Goal: Information Seeking & Learning: Compare options

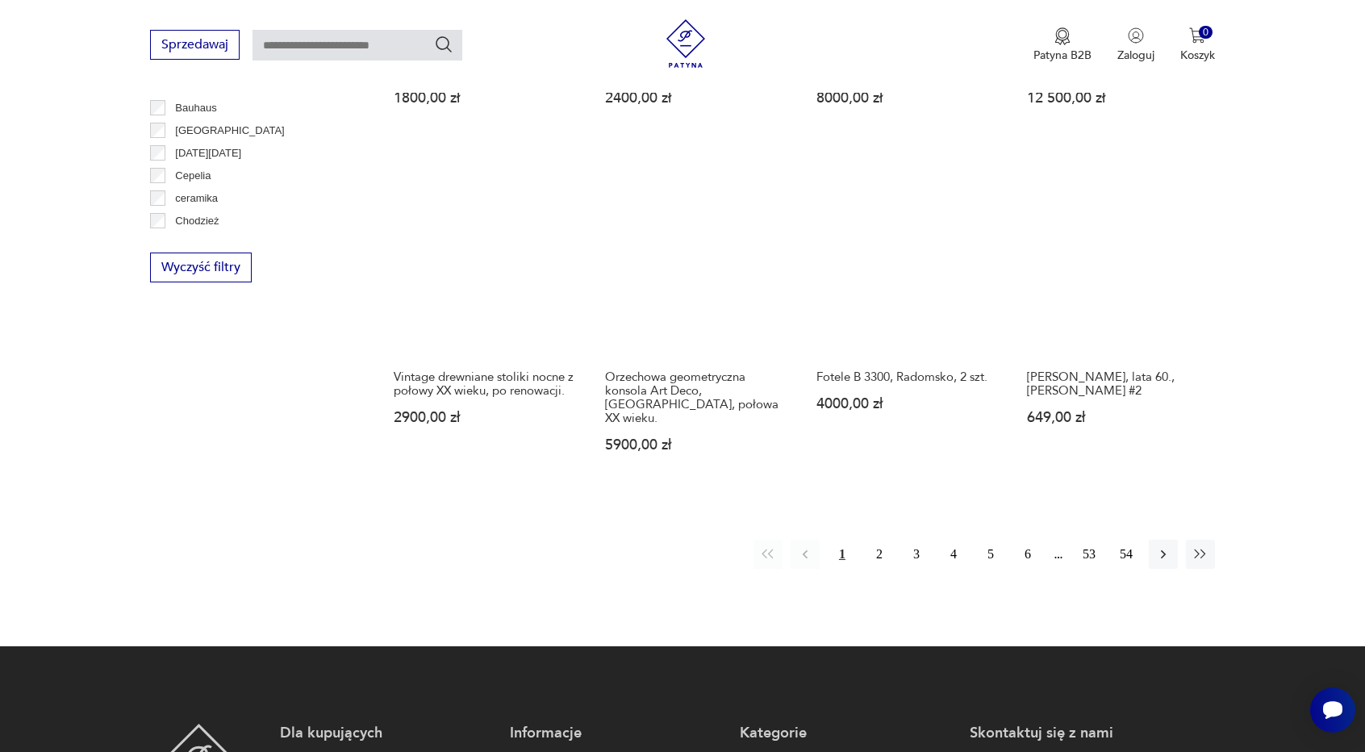
scroll to position [1671, 0]
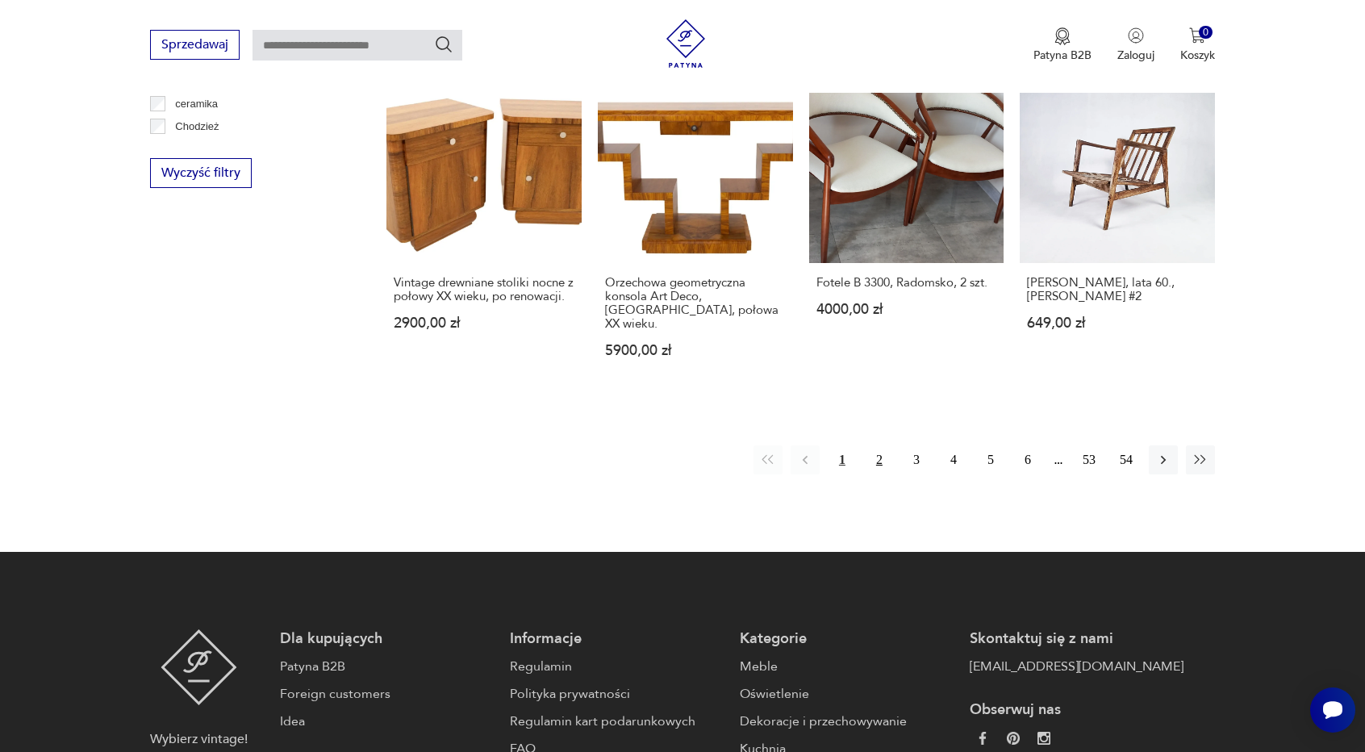
click at [876, 445] on button "2" at bounding box center [879, 459] width 29 height 29
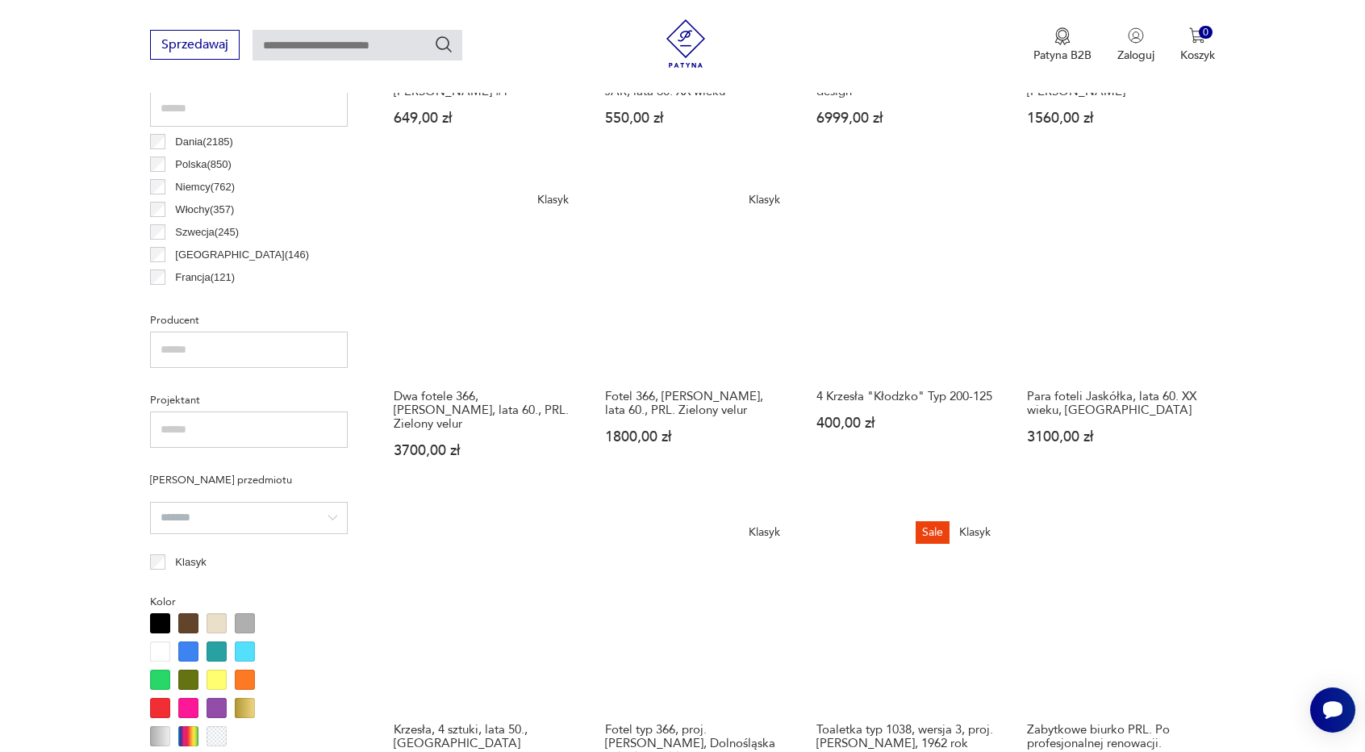
scroll to position [379, 0]
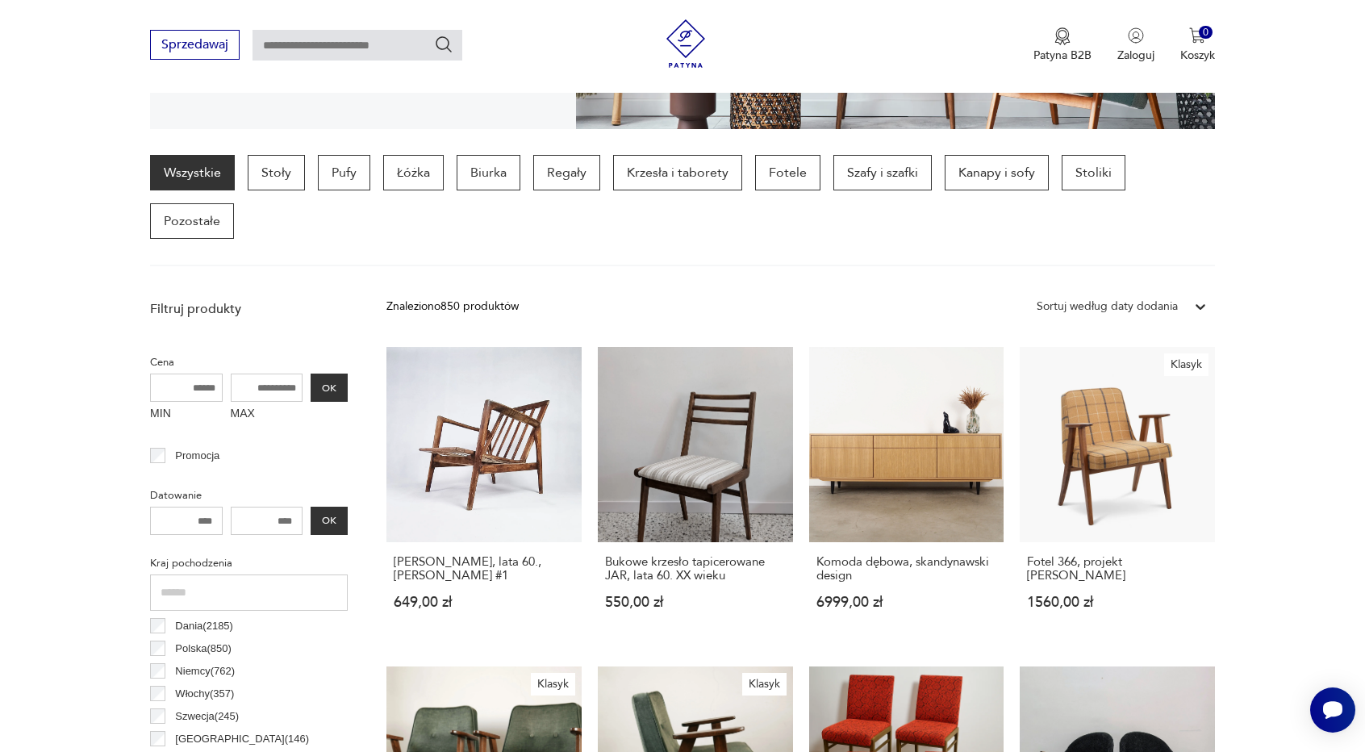
scroll to position [380, 0]
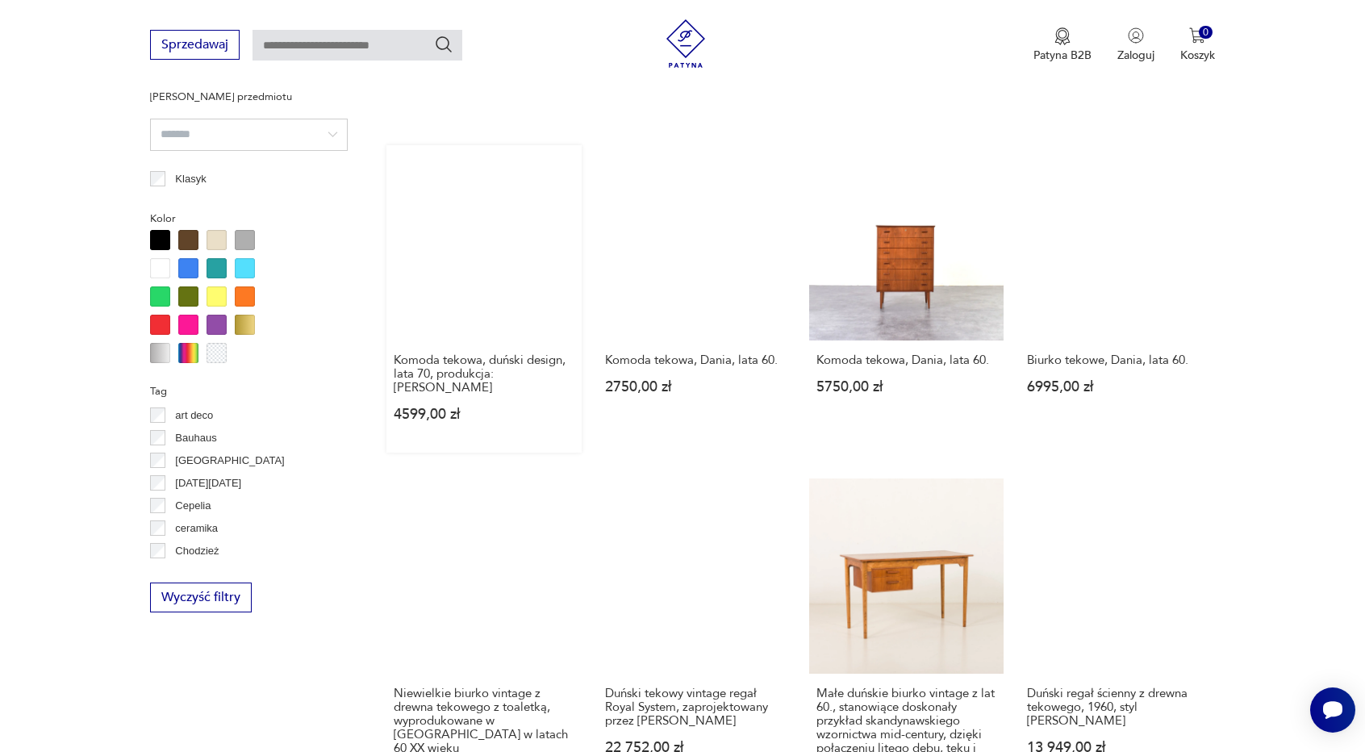
scroll to position [1427, 0]
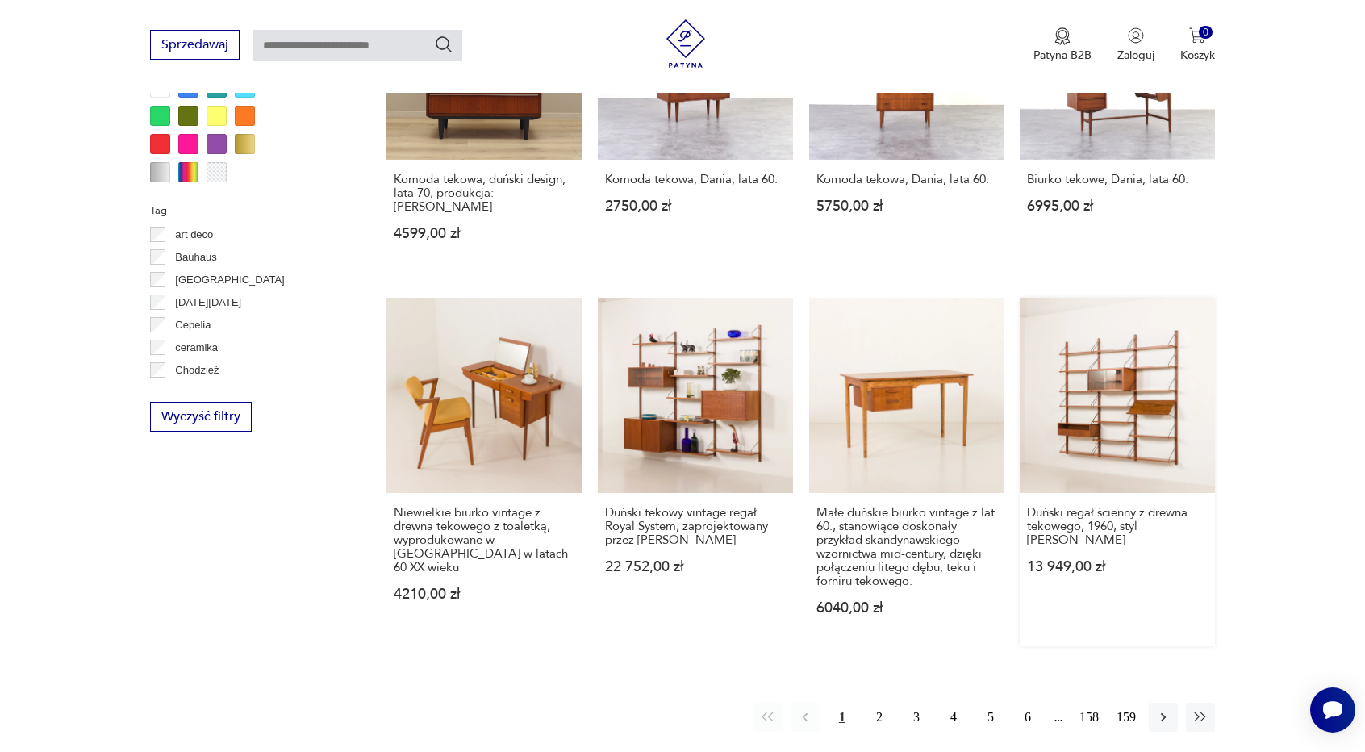
click at [1146, 375] on link "Duński regał ścienny z drewna tekowego, 1960, styl [PERSON_NAME] 13 949,00 zł" at bounding box center [1117, 472] width 195 height 349
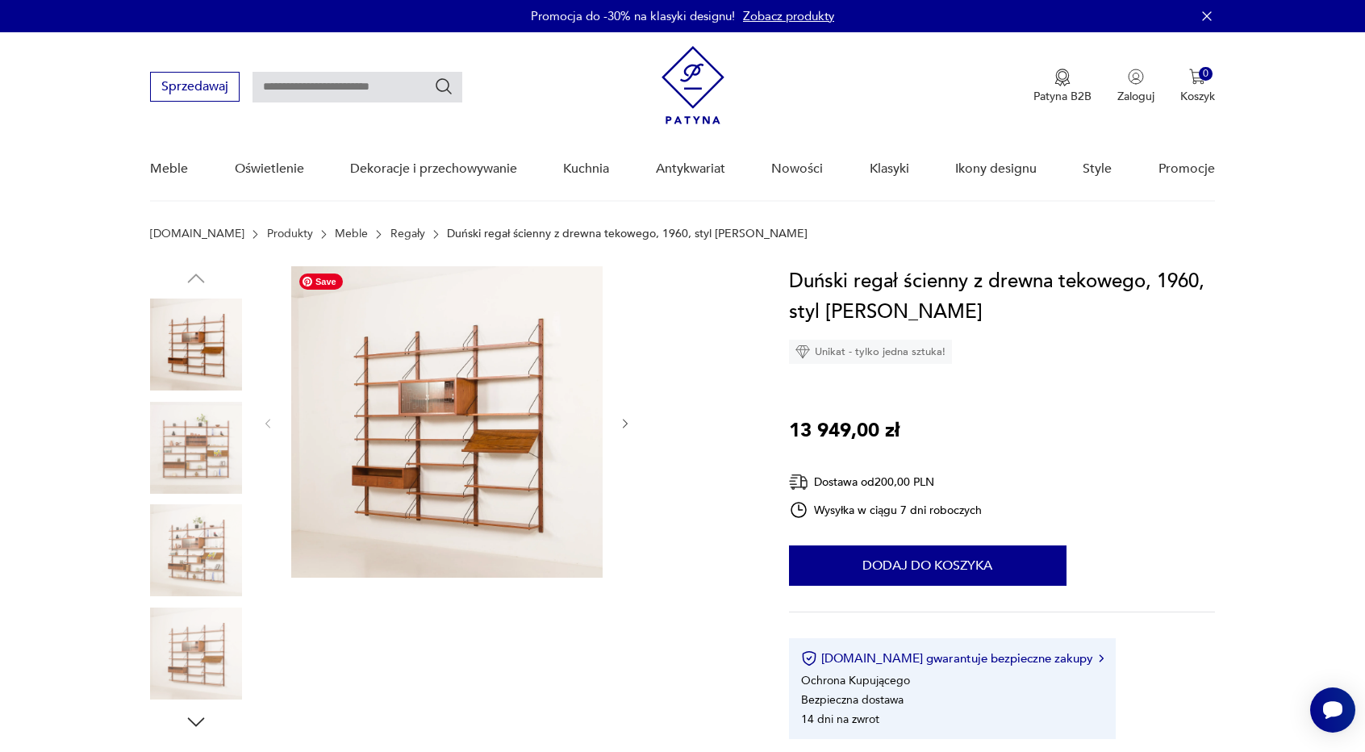
click at [515, 415] on img at bounding box center [446, 421] width 311 height 311
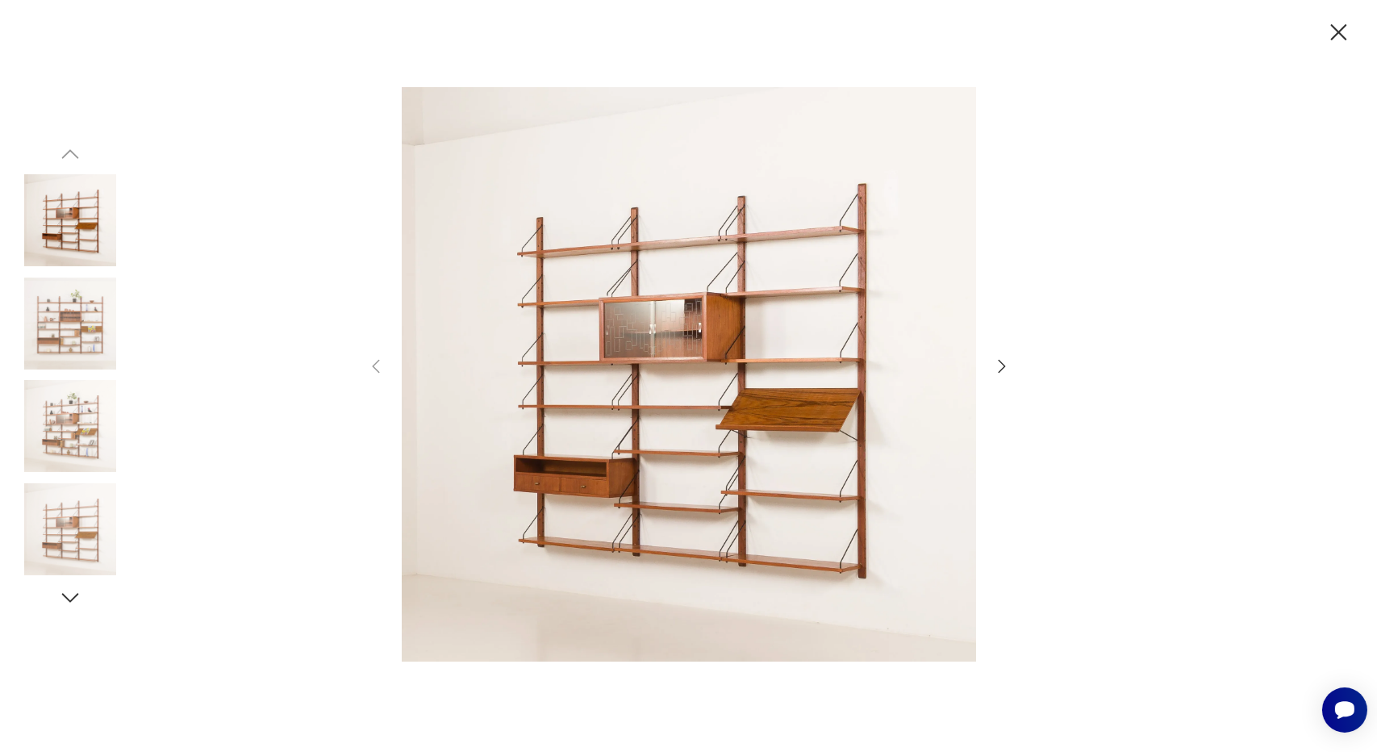
click at [1001, 365] on icon "button" at bounding box center [1001, 366] width 19 height 19
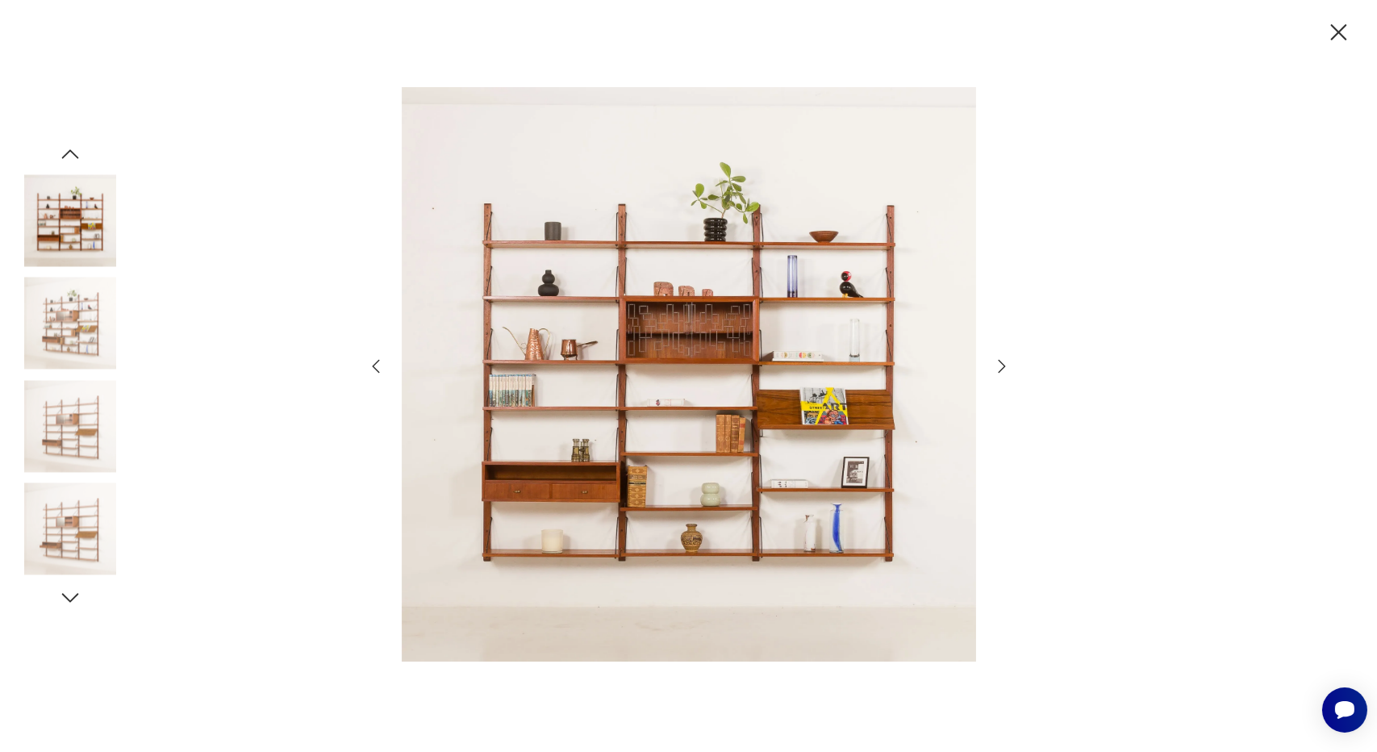
click at [1001, 365] on icon "button" at bounding box center [1001, 366] width 19 height 19
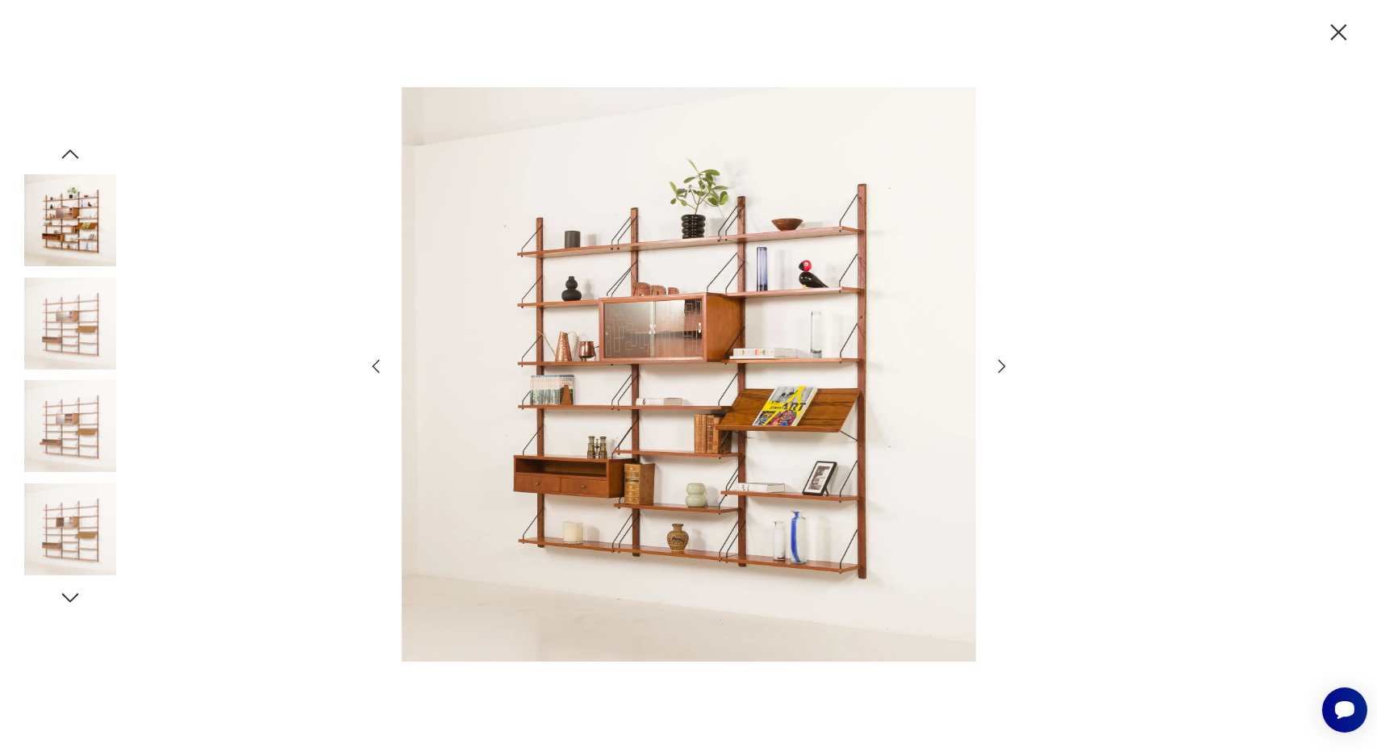
click at [1001, 365] on icon "button" at bounding box center [1001, 366] width 19 height 19
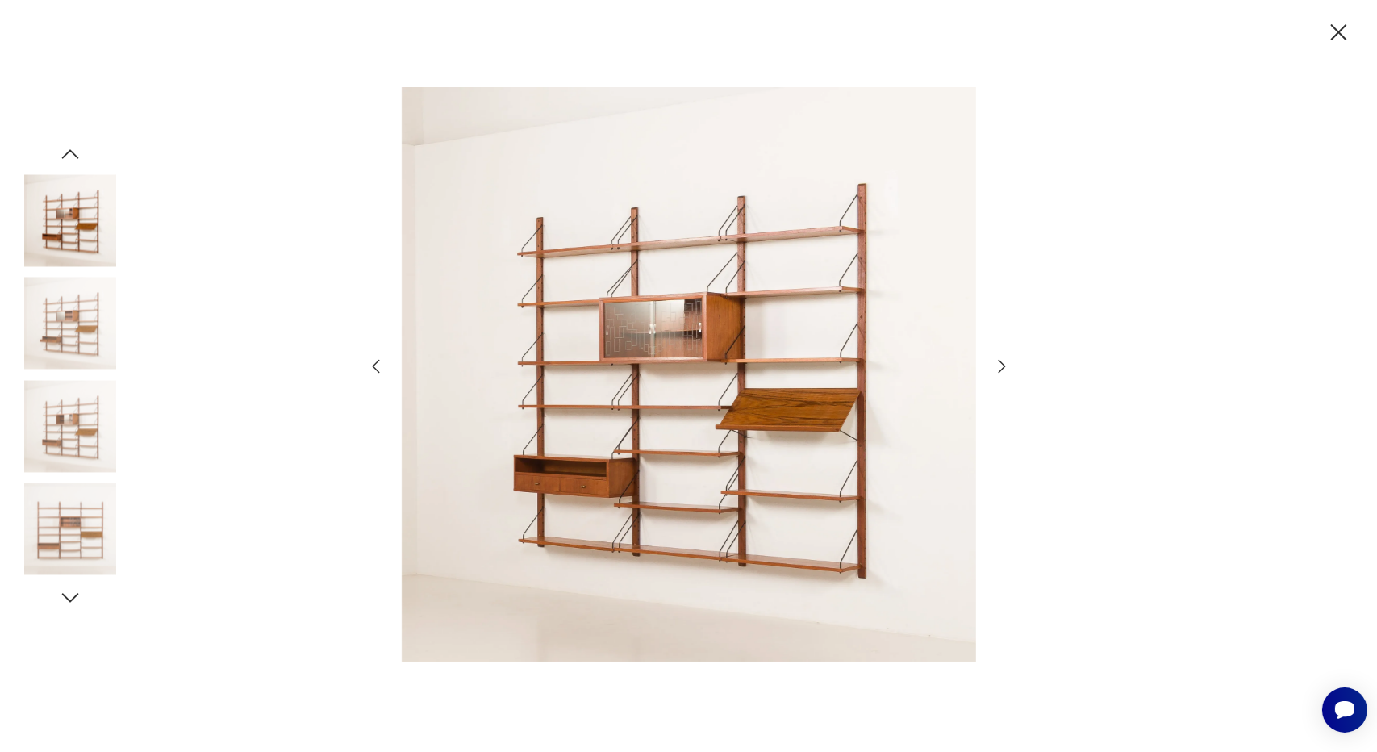
click at [1000, 365] on icon "button" at bounding box center [1001, 366] width 19 height 19
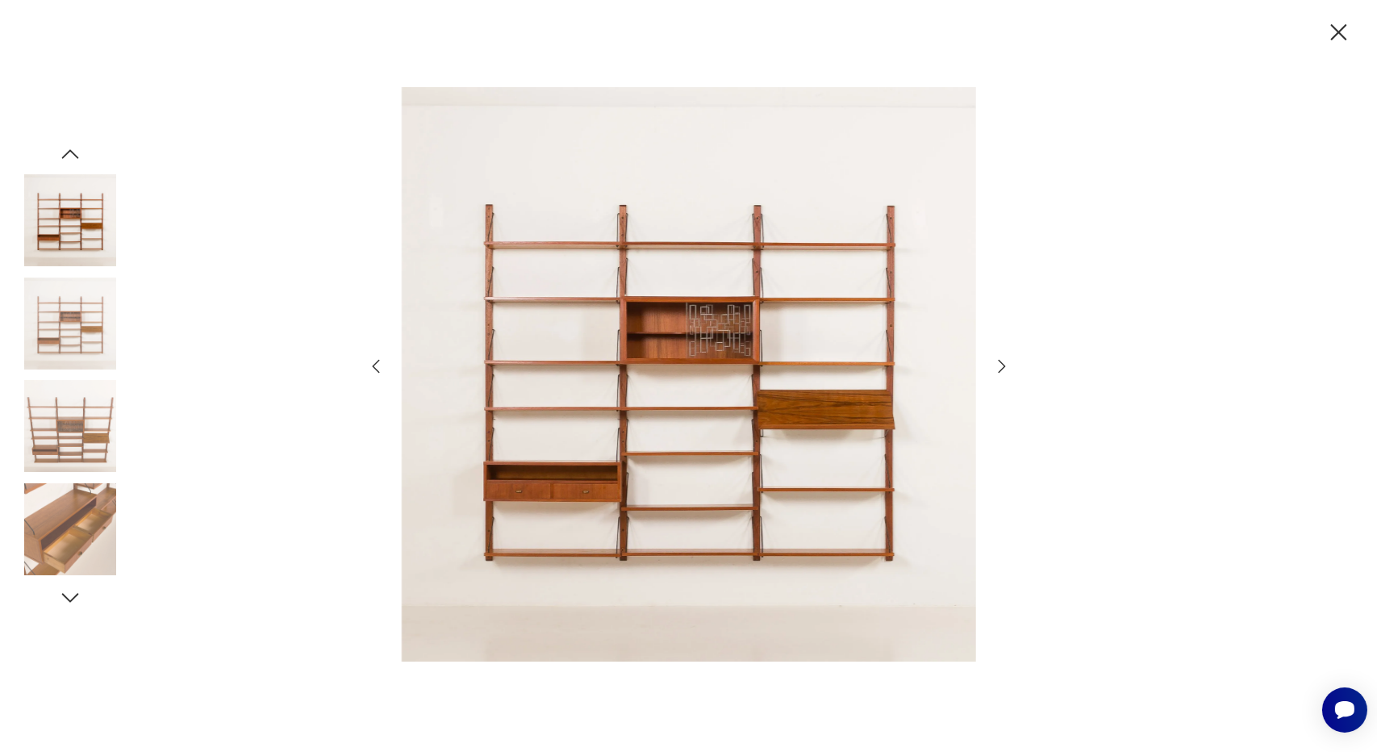
click at [1000, 365] on icon "button" at bounding box center [1001, 366] width 19 height 19
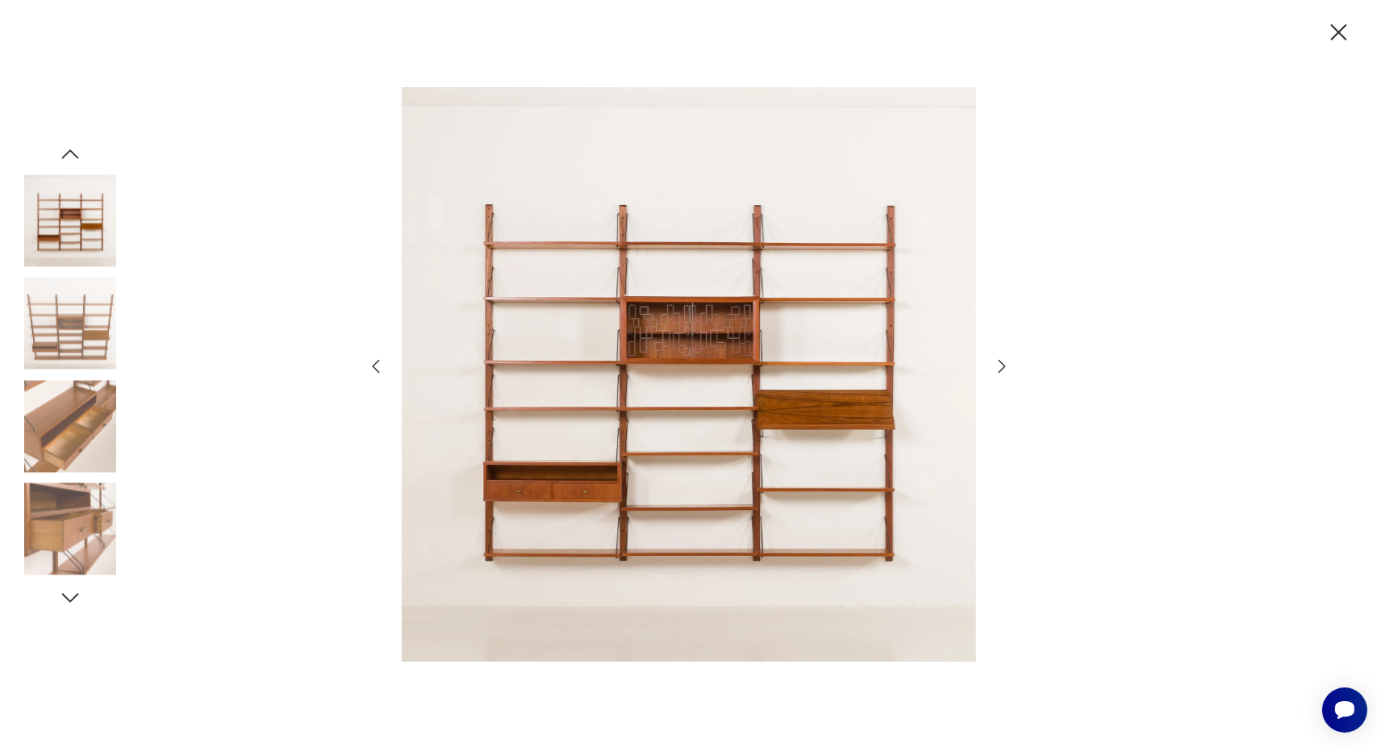
click at [1000, 365] on icon "button" at bounding box center [1001, 366] width 19 height 19
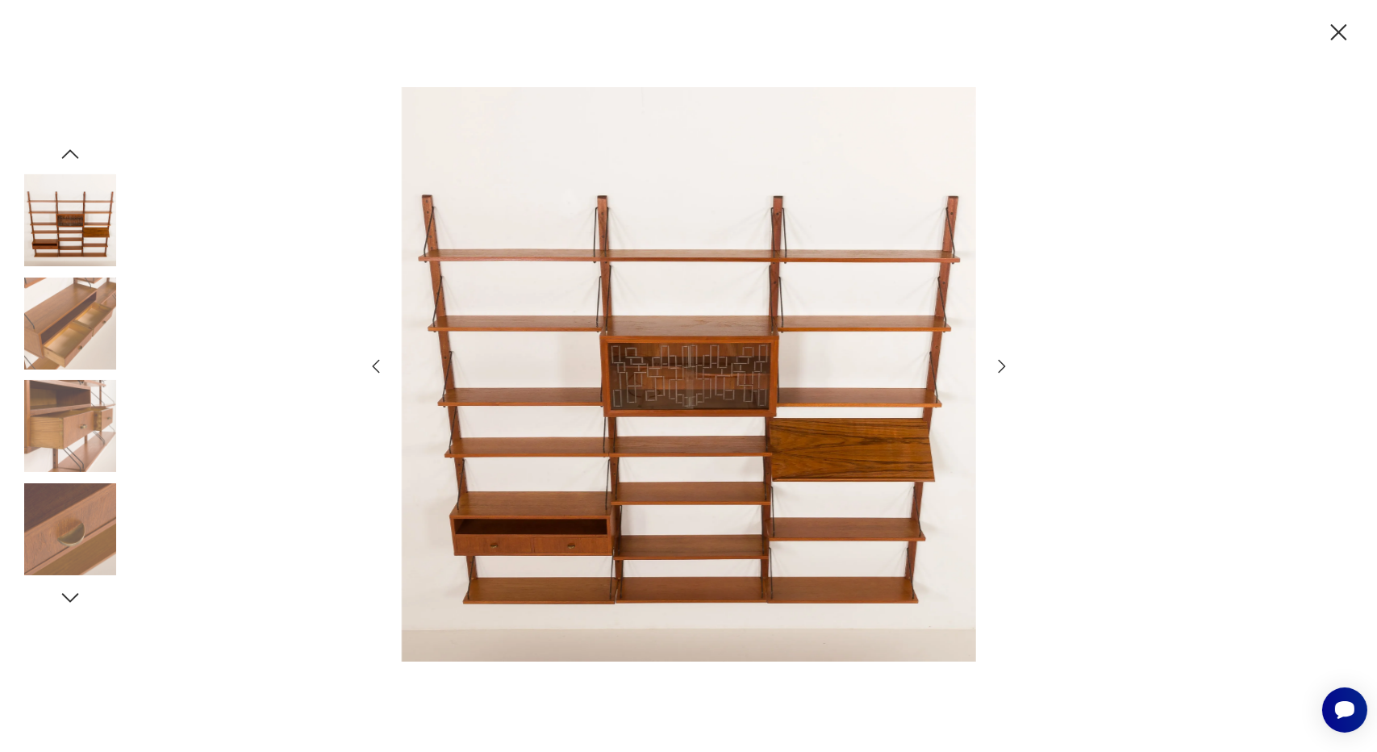
click at [1000, 365] on icon "button" at bounding box center [1001, 366] width 19 height 19
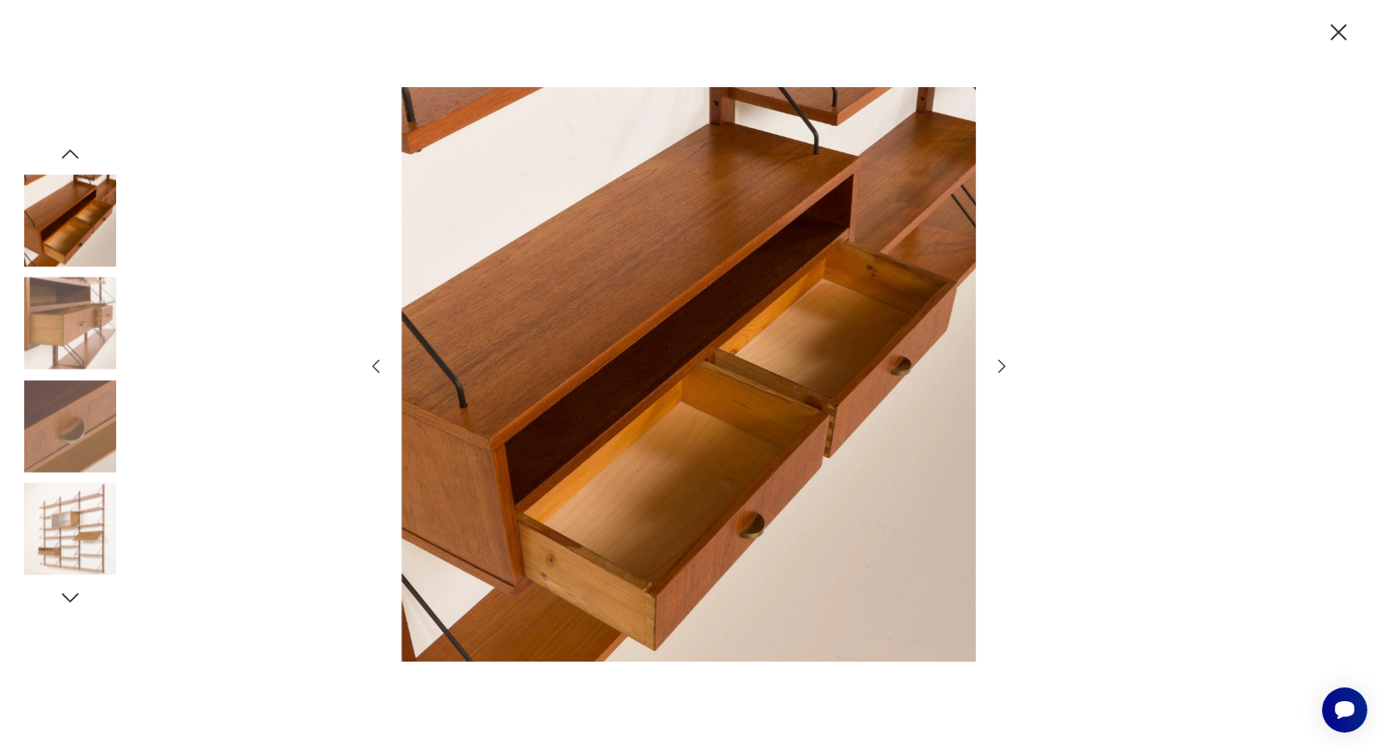
click at [1000, 365] on icon "button" at bounding box center [1001, 366] width 19 height 19
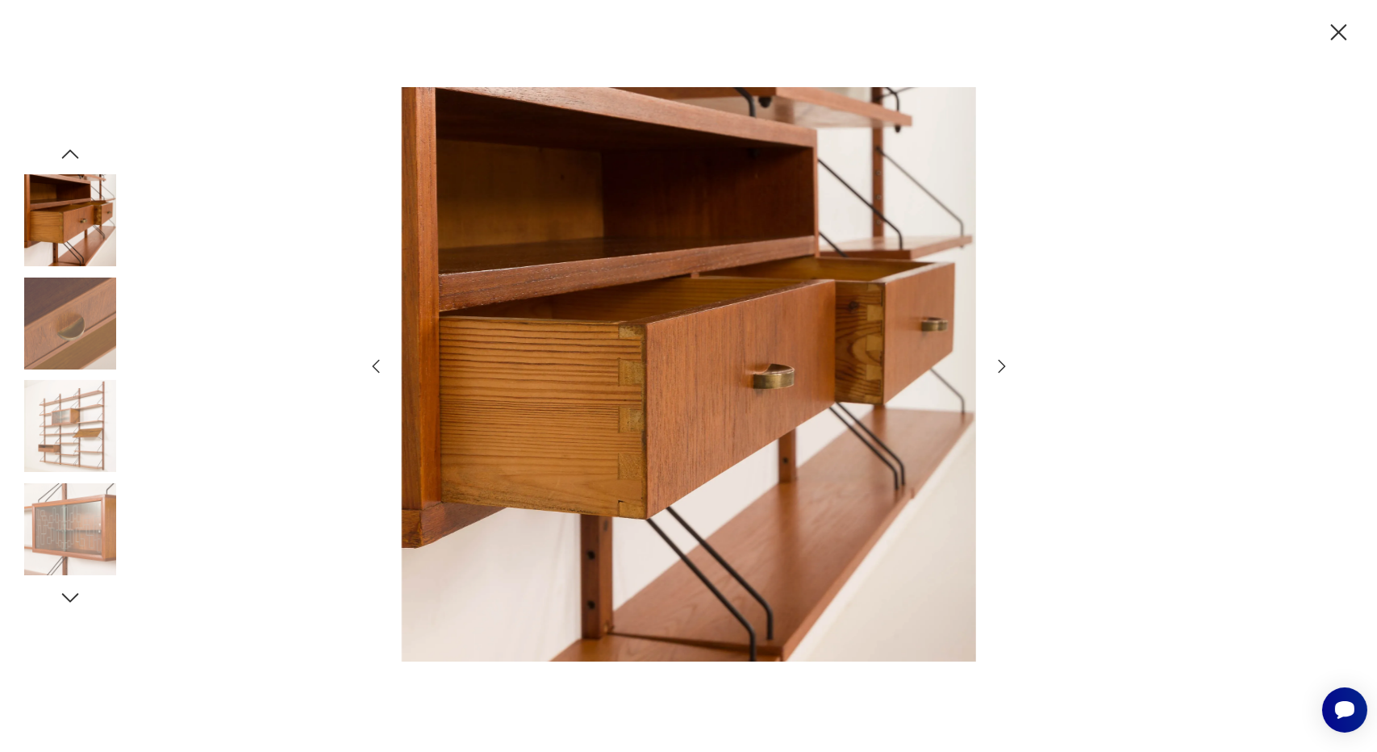
click at [1000, 365] on icon "button" at bounding box center [1001, 366] width 19 height 19
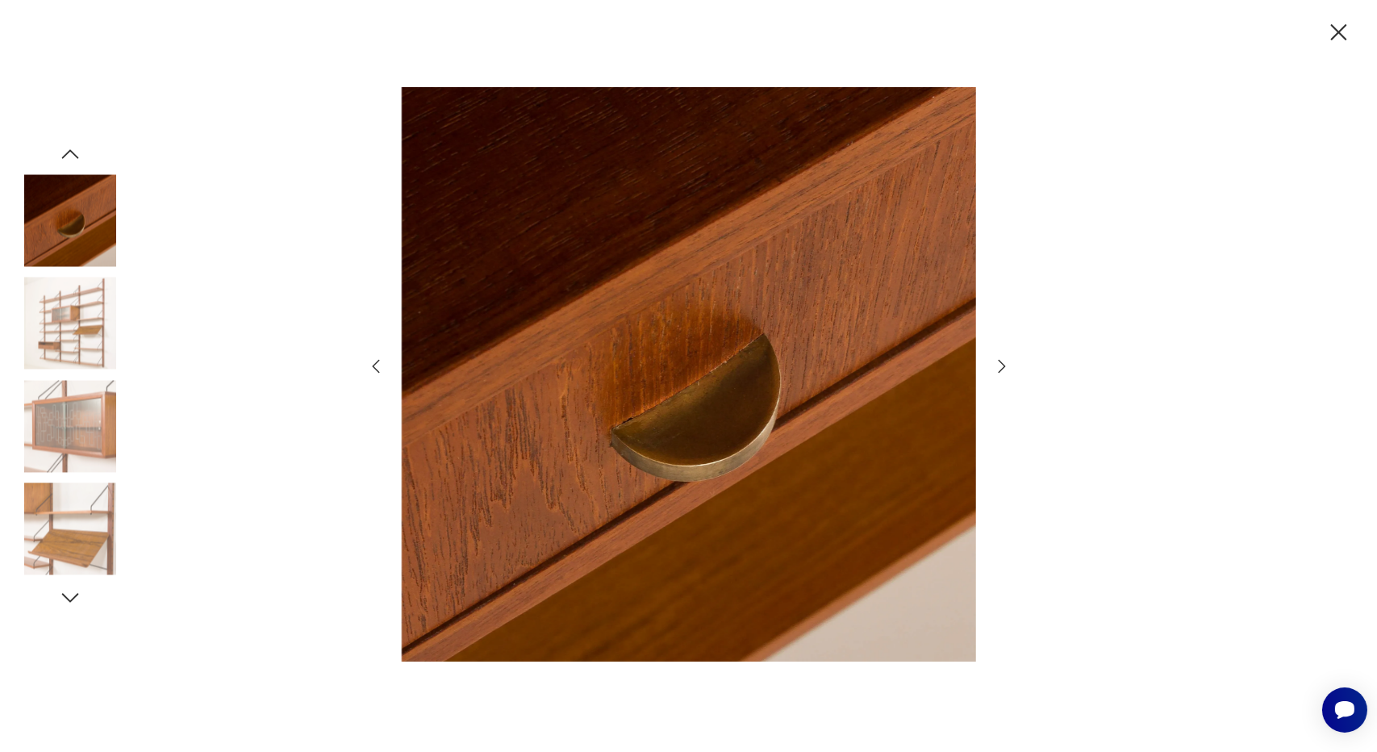
click at [1000, 365] on icon "button" at bounding box center [1001, 366] width 19 height 19
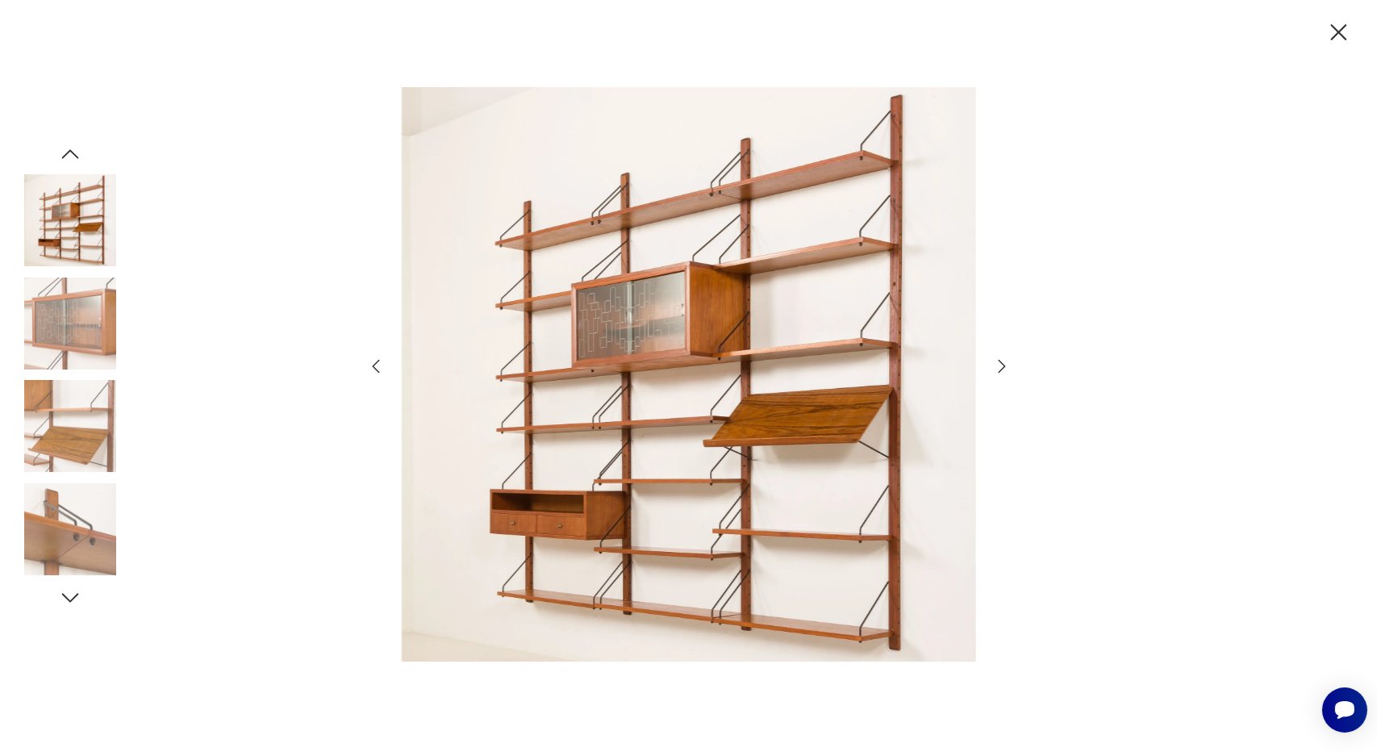
click at [1000, 365] on icon "button" at bounding box center [1001, 366] width 19 height 19
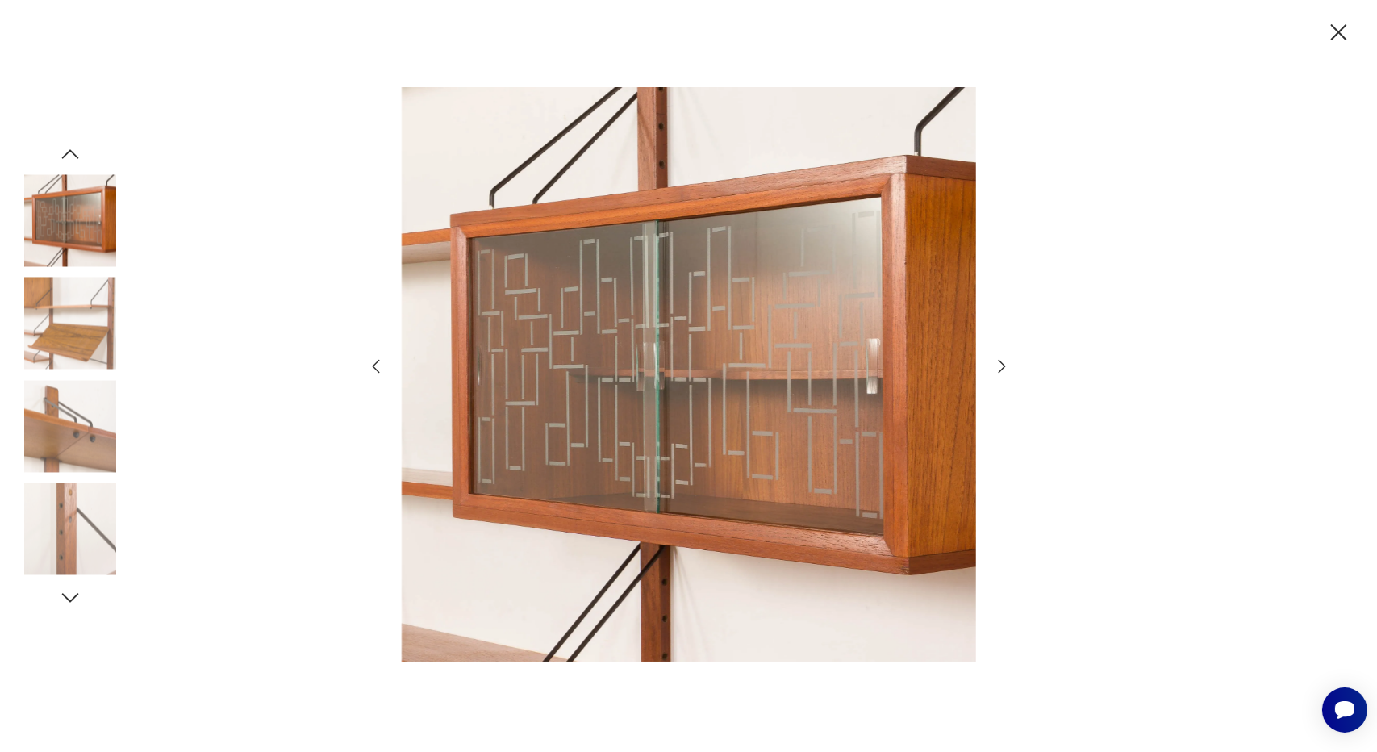
click at [1000, 365] on icon "button" at bounding box center [1001, 366] width 19 height 19
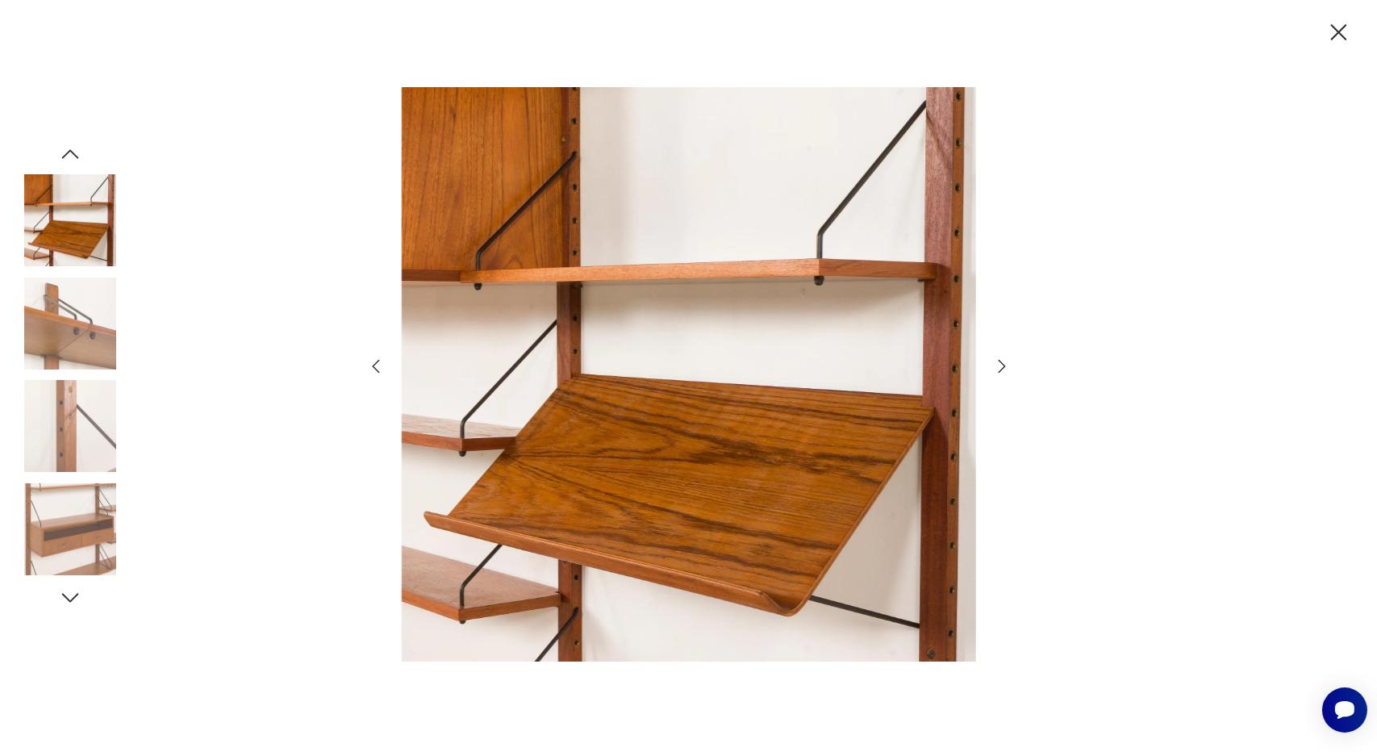
click at [1000, 365] on icon "button" at bounding box center [1001, 366] width 19 height 19
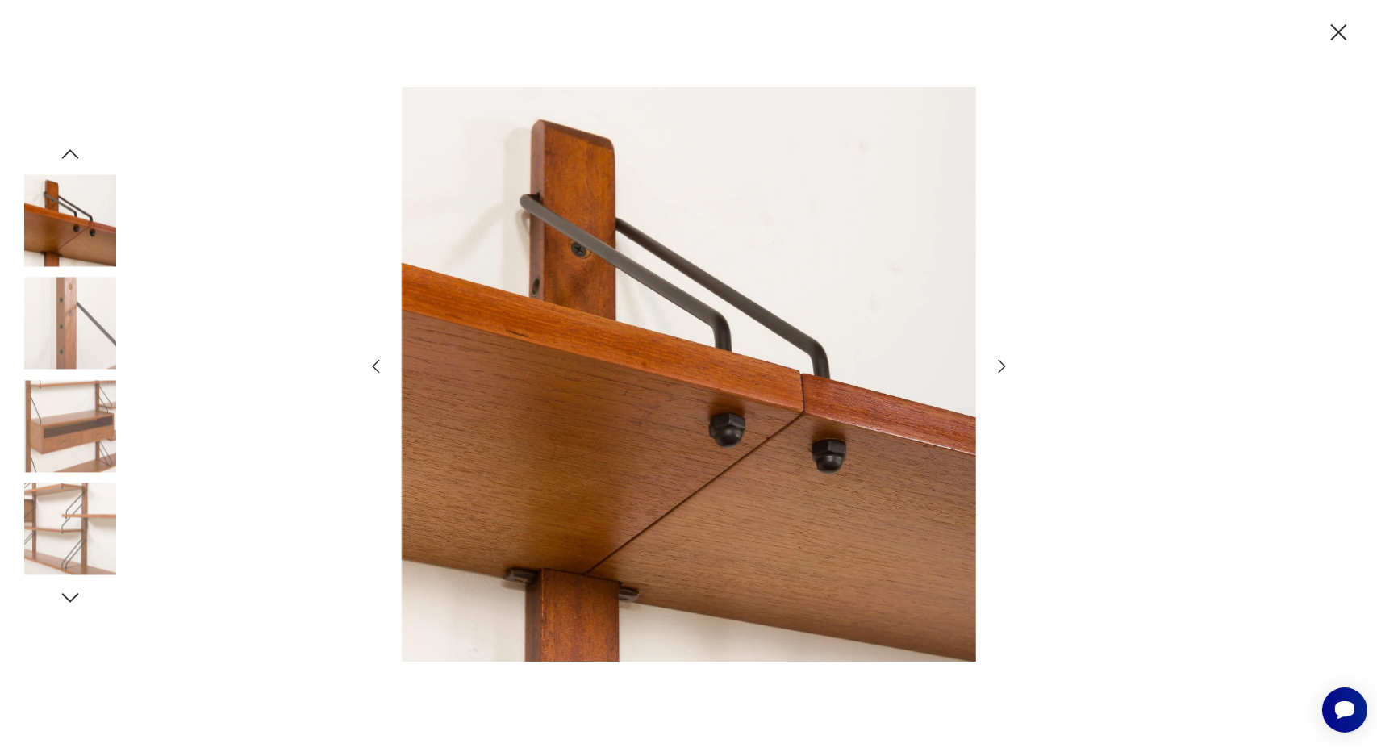
click at [1339, 52] on div at bounding box center [688, 376] width 1377 height 752
click at [1339, 37] on icon "button" at bounding box center [1339, 33] width 28 height 28
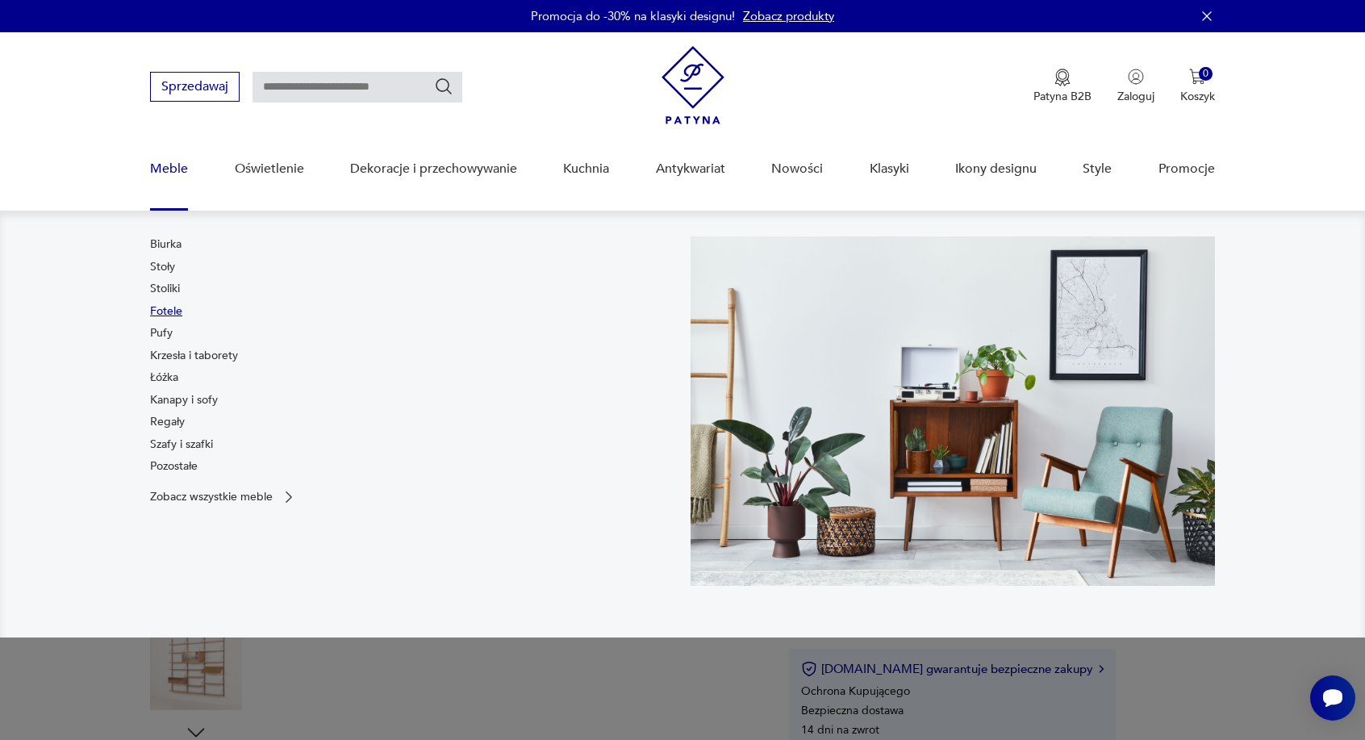
click at [165, 311] on link "Fotele" at bounding box center [166, 311] width 32 height 16
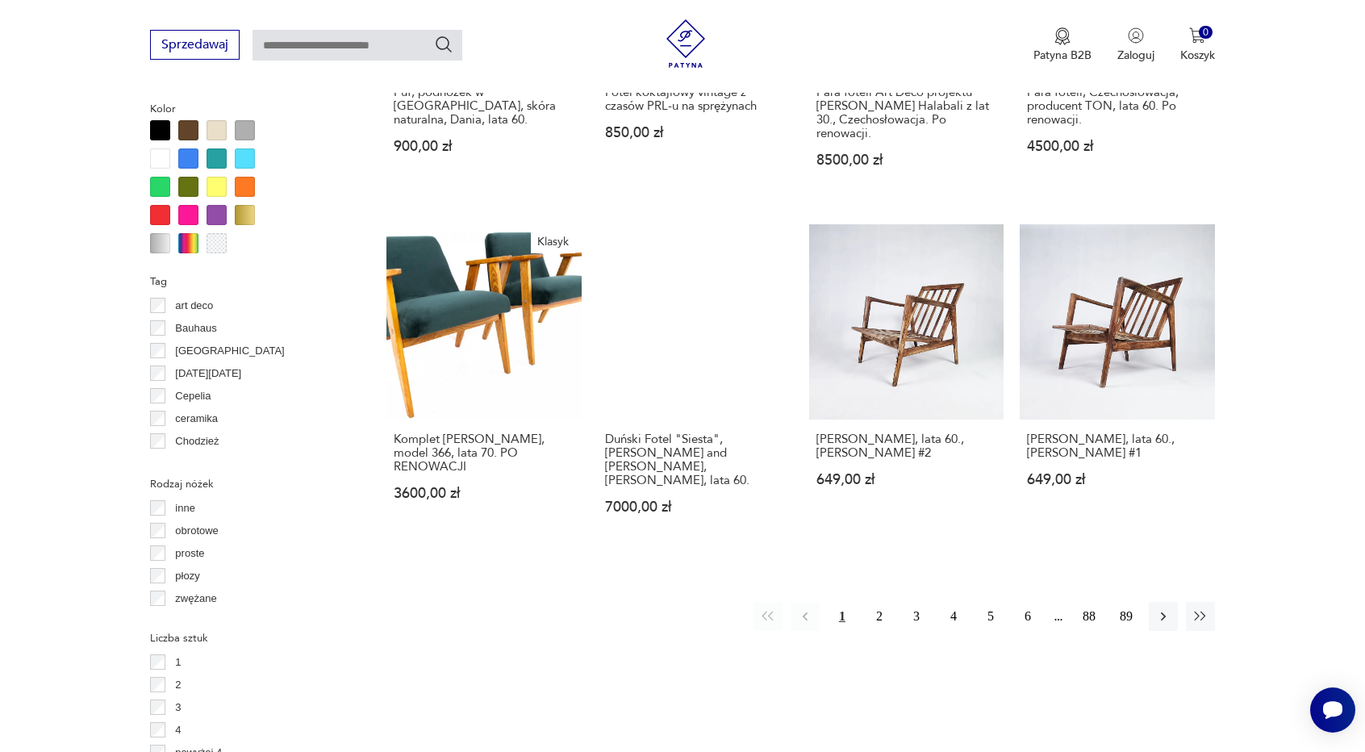
scroll to position [1564, 0]
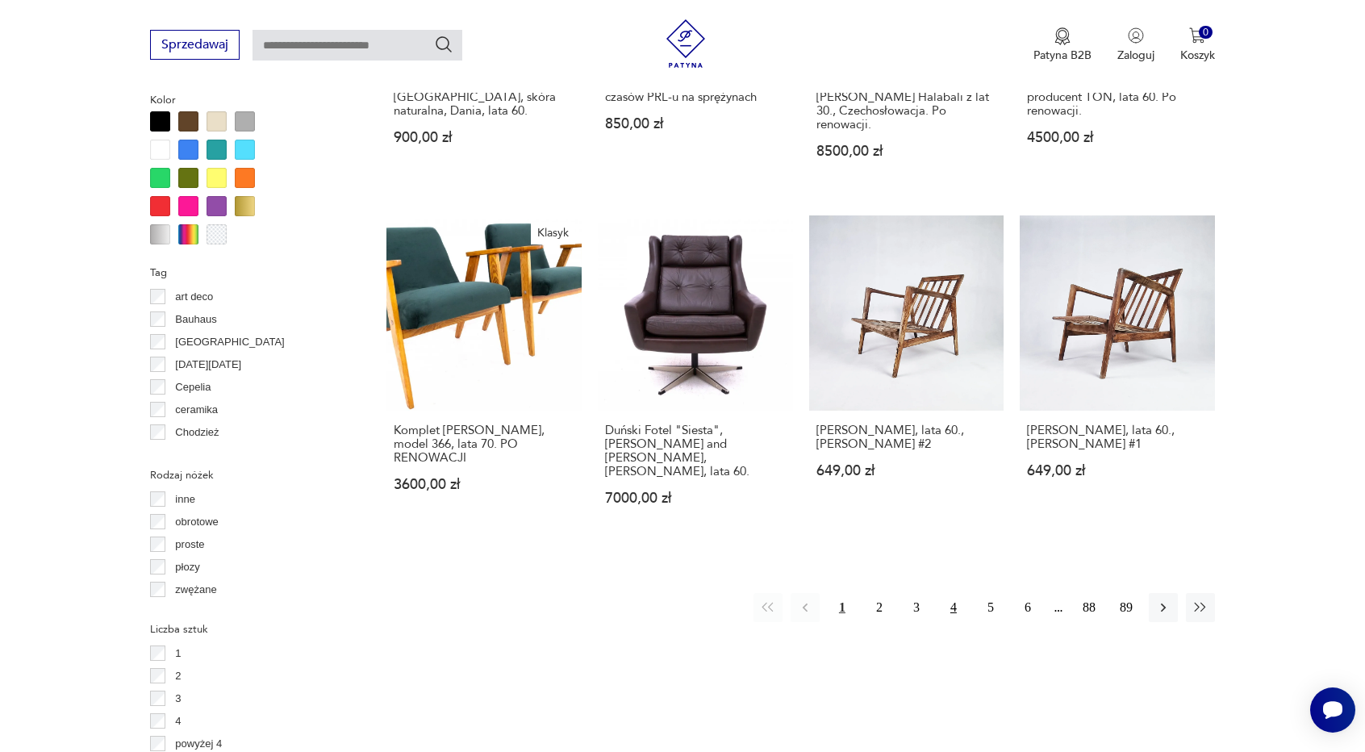
click at [954, 593] on button "4" at bounding box center [953, 607] width 29 height 29
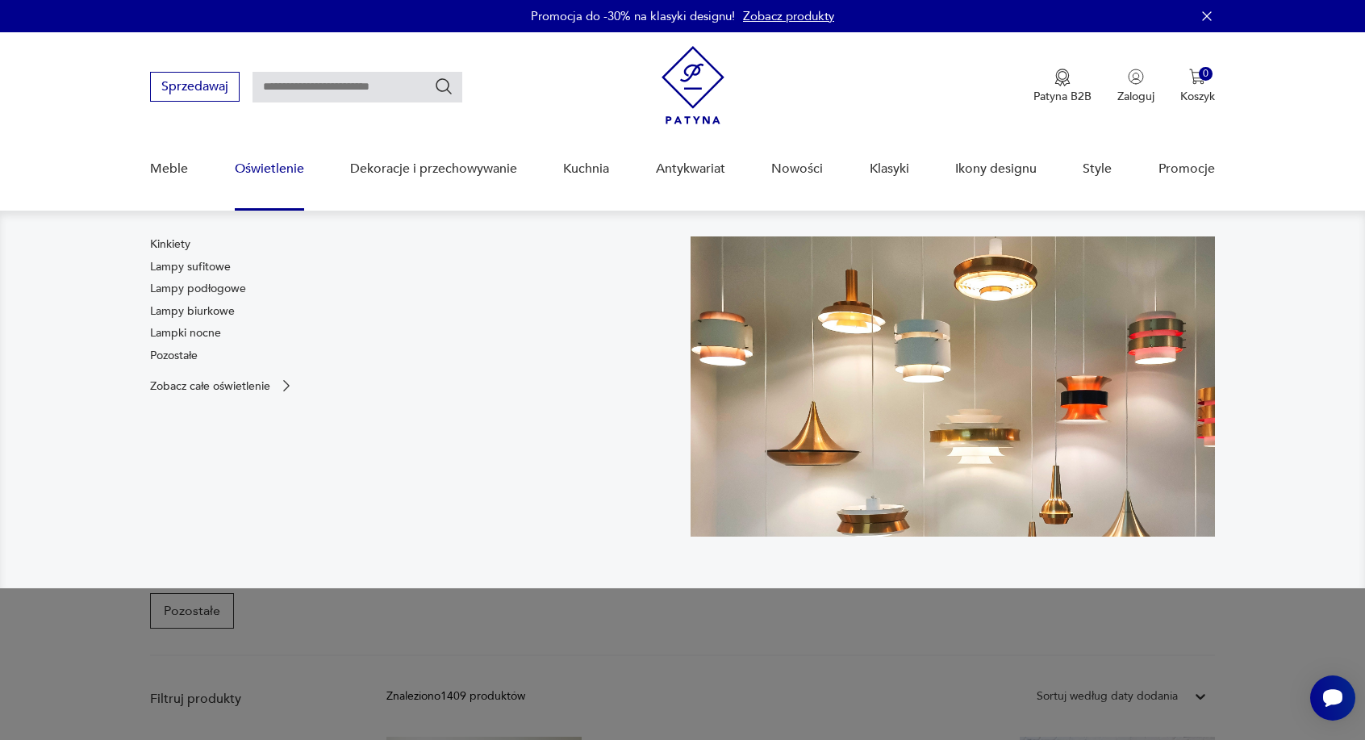
click at [275, 169] on link "Oświetlenie" at bounding box center [269, 169] width 69 height 62
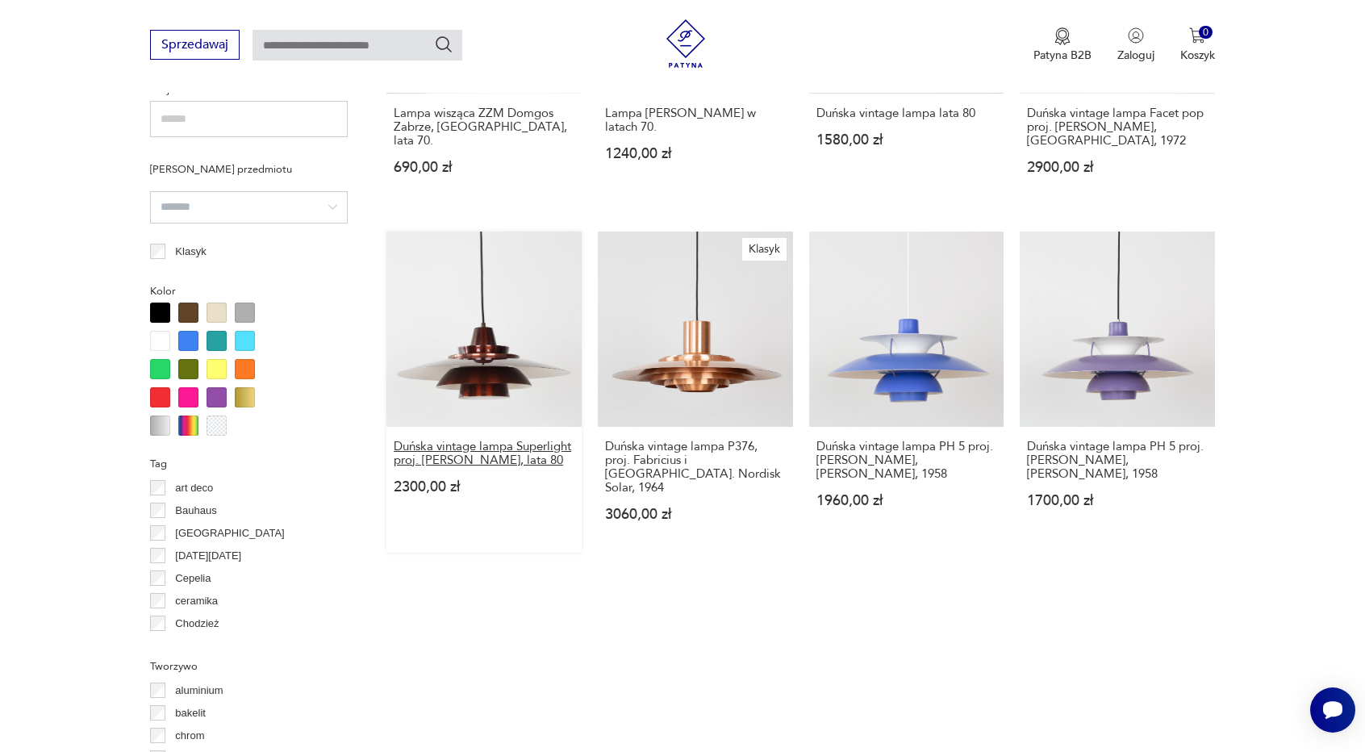
scroll to position [1161, 0]
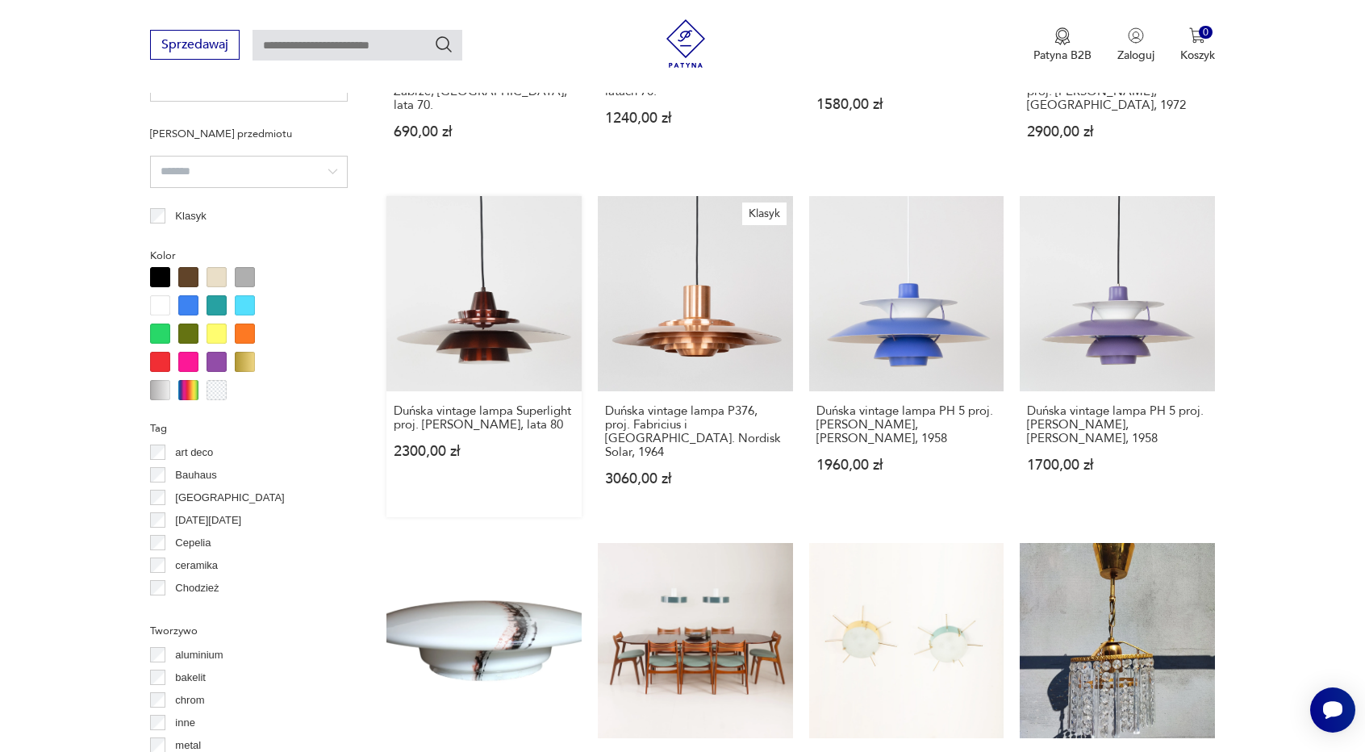
click at [486, 309] on link "Duńska vintage lampa Superlight proj. [PERSON_NAME], lata 80 2300,00 zł" at bounding box center [483, 356] width 195 height 321
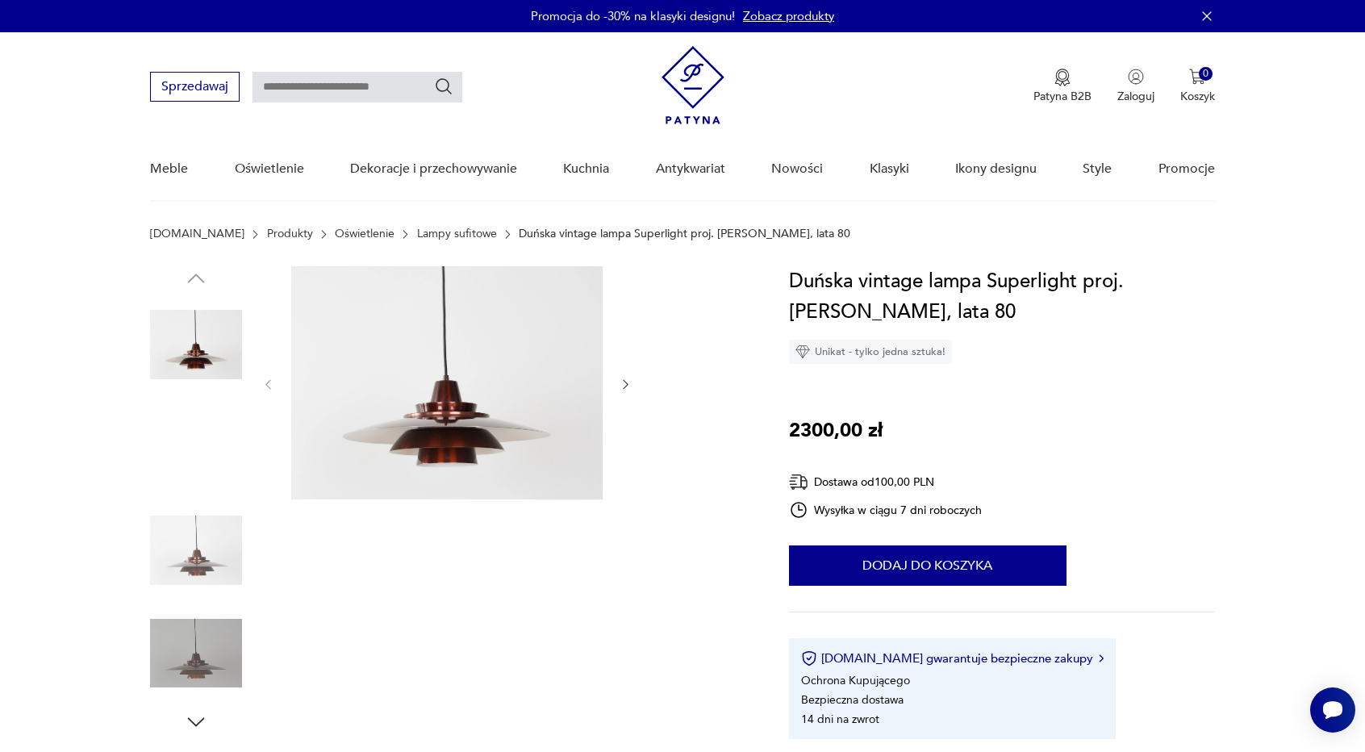
click at [191, 559] on img at bounding box center [196, 550] width 92 height 92
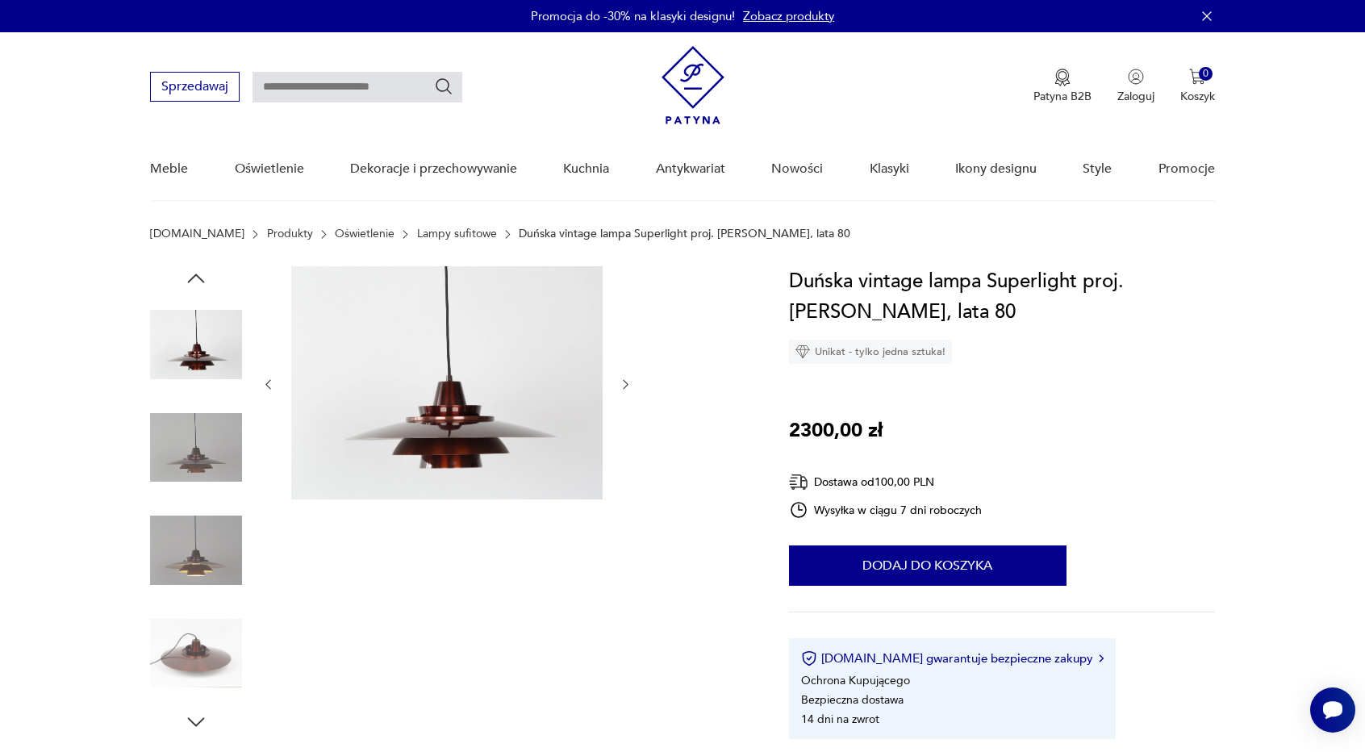
click at [208, 662] on img at bounding box center [196, 654] width 92 height 92
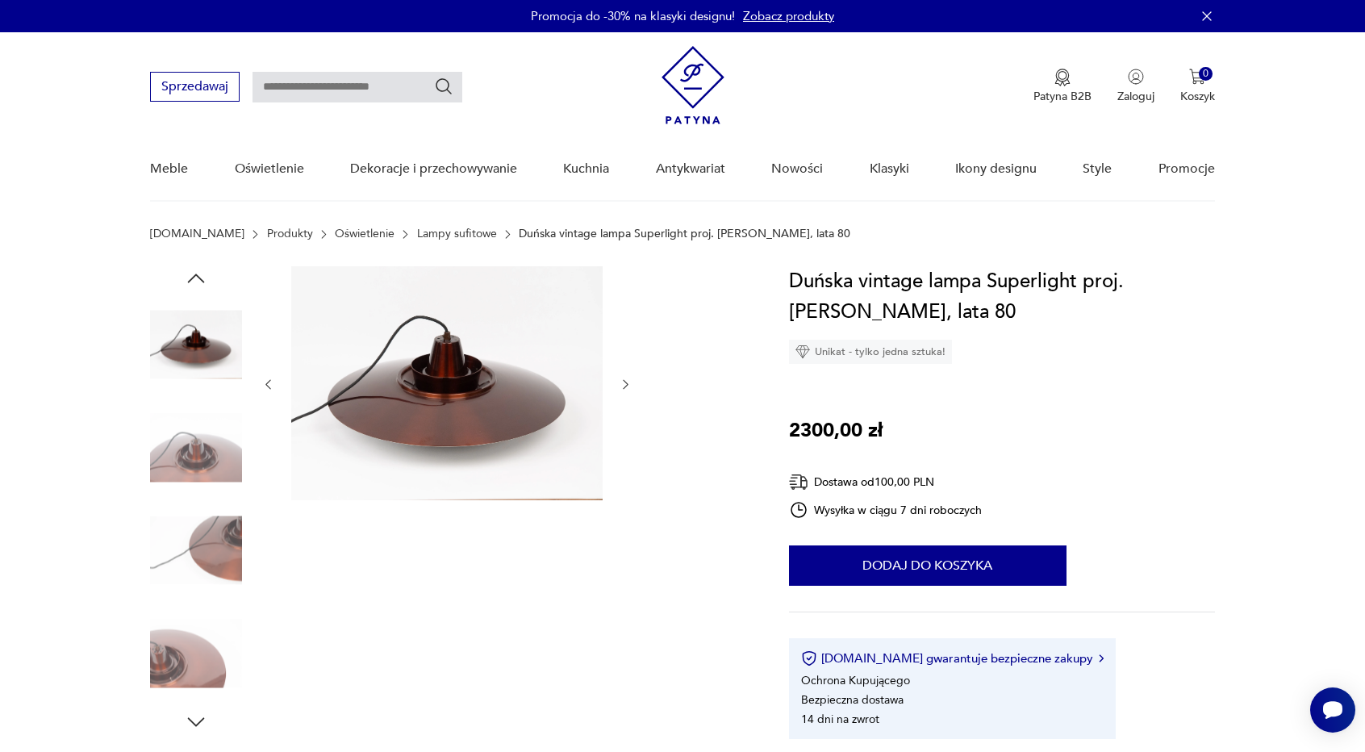
click at [198, 281] on icon "button" at bounding box center [196, 278] width 24 height 24
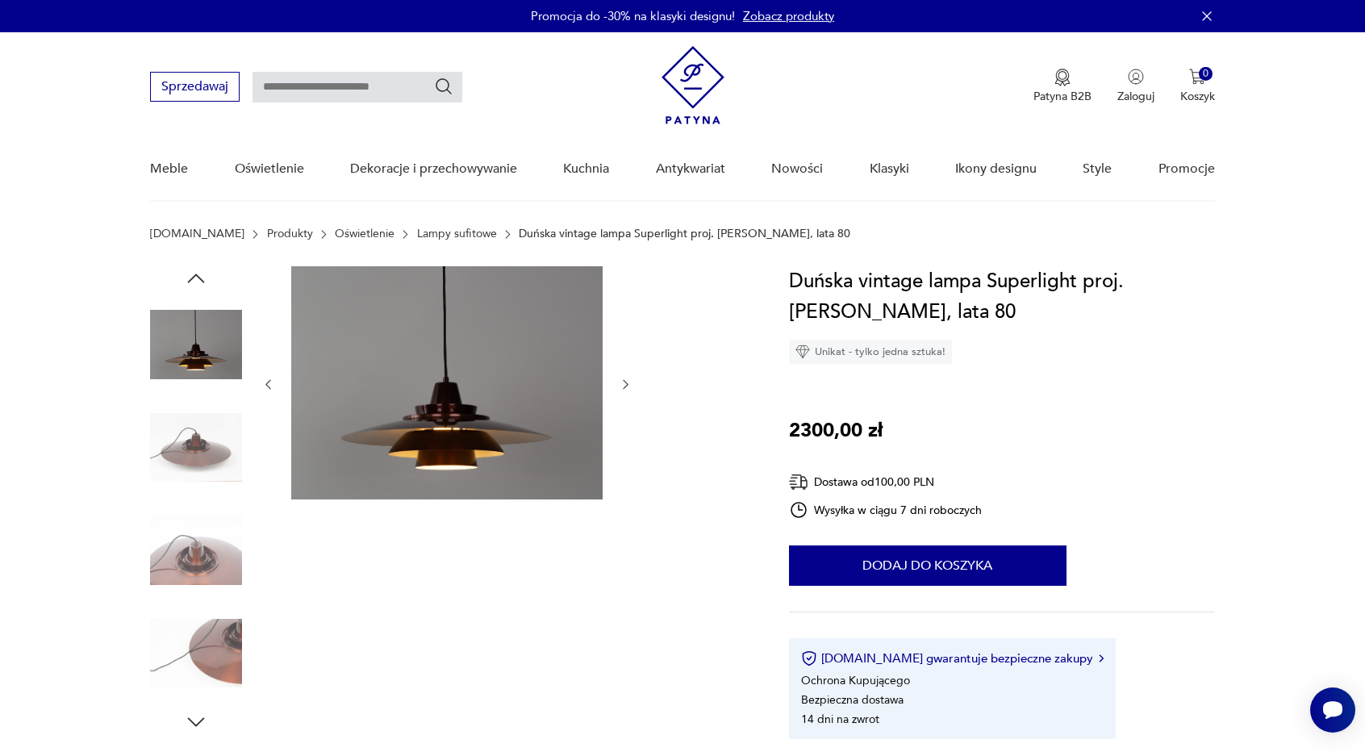
click at [198, 281] on icon "button" at bounding box center [196, 278] width 24 height 24
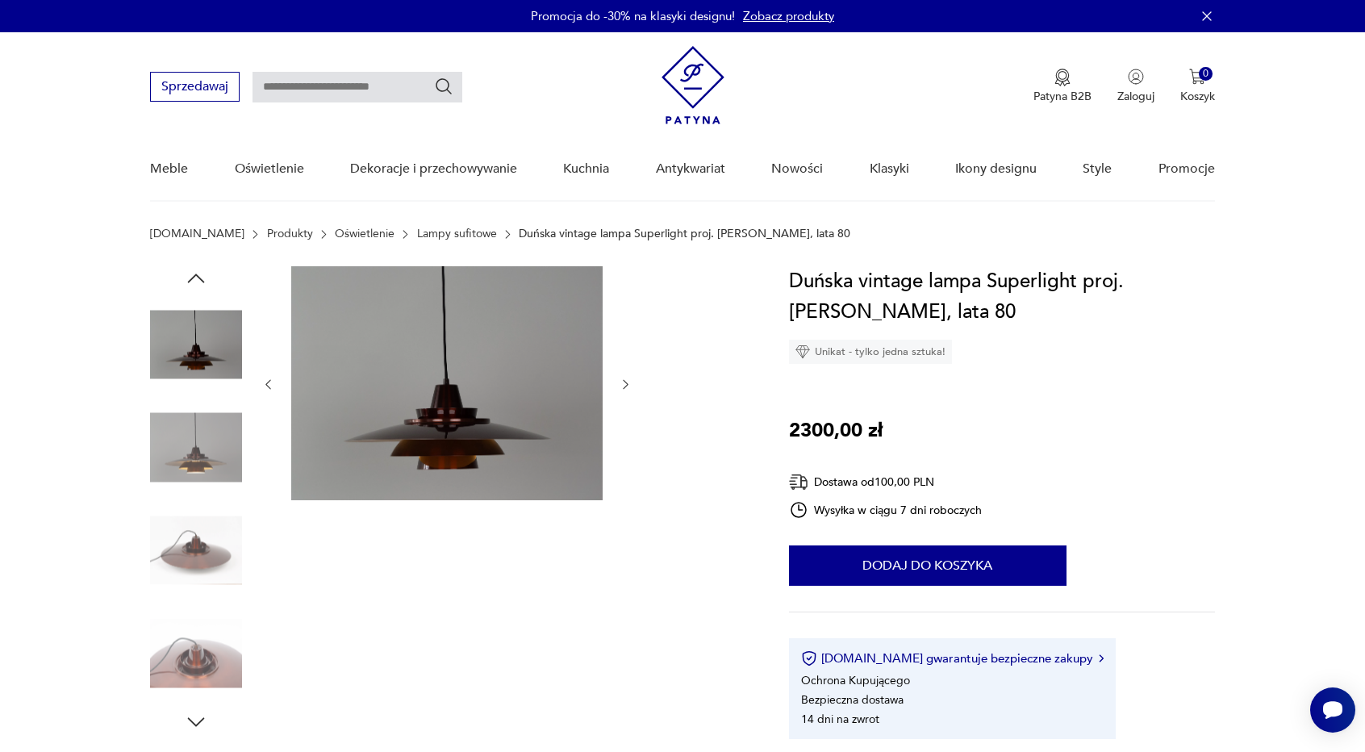
click at [198, 281] on icon "button" at bounding box center [196, 278] width 24 height 24
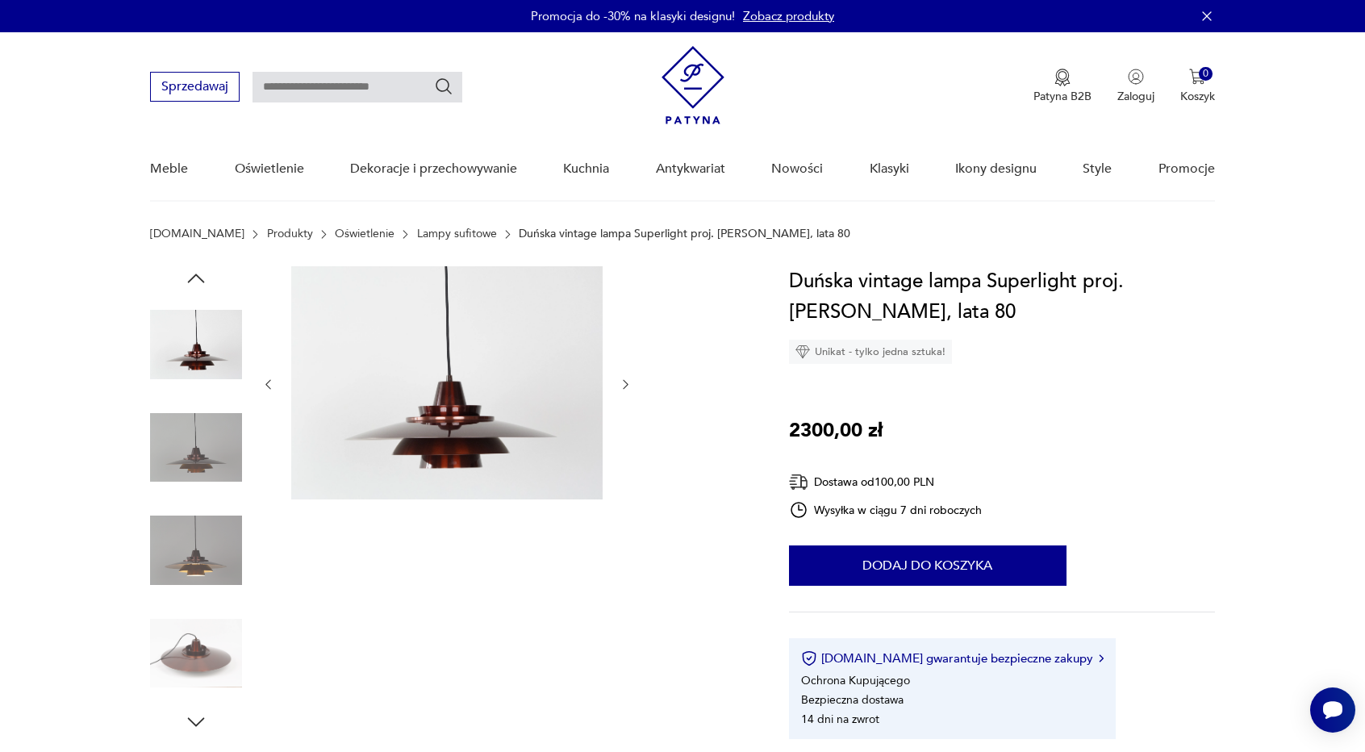
click at [198, 281] on icon "button" at bounding box center [196, 278] width 24 height 24
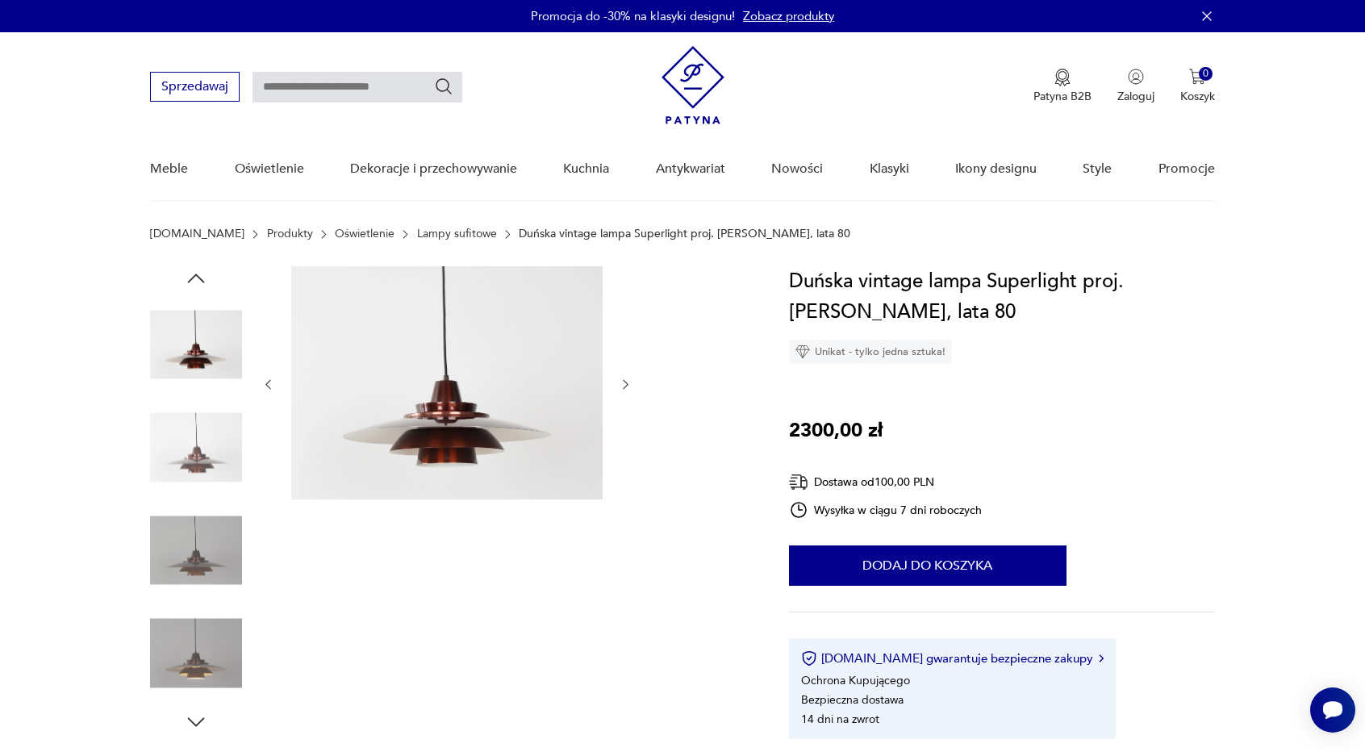
click at [504, 398] on img at bounding box center [446, 382] width 311 height 233
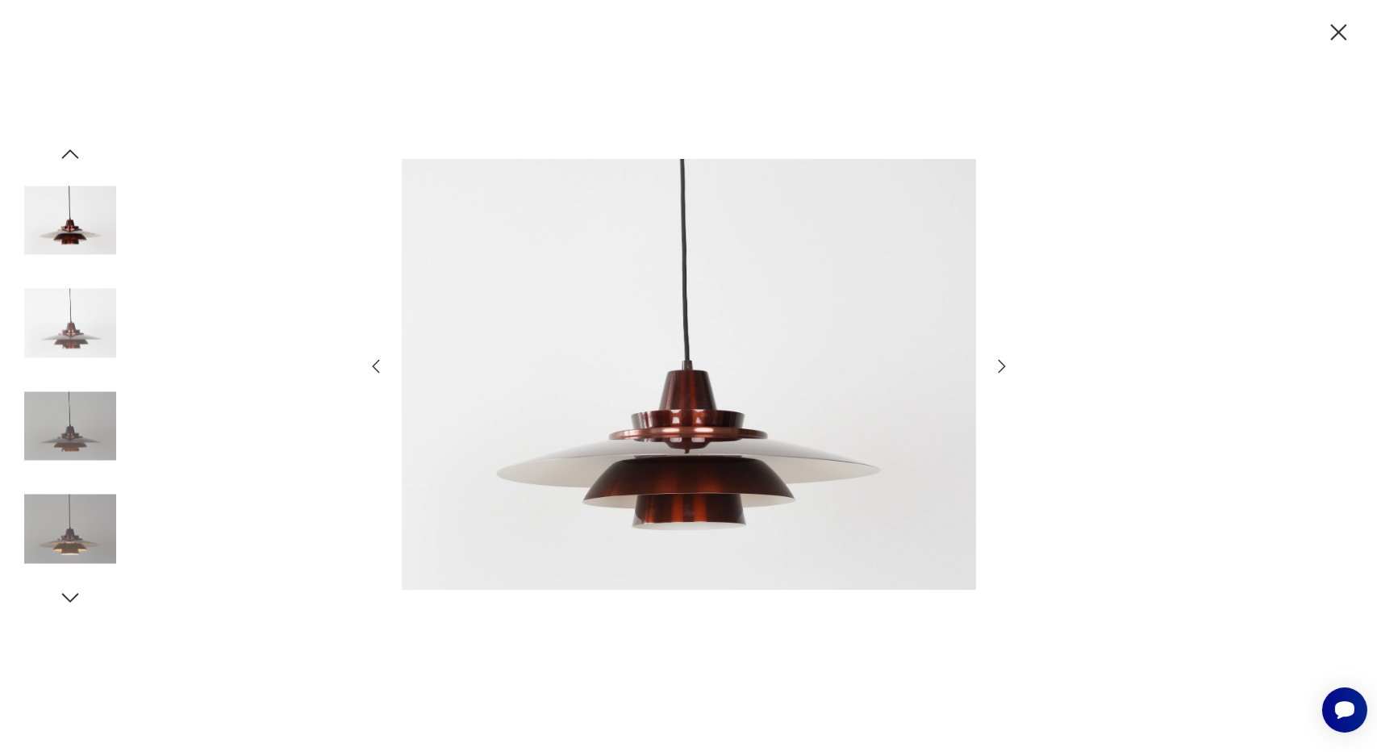
click at [769, 220] on img at bounding box center [689, 374] width 574 height 602
drag, startPoint x: 1339, startPoint y: 26, endPoint x: 1326, endPoint y: 28, distance: 13.1
click at [1338, 27] on icon "button" at bounding box center [1339, 33] width 28 height 28
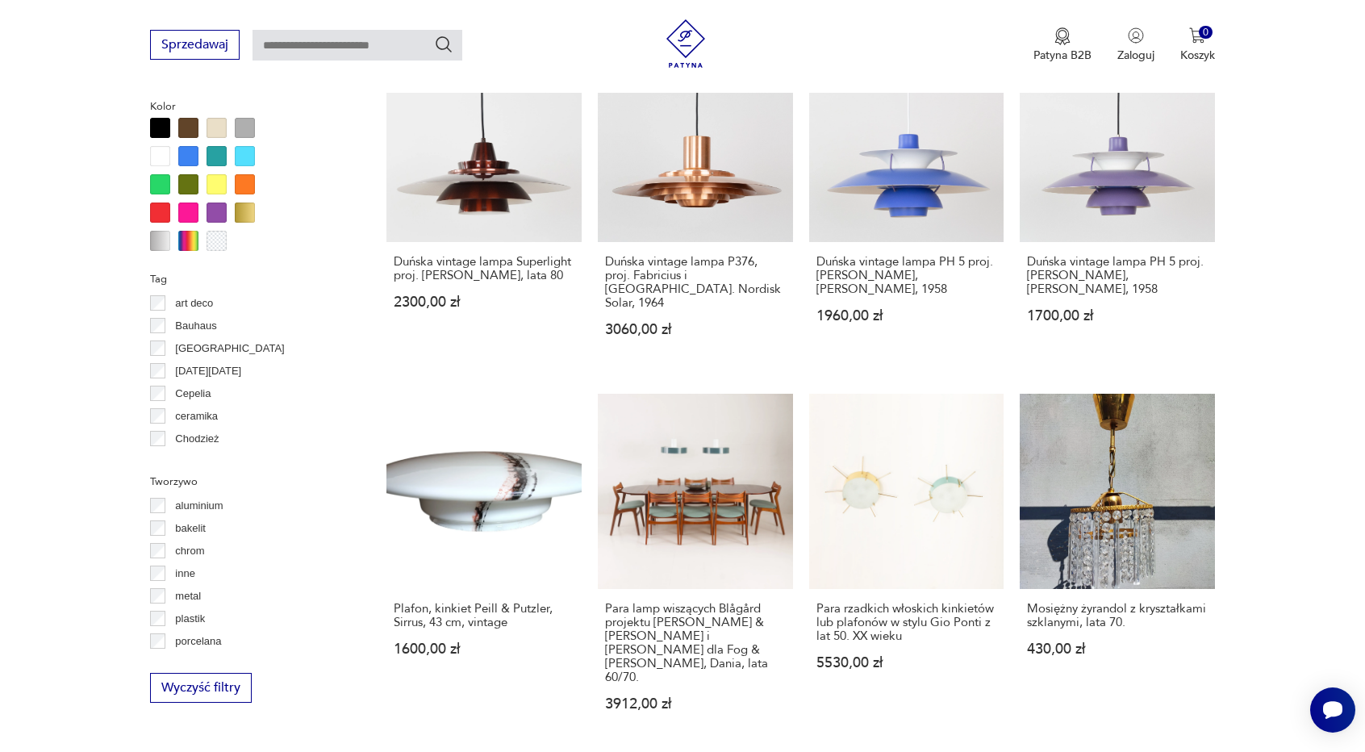
scroll to position [1468, 0]
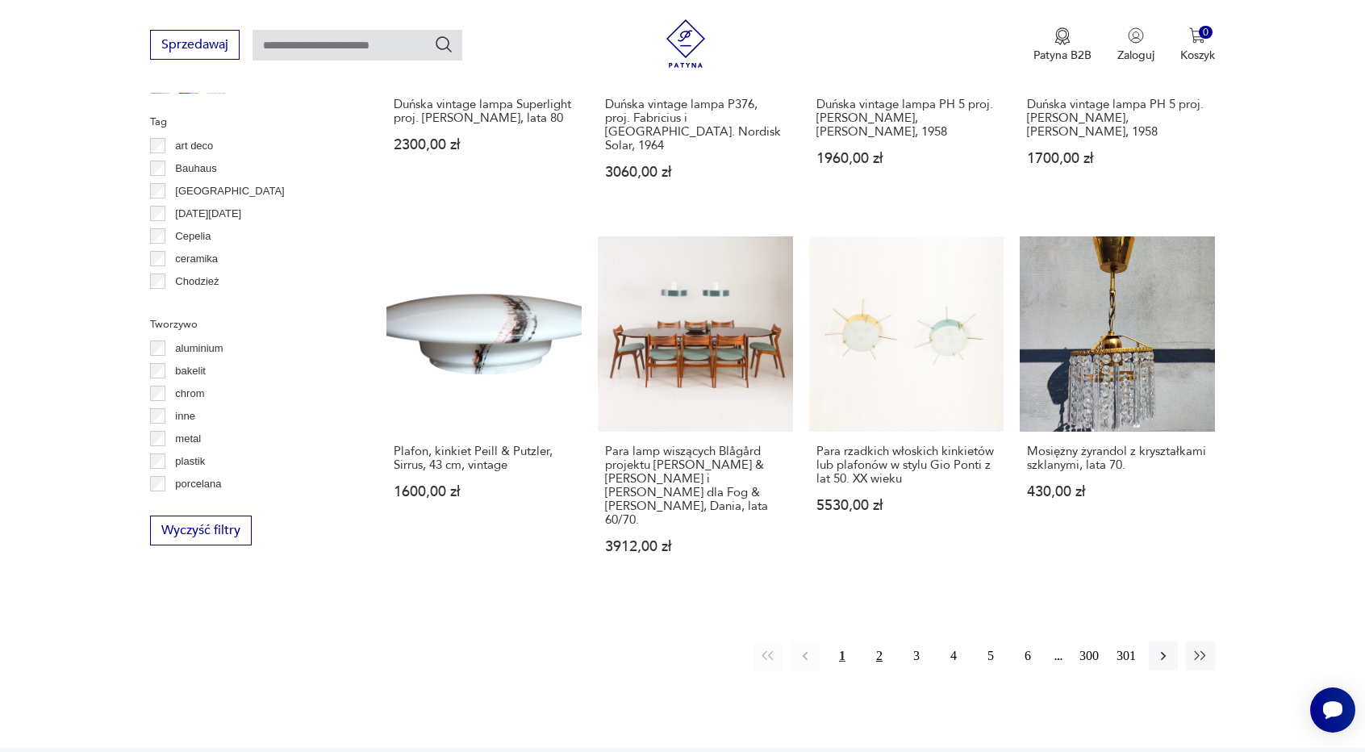
click at [879, 641] on button "2" at bounding box center [879, 655] width 29 height 29
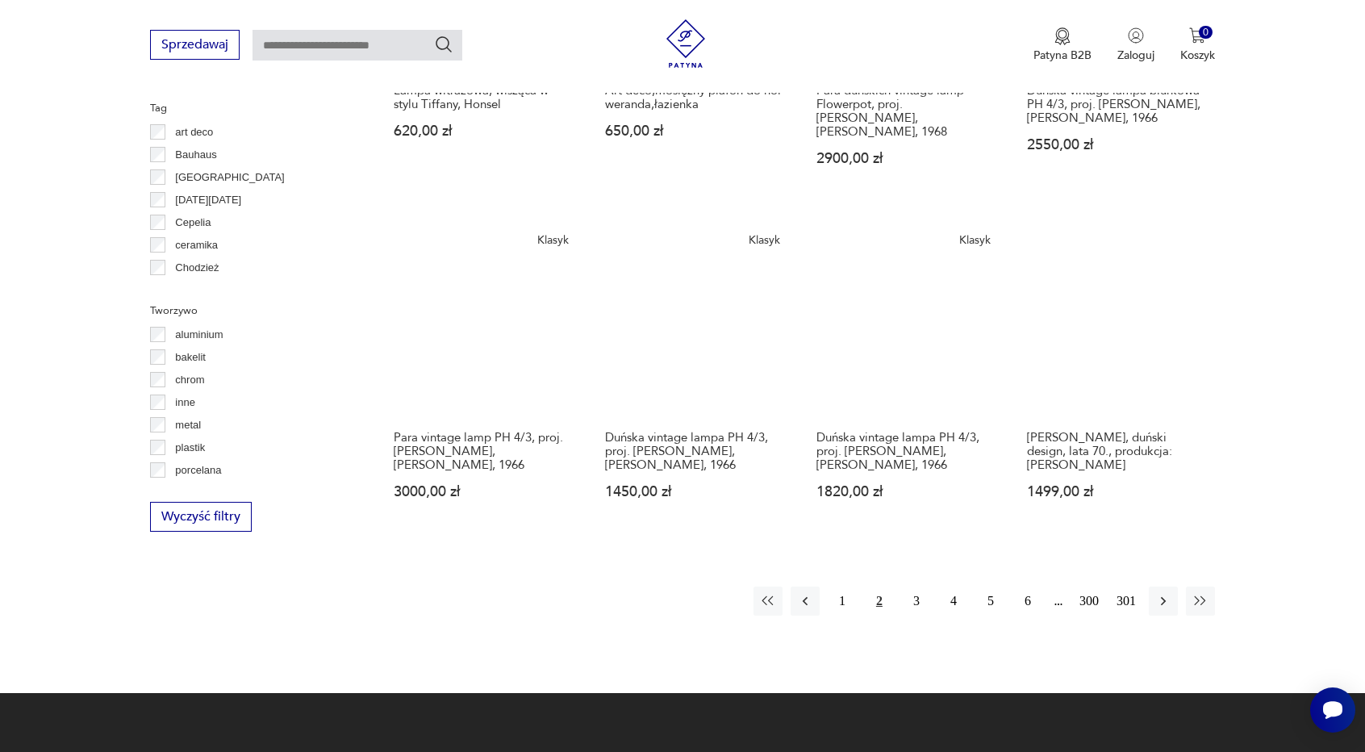
scroll to position [1509, 0]
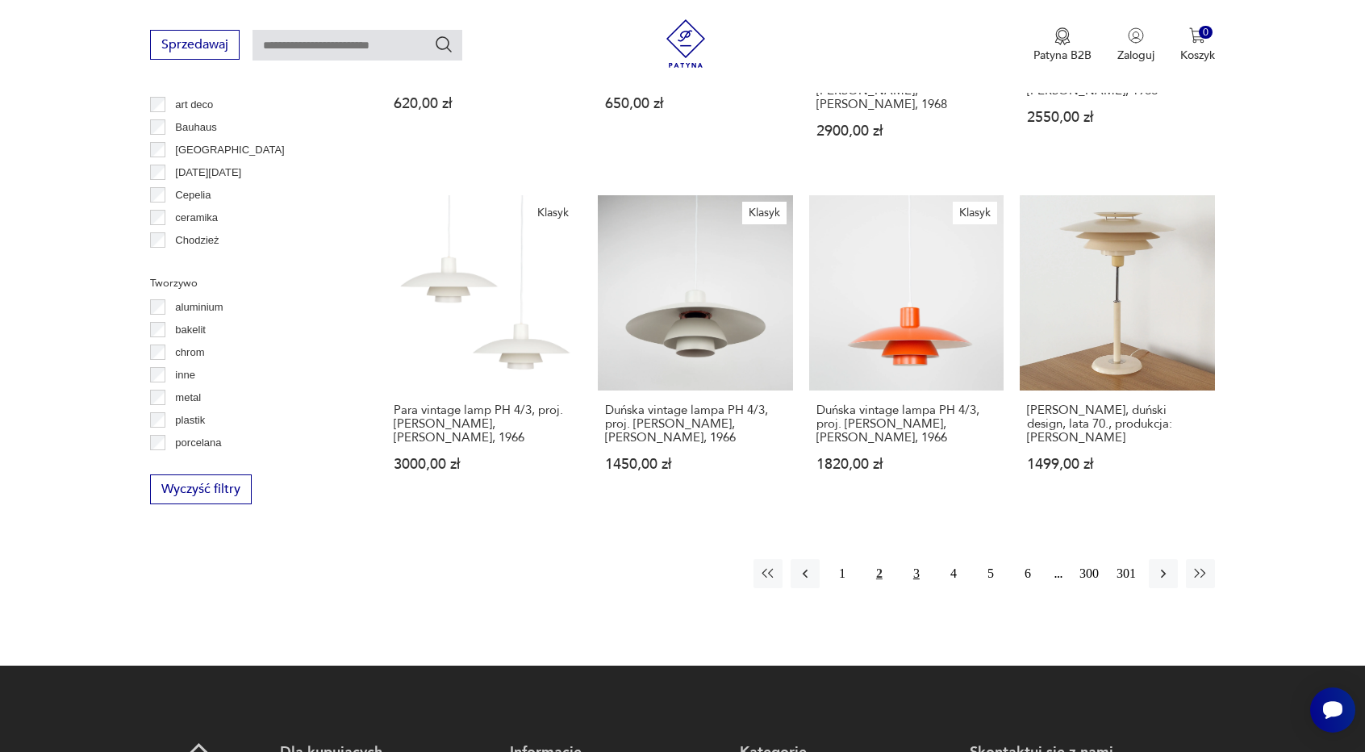
click at [918, 559] on button "3" at bounding box center [916, 573] width 29 height 29
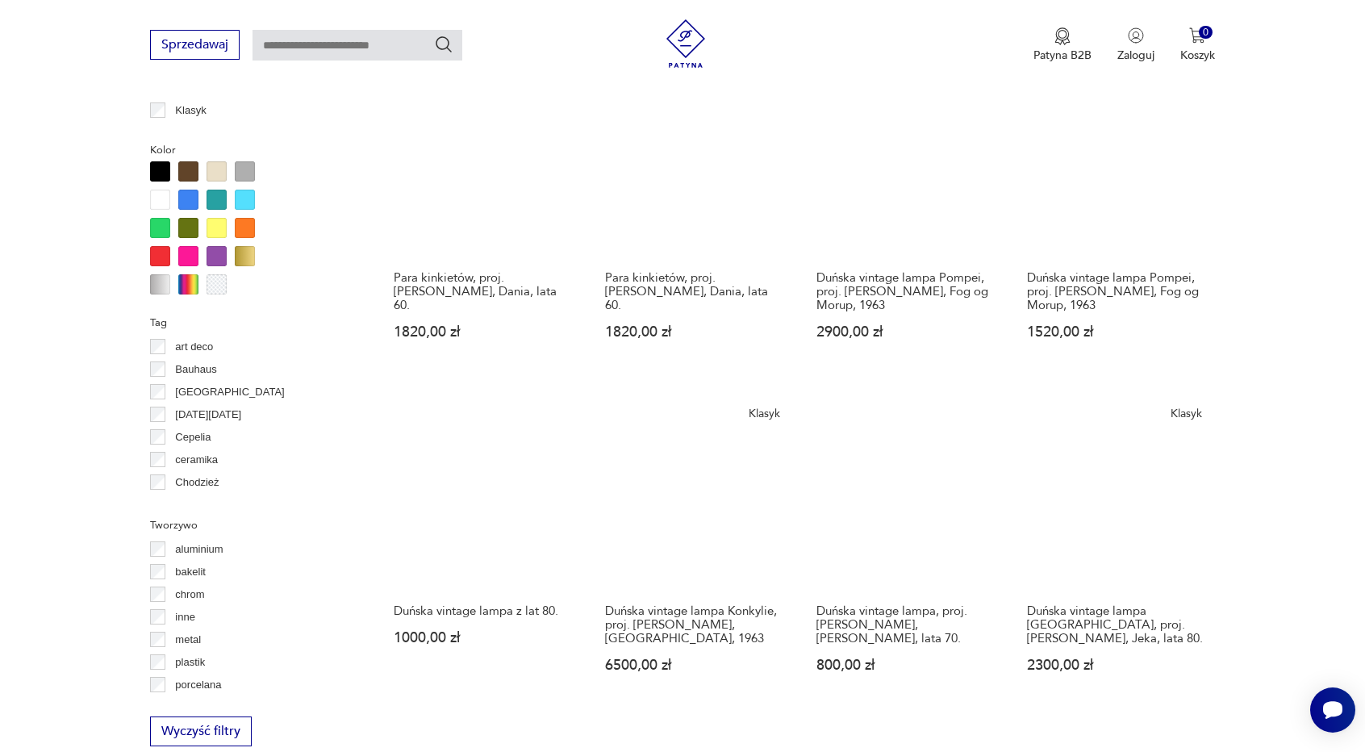
scroll to position [1186, 0]
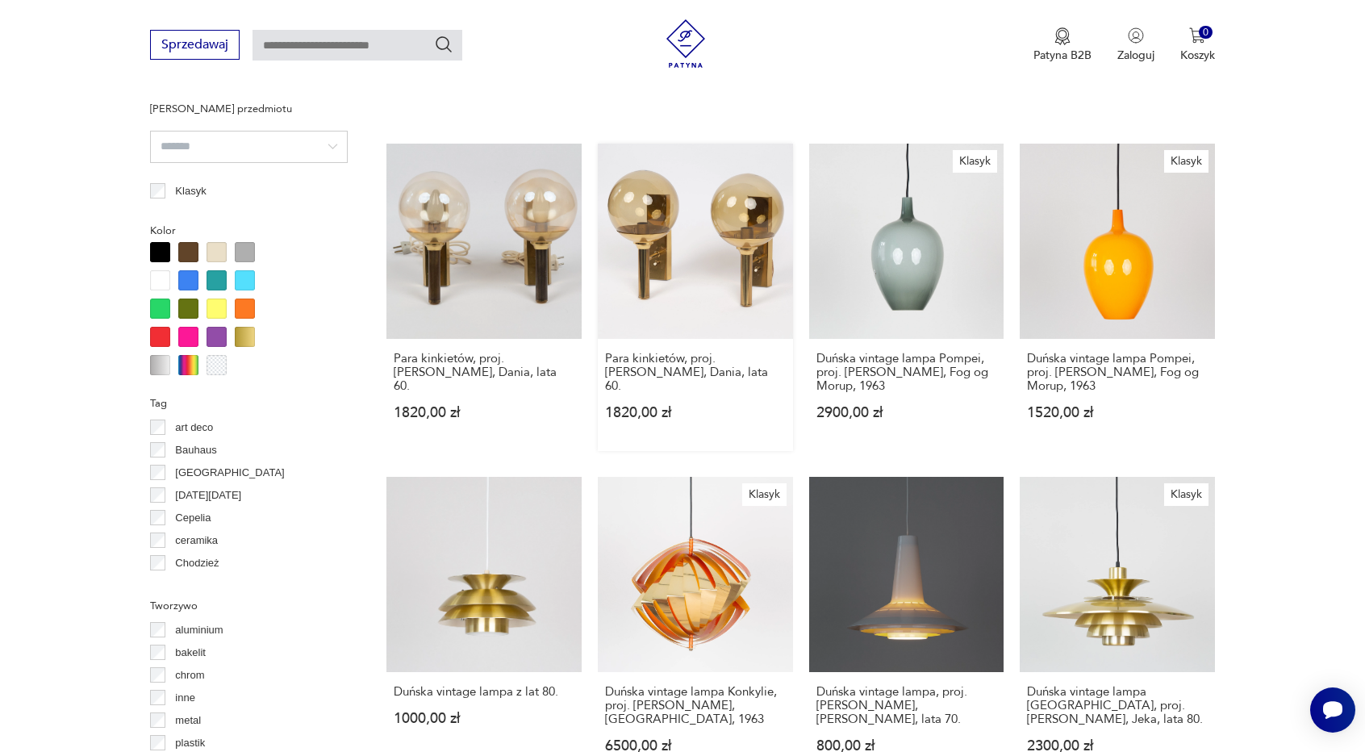
click at [729, 290] on link "Para kinkietów, proj. [PERSON_NAME], Dania, lata 60. 1820,00 zł" at bounding box center [695, 297] width 195 height 307
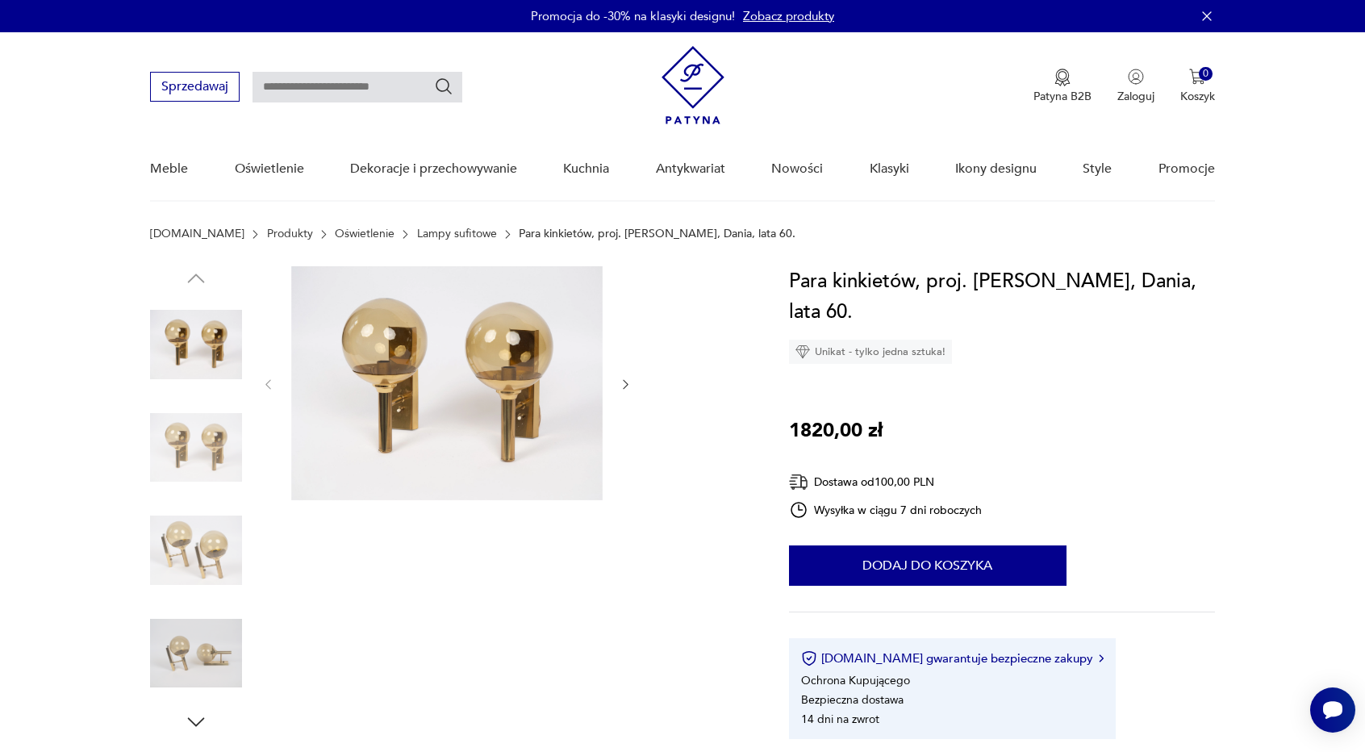
click at [624, 382] on icon "button" at bounding box center [626, 385] width 14 height 14
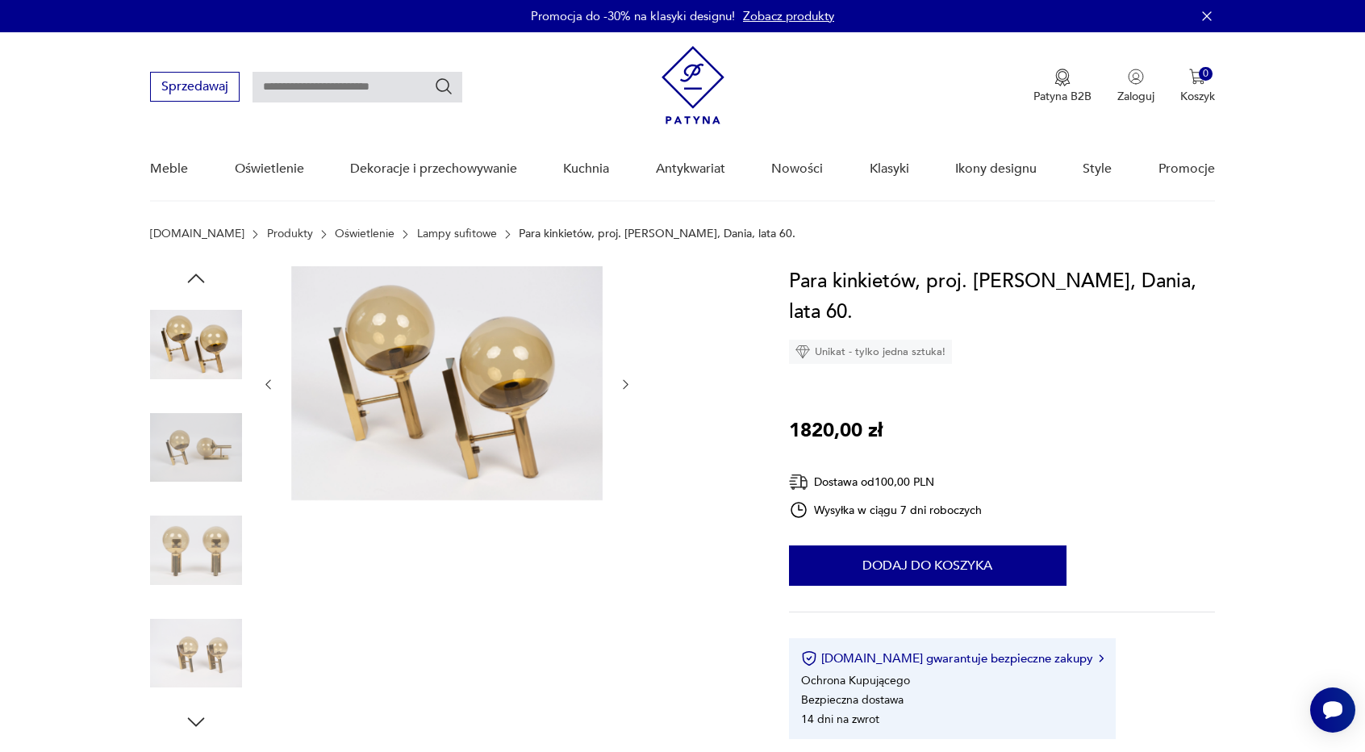
click at [624, 382] on icon "button" at bounding box center [626, 385] width 14 height 14
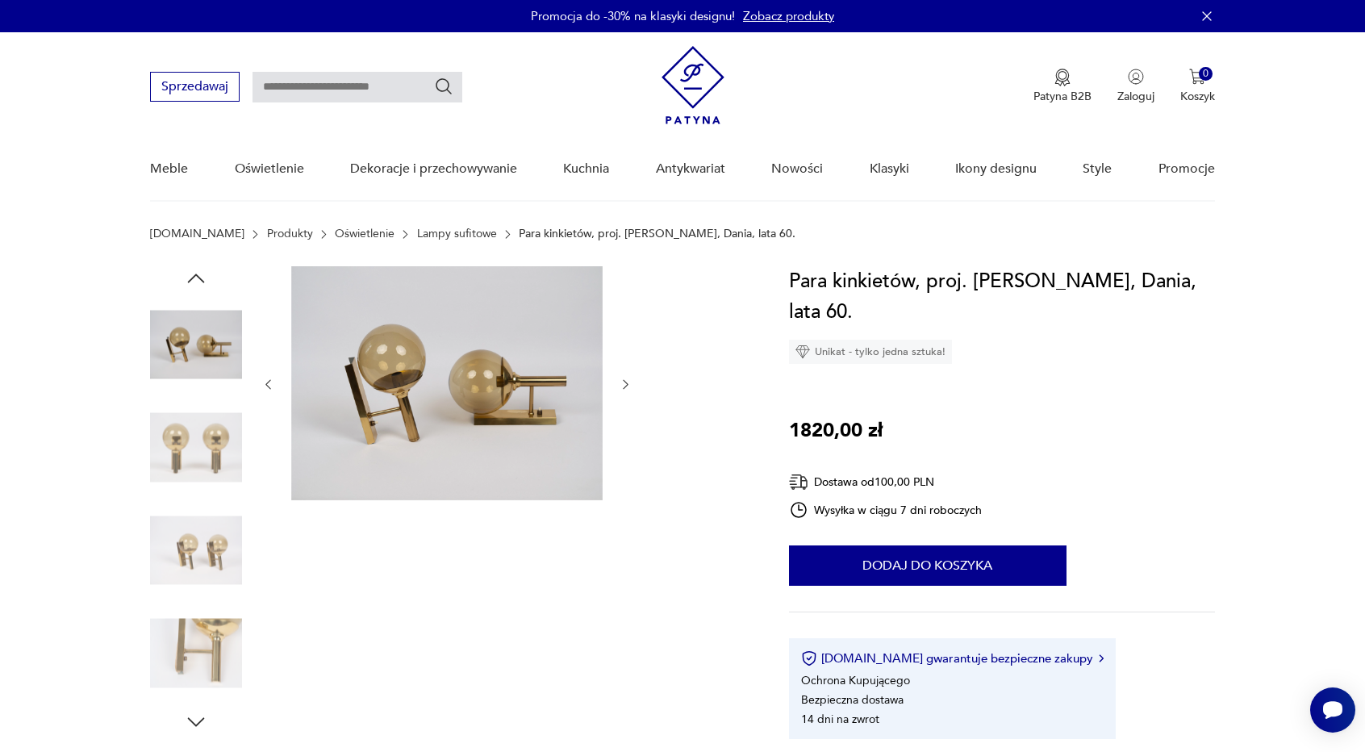
click at [624, 382] on icon "button" at bounding box center [626, 385] width 14 height 14
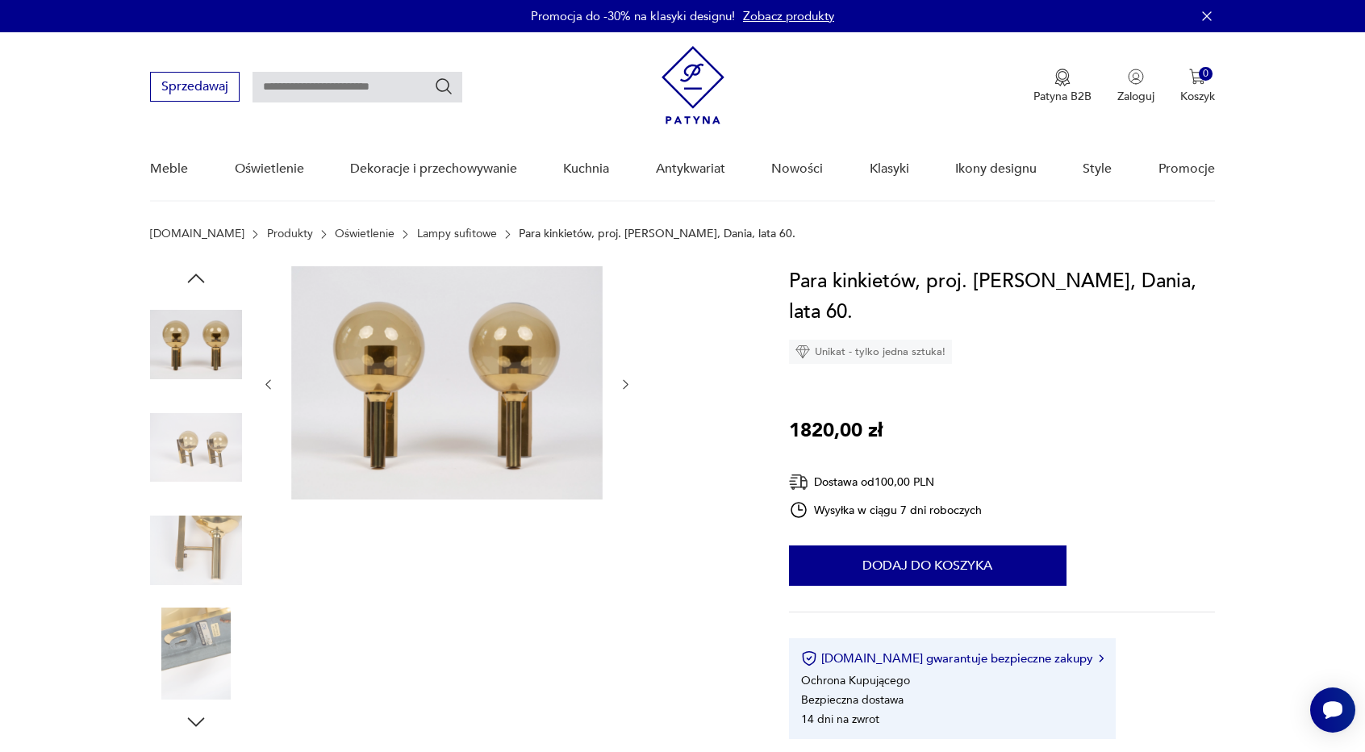
click at [624, 382] on icon "button" at bounding box center [626, 385] width 14 height 14
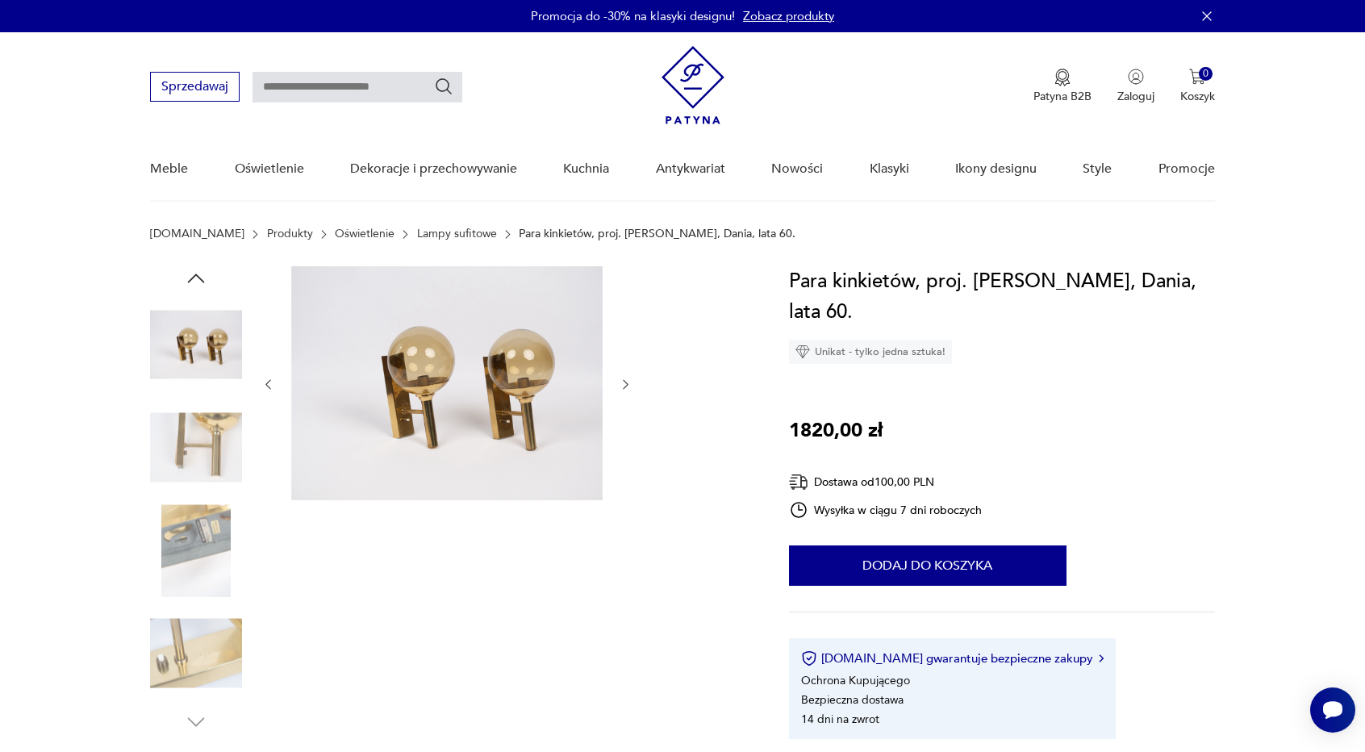
click at [624, 382] on icon "button" at bounding box center [626, 385] width 14 height 14
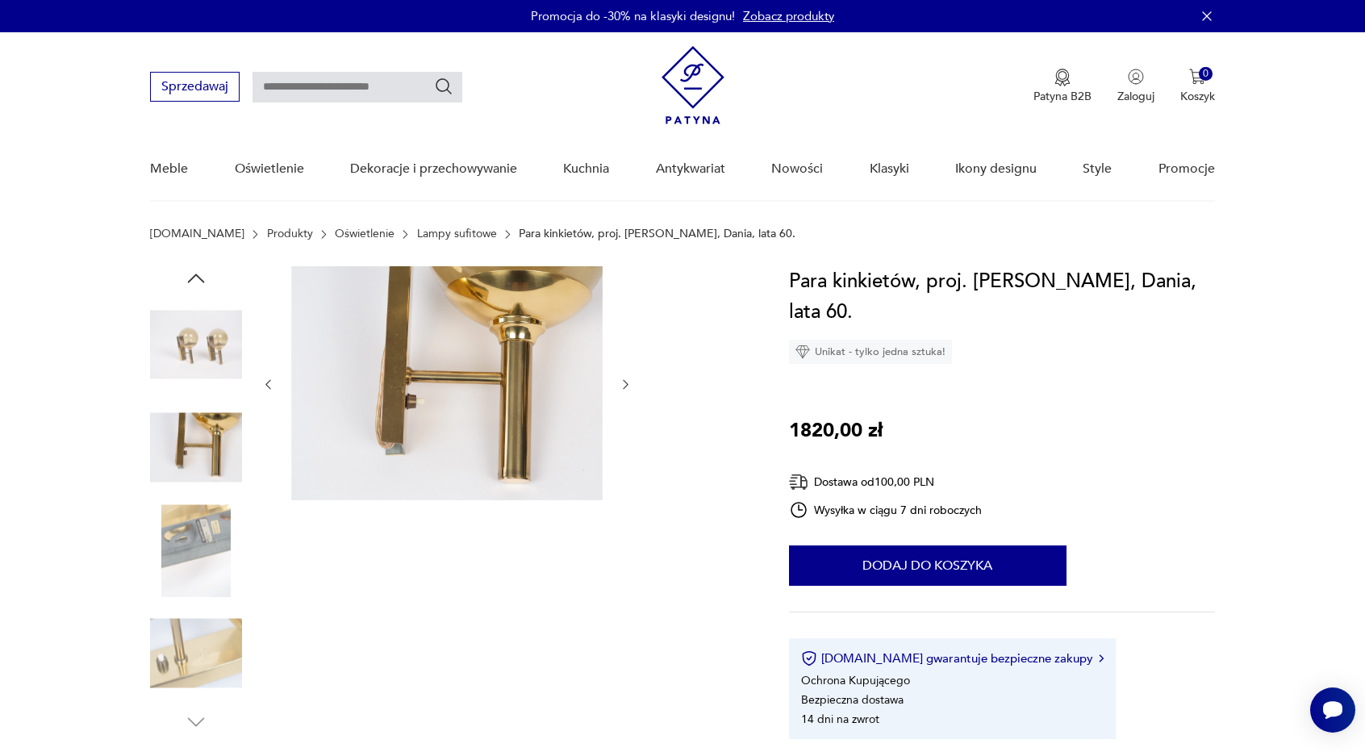
click at [624, 382] on icon "button" at bounding box center [626, 385] width 14 height 14
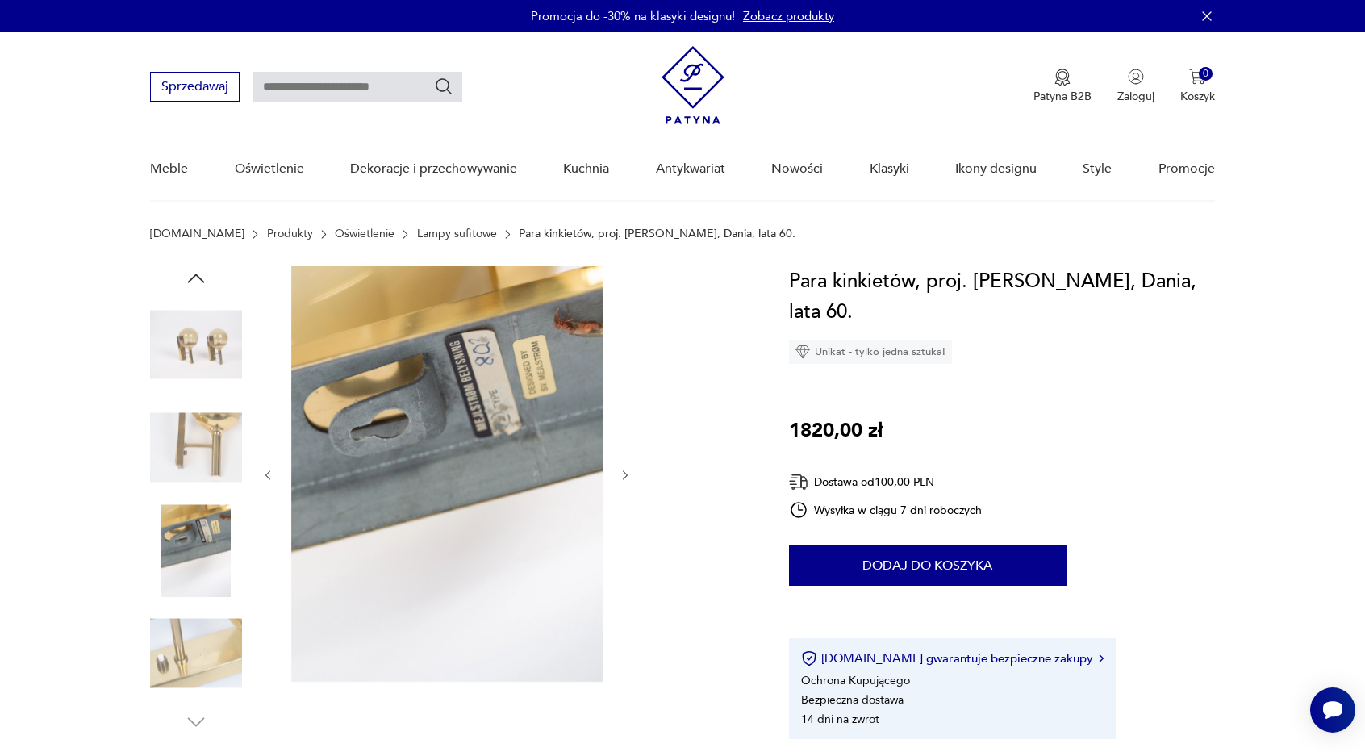
click at [624, 382] on div at bounding box center [446, 475] width 371 height 418
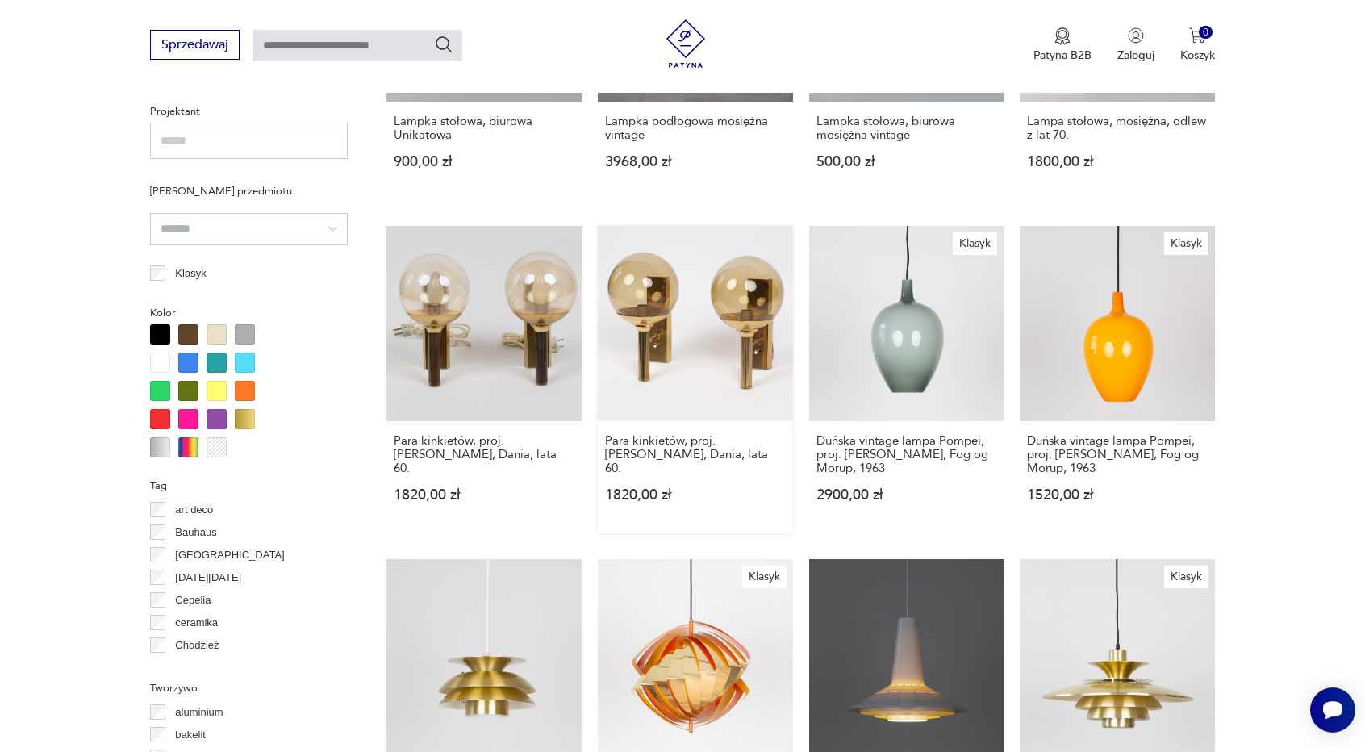
scroll to position [1093, 0]
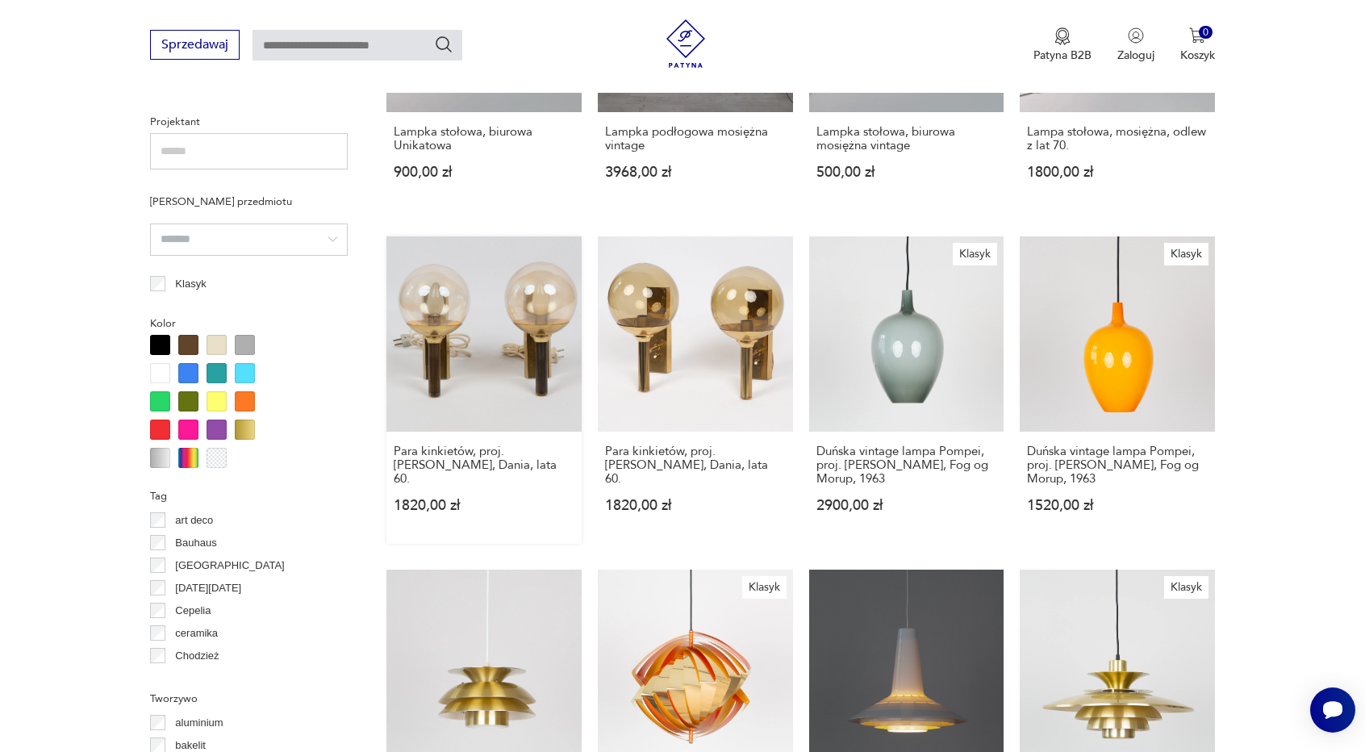
click at [444, 321] on link "Para kinkietów, proj. [PERSON_NAME], Dania, lata 60. 1820,00 zł" at bounding box center [483, 389] width 195 height 307
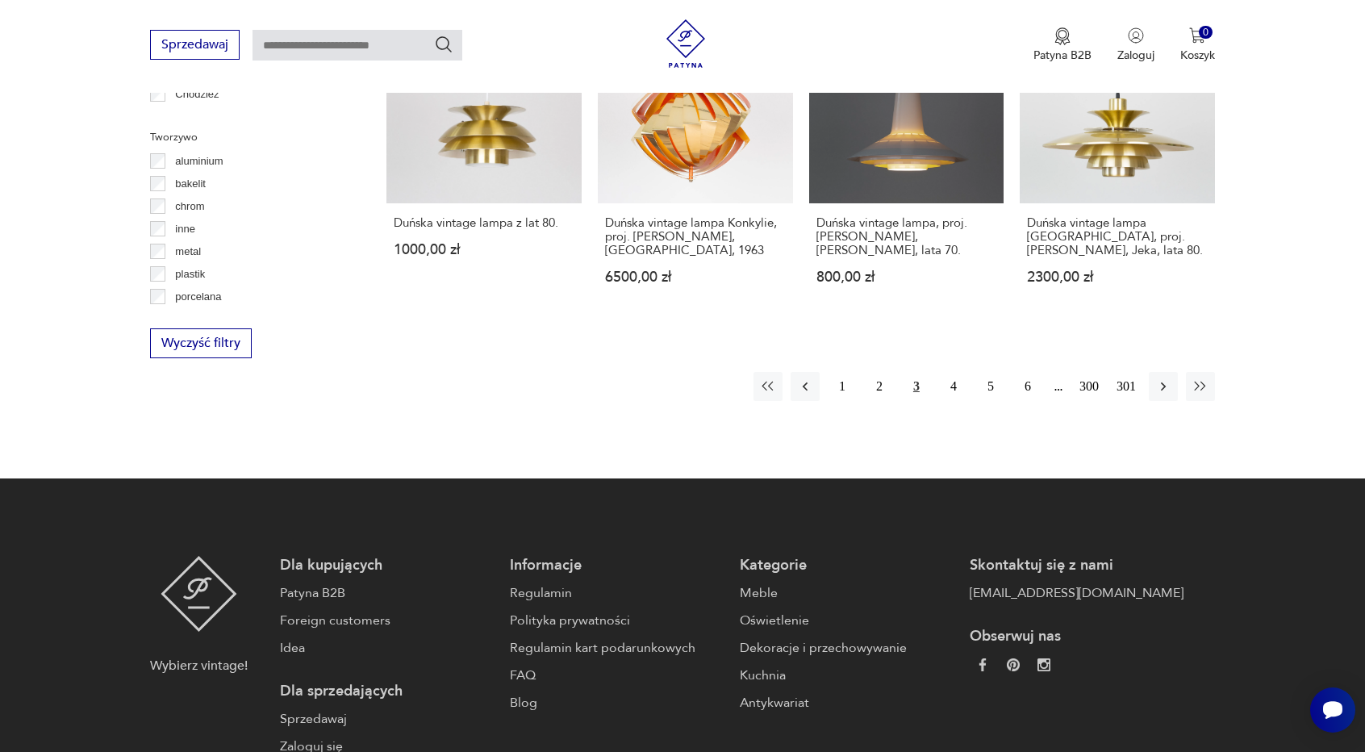
scroll to position [1727, 0]
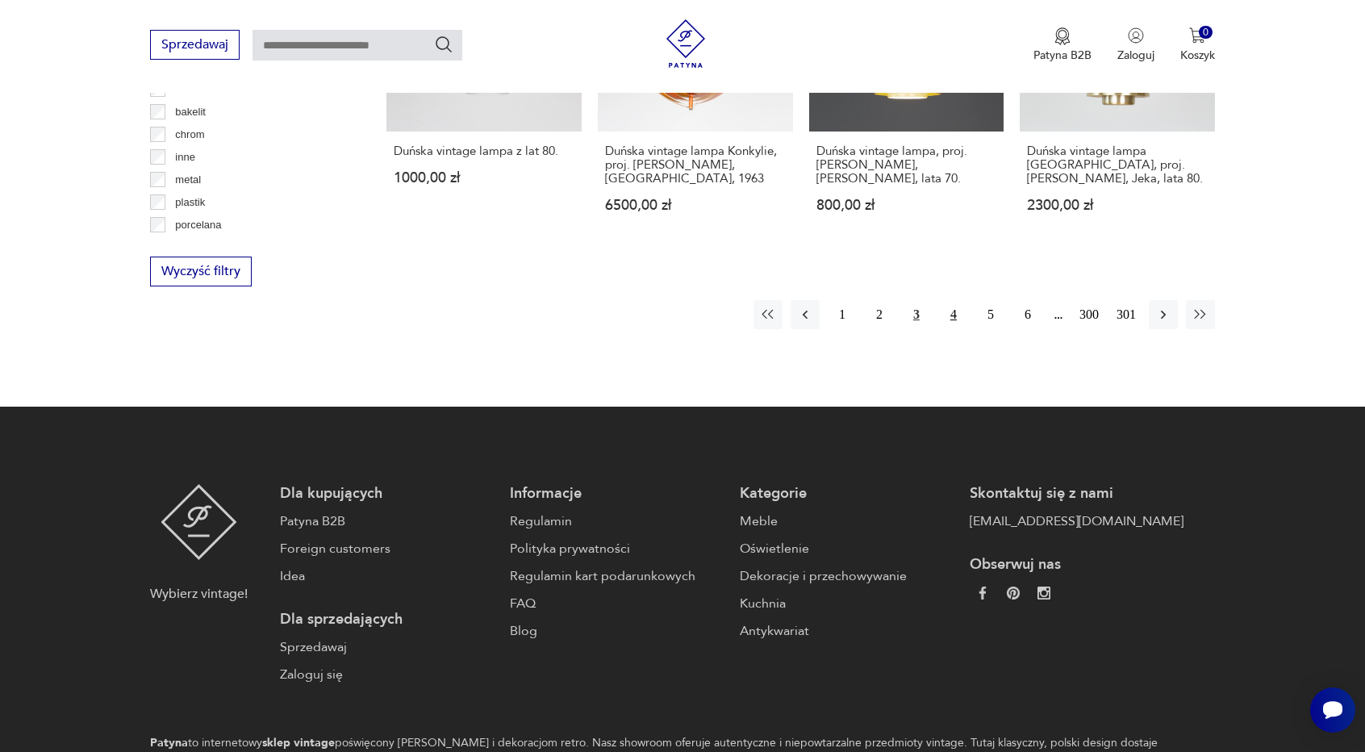
click at [951, 301] on button "4" at bounding box center [953, 314] width 29 height 29
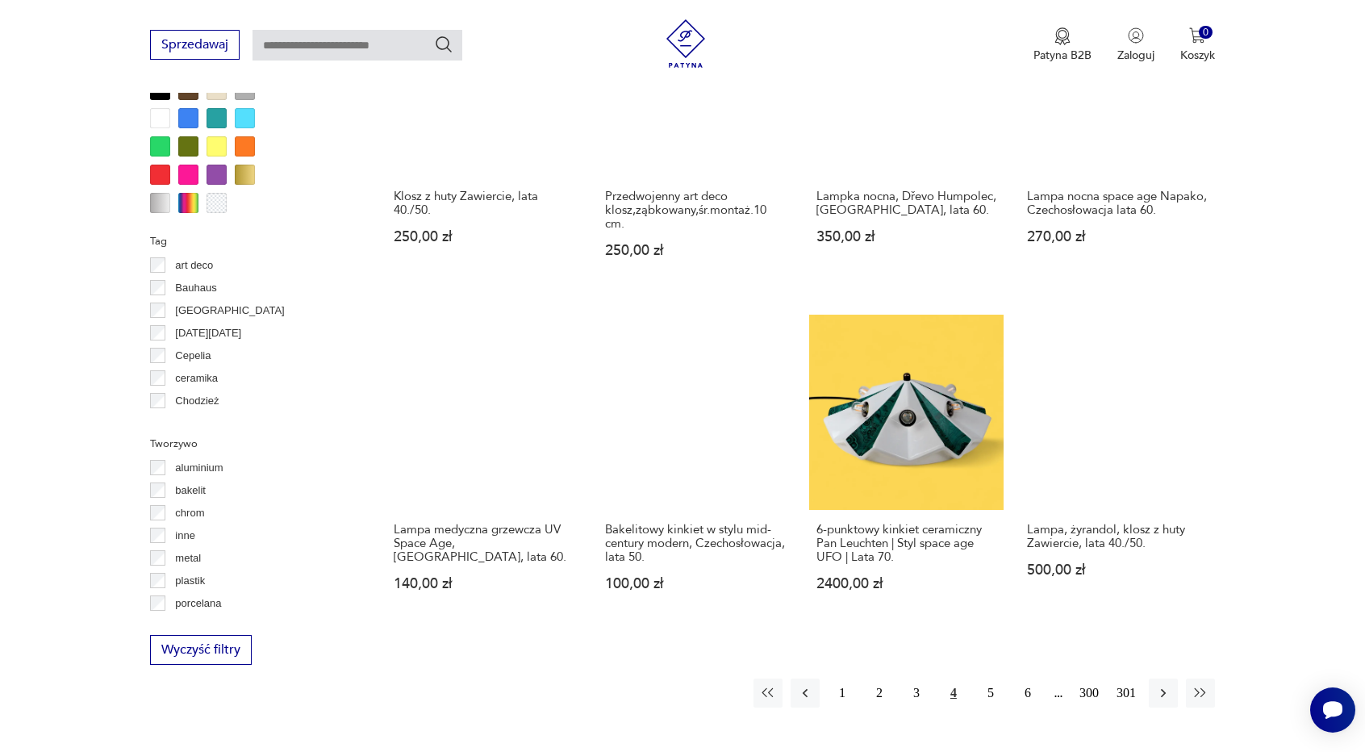
scroll to position [1429, 0]
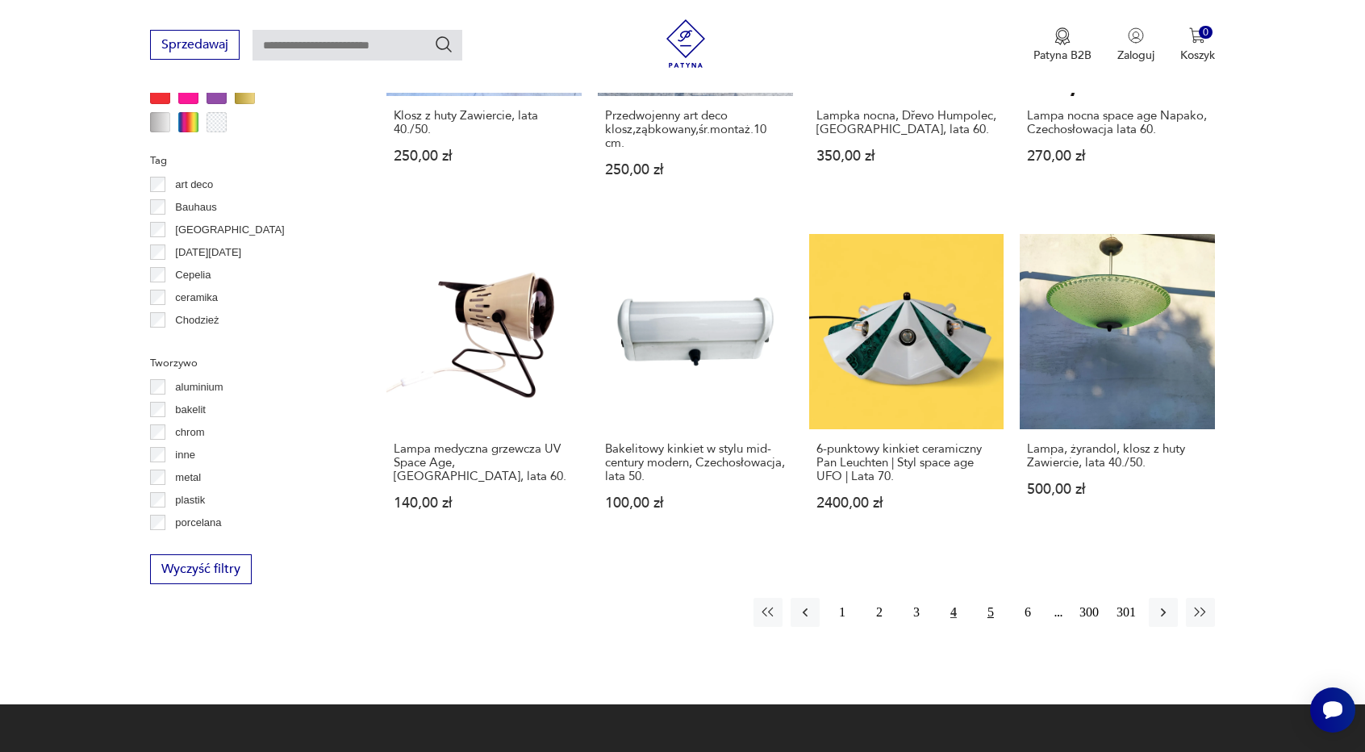
click at [988, 611] on button "5" at bounding box center [990, 612] width 29 height 29
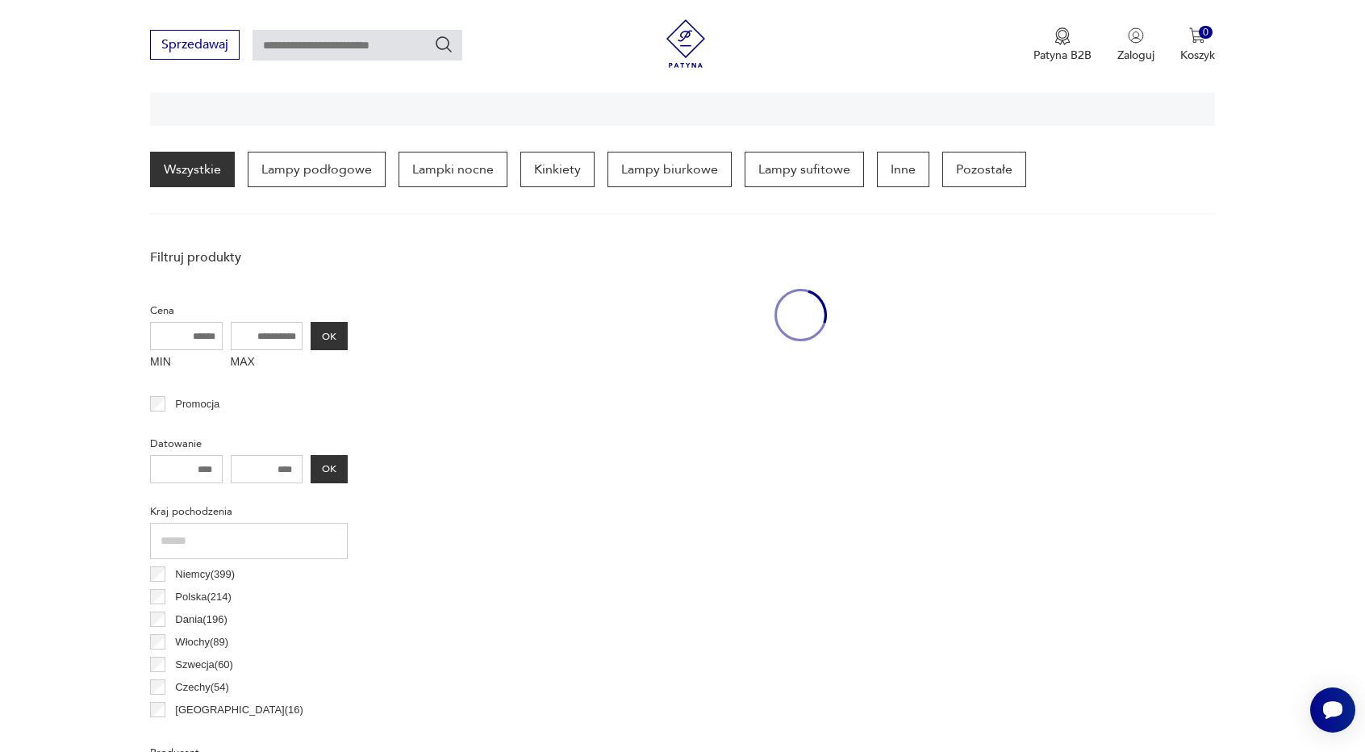
scroll to position [379, 0]
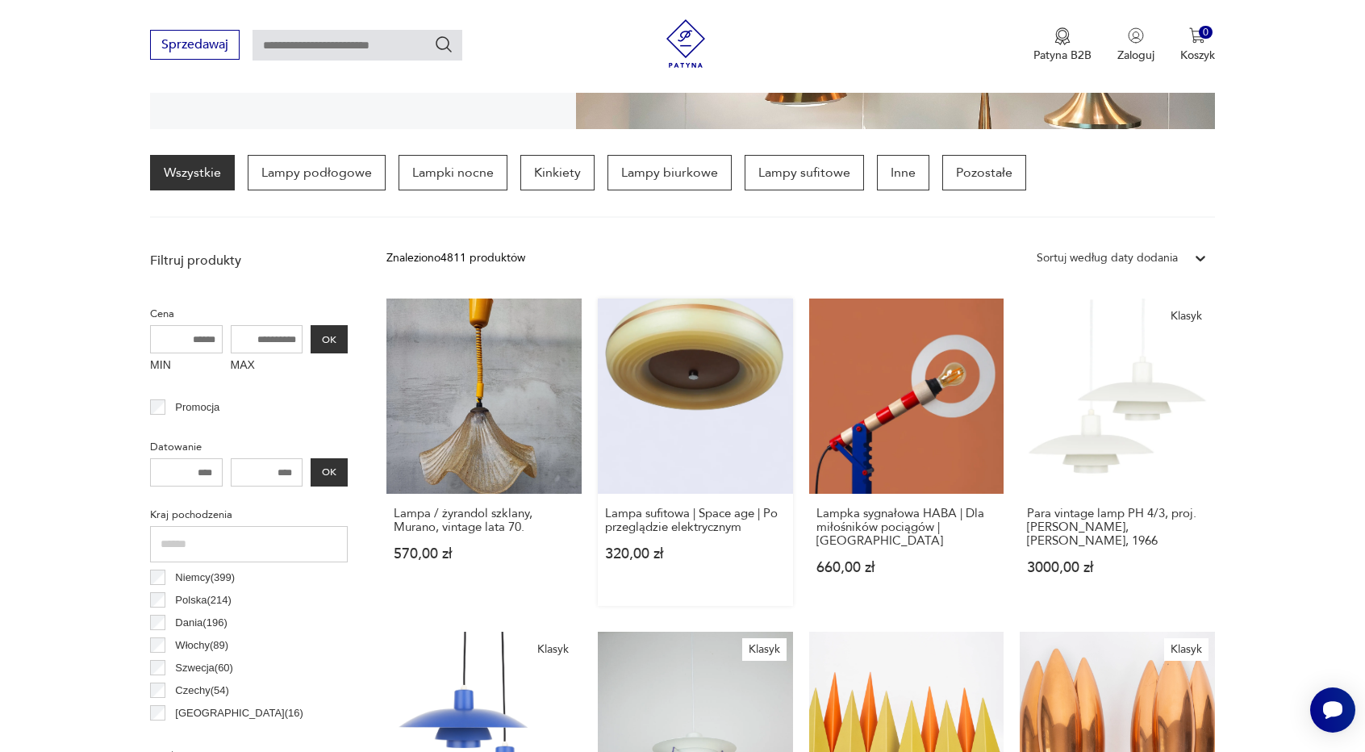
click at [730, 367] on link "Lampa sufitowa | Space age | Po przeglądzie elektrycznym 320,00 zł" at bounding box center [695, 452] width 195 height 307
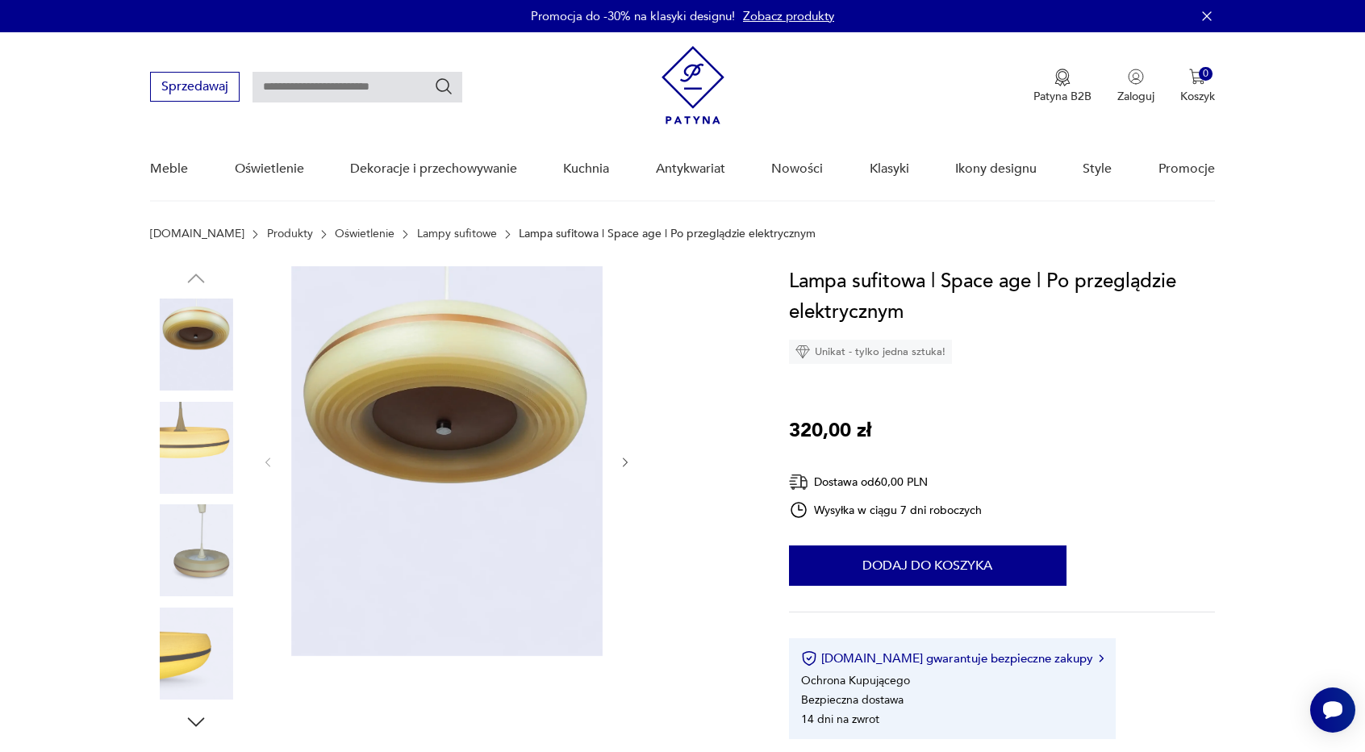
click at [203, 433] on img at bounding box center [196, 448] width 92 height 92
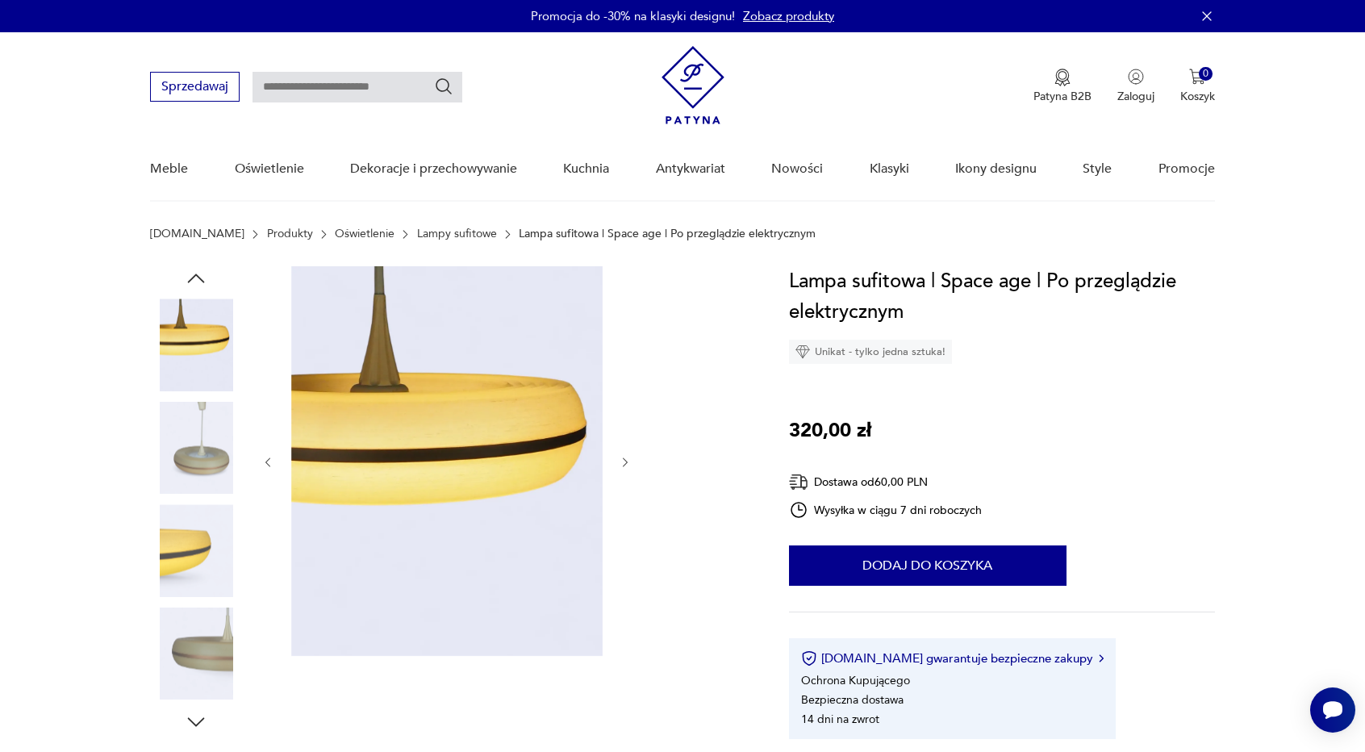
click at [191, 528] on img at bounding box center [196, 550] width 92 height 92
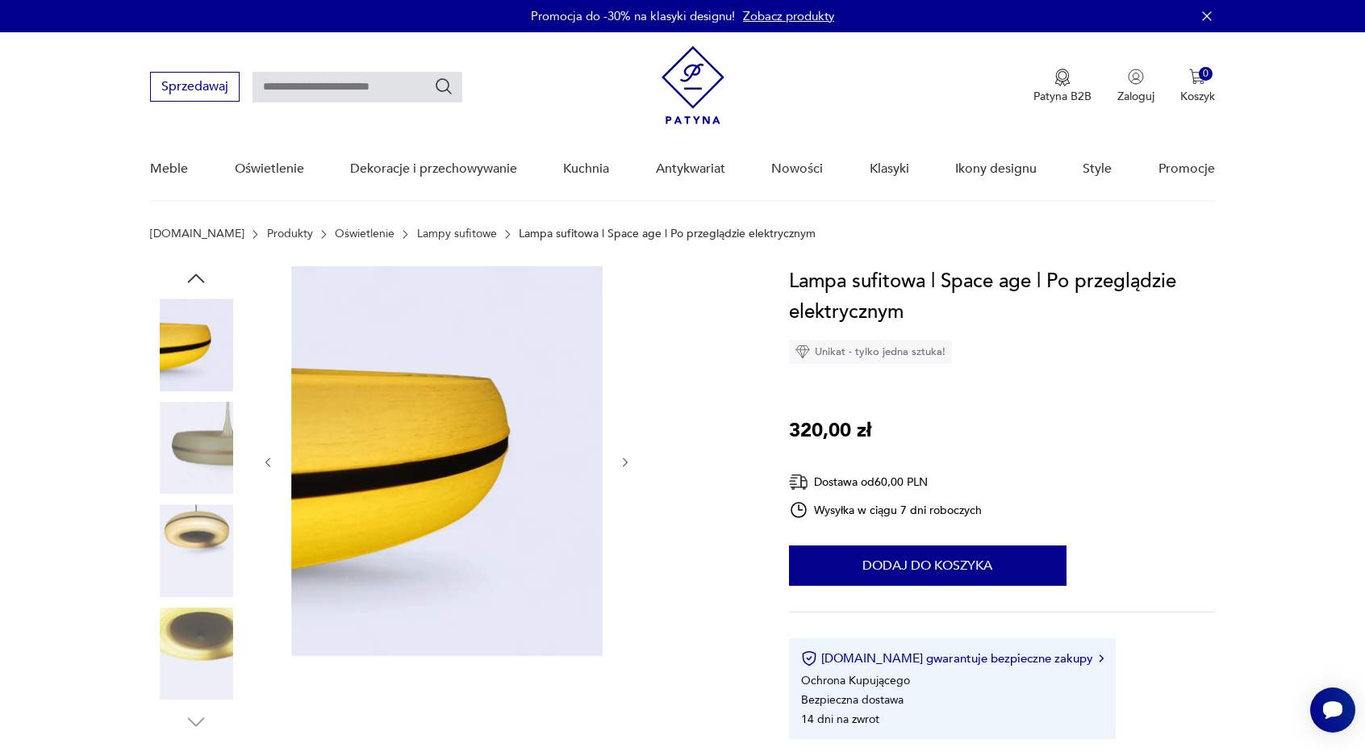
click at [201, 619] on img at bounding box center [196, 654] width 92 height 92
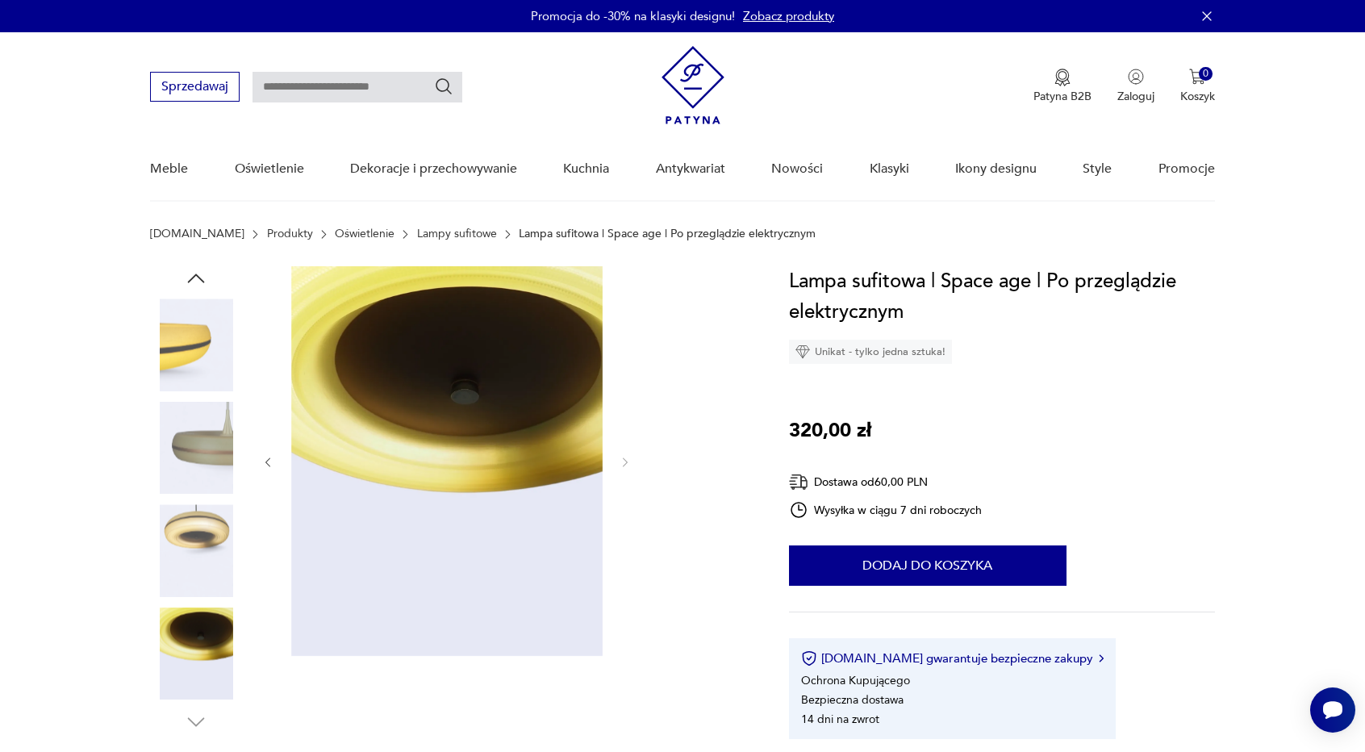
scroll to position [81, 0]
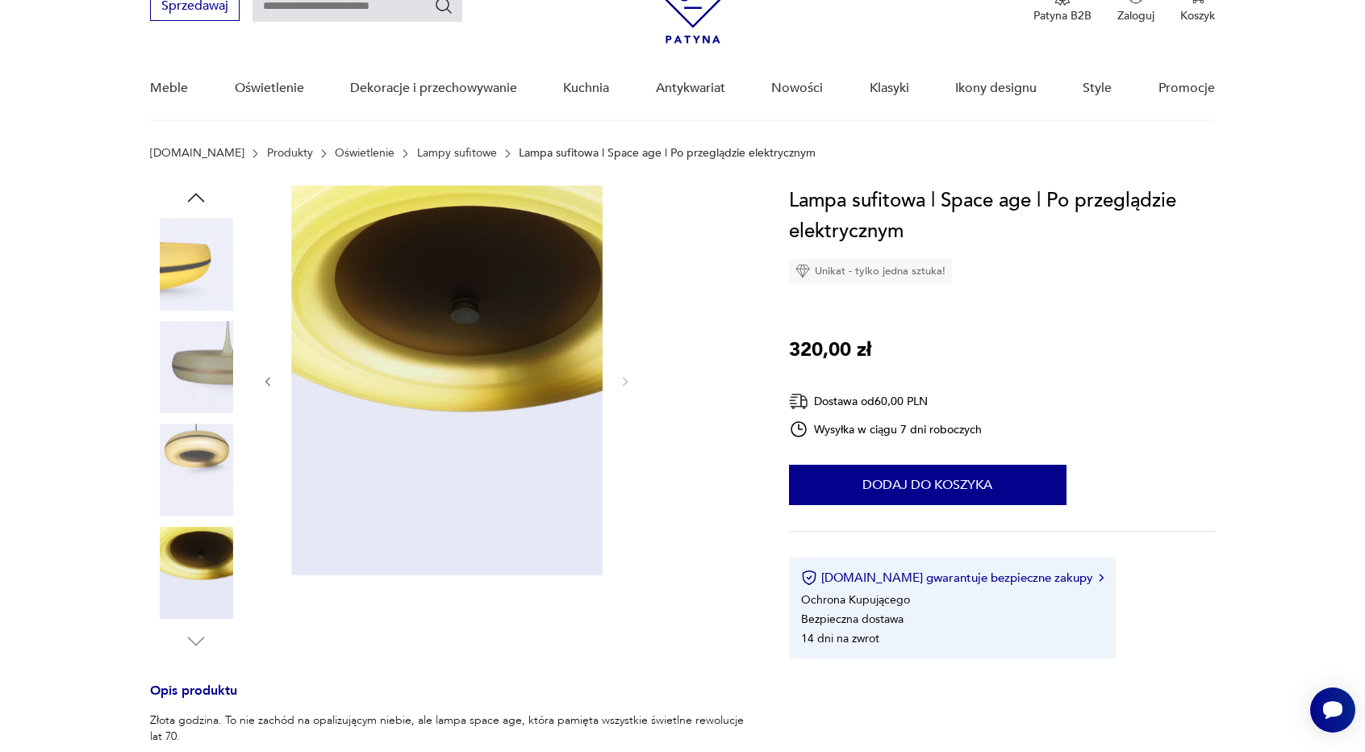
click at [192, 349] on img at bounding box center [196, 367] width 92 height 92
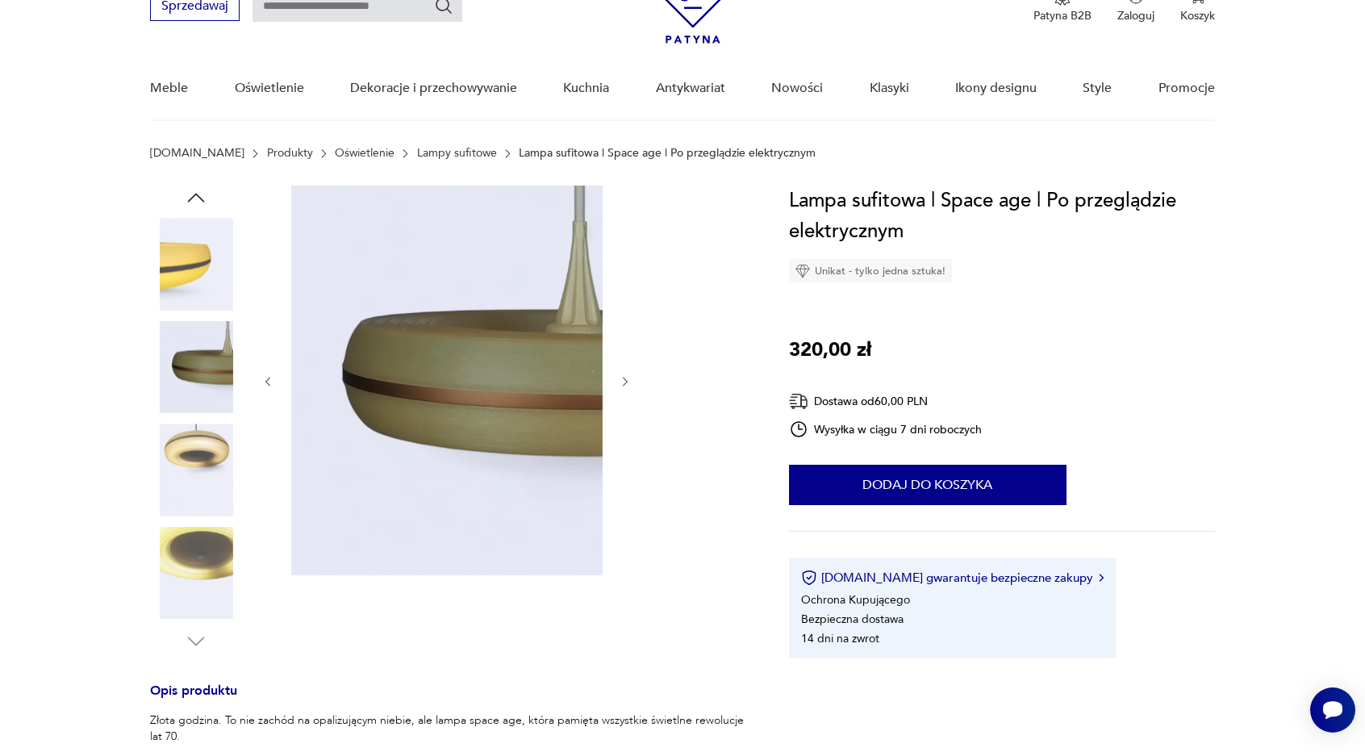
click at [183, 271] on img at bounding box center [196, 264] width 92 height 92
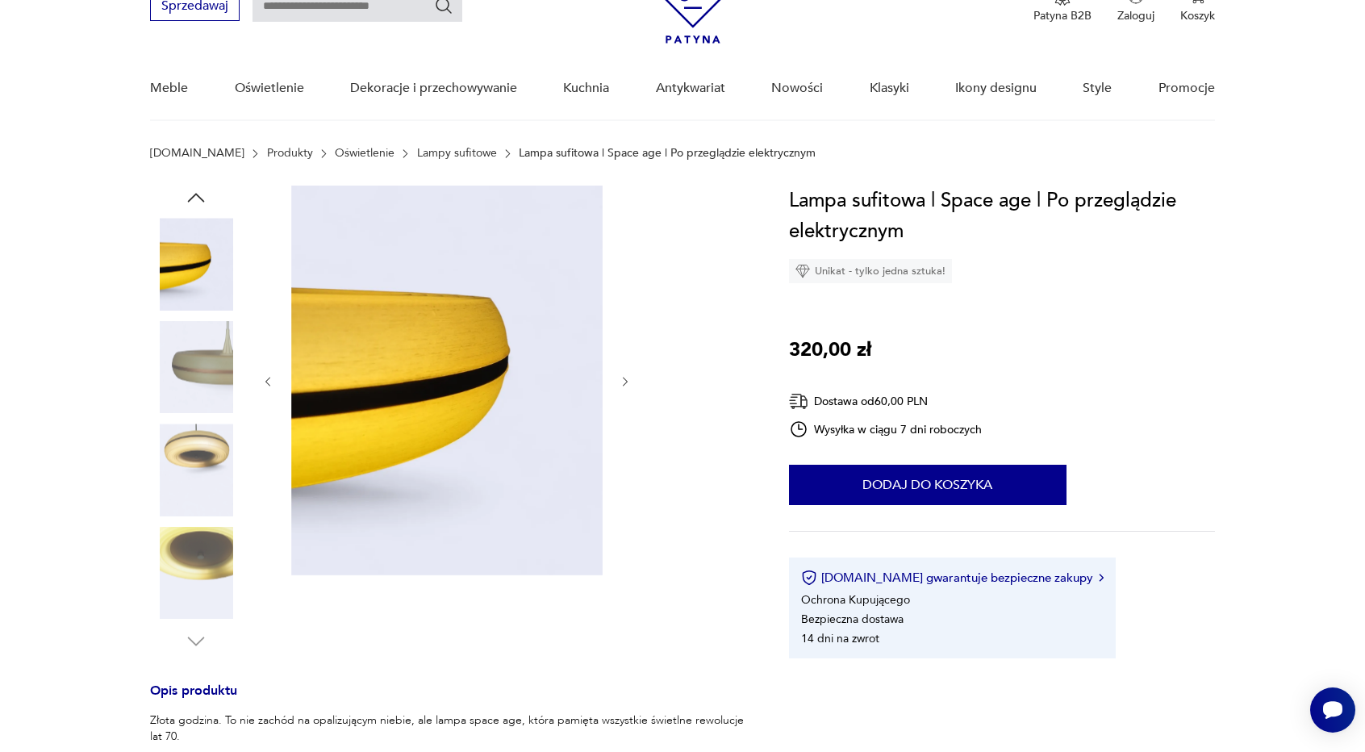
scroll to position [0, 0]
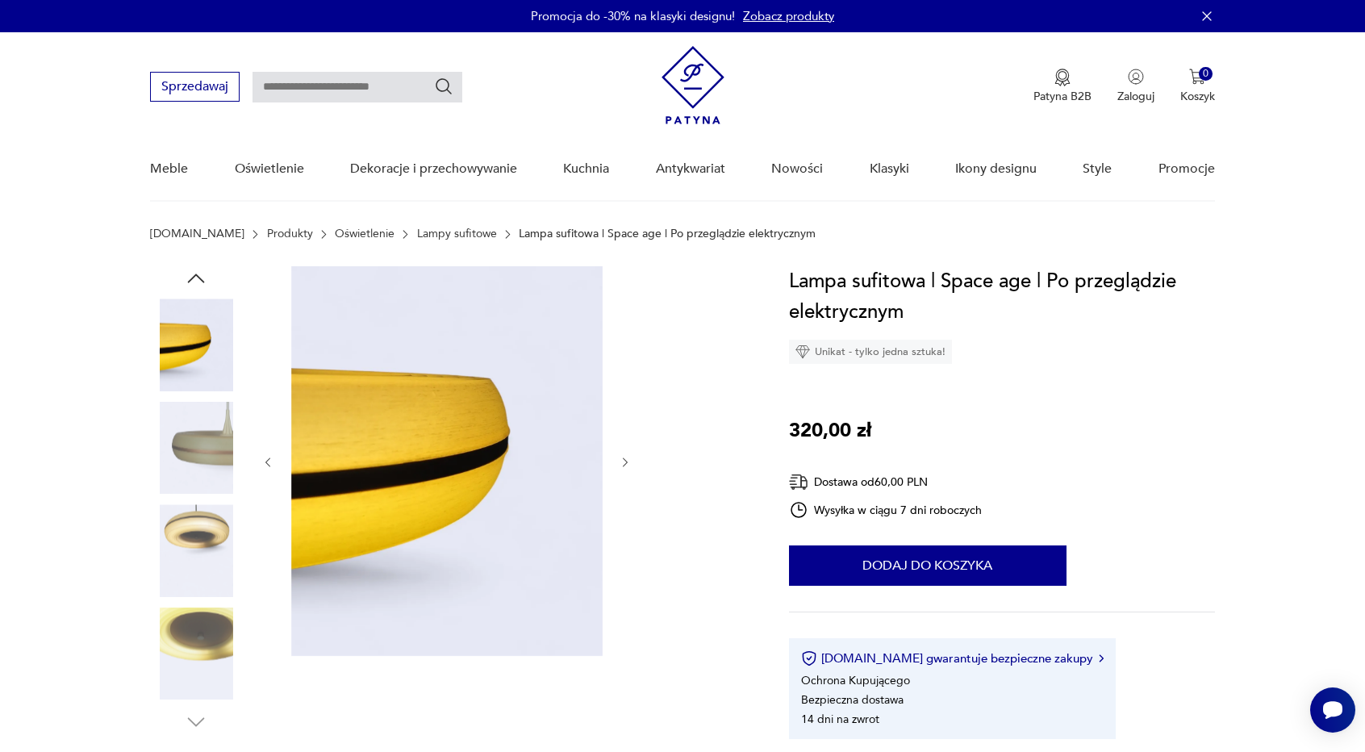
click at [191, 274] on icon "button" at bounding box center [196, 278] width 24 height 24
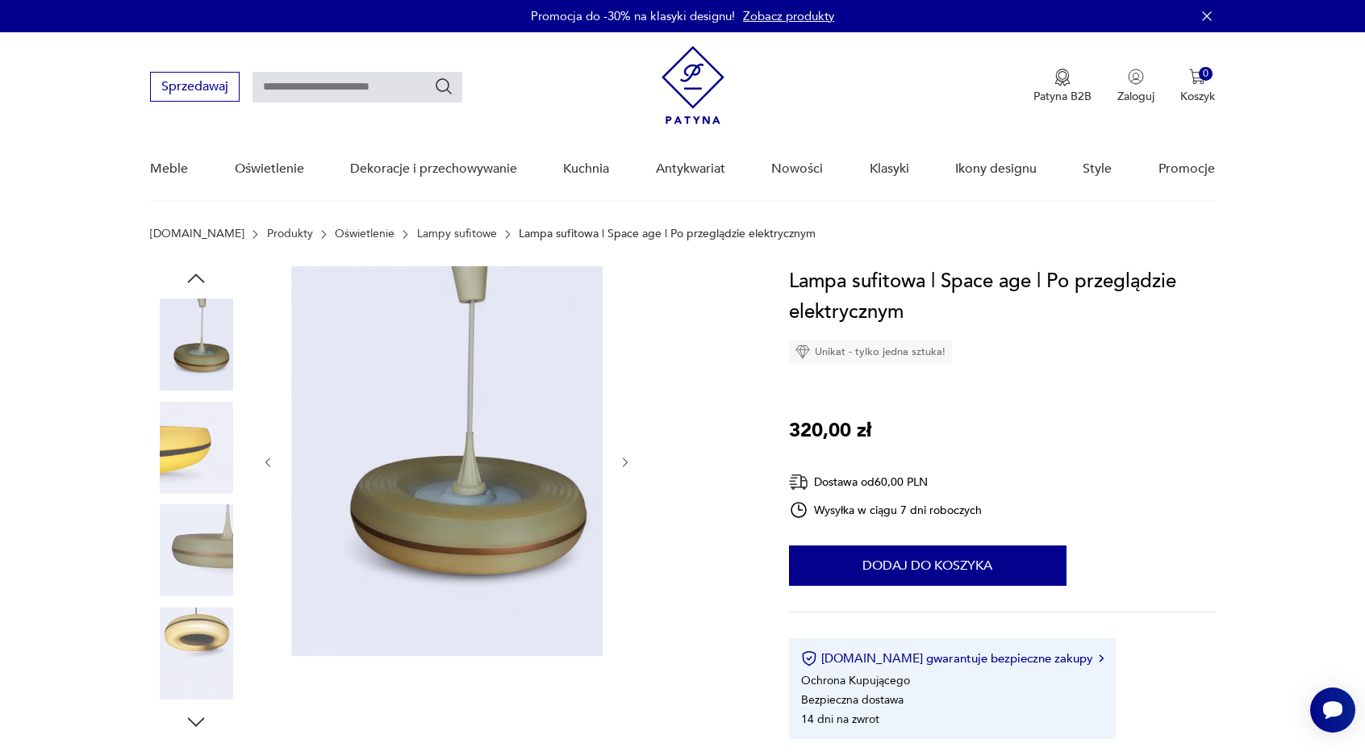
click at [191, 274] on icon "button" at bounding box center [196, 278] width 24 height 24
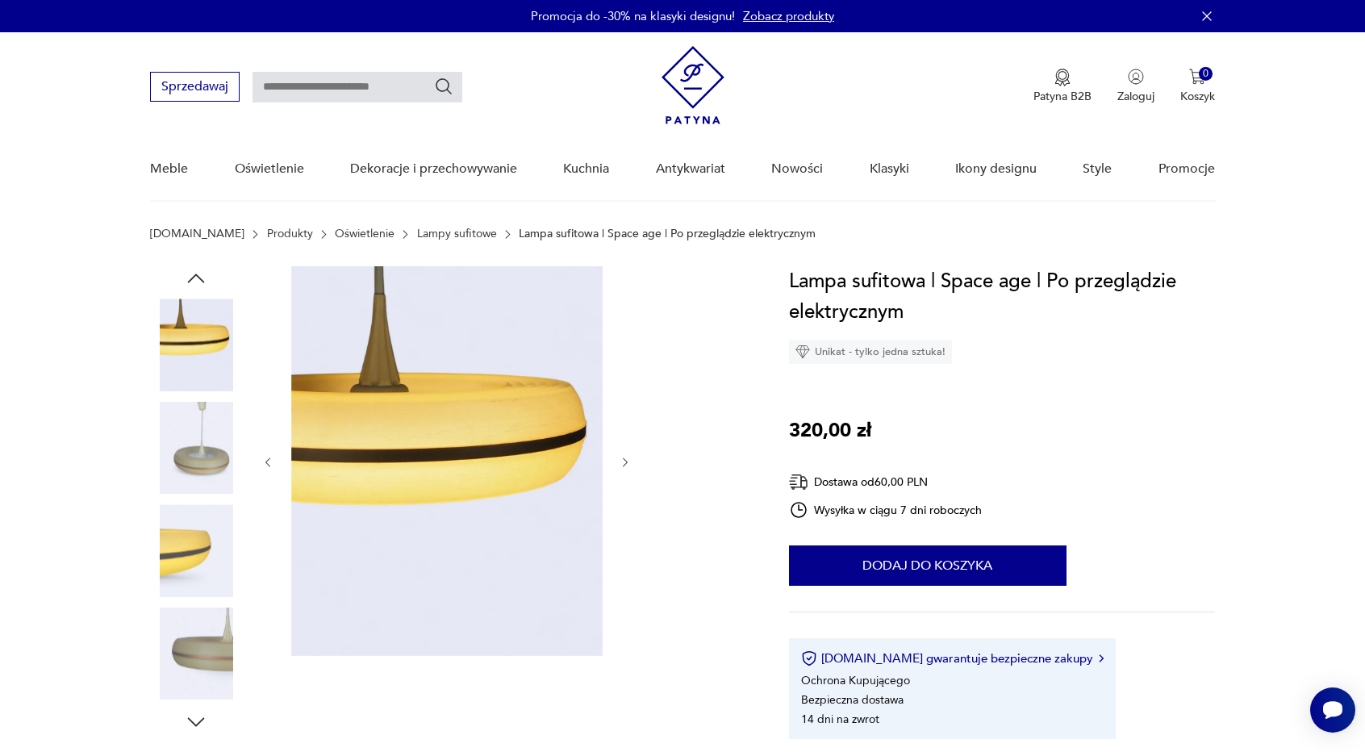
click at [191, 274] on icon "button" at bounding box center [196, 278] width 24 height 24
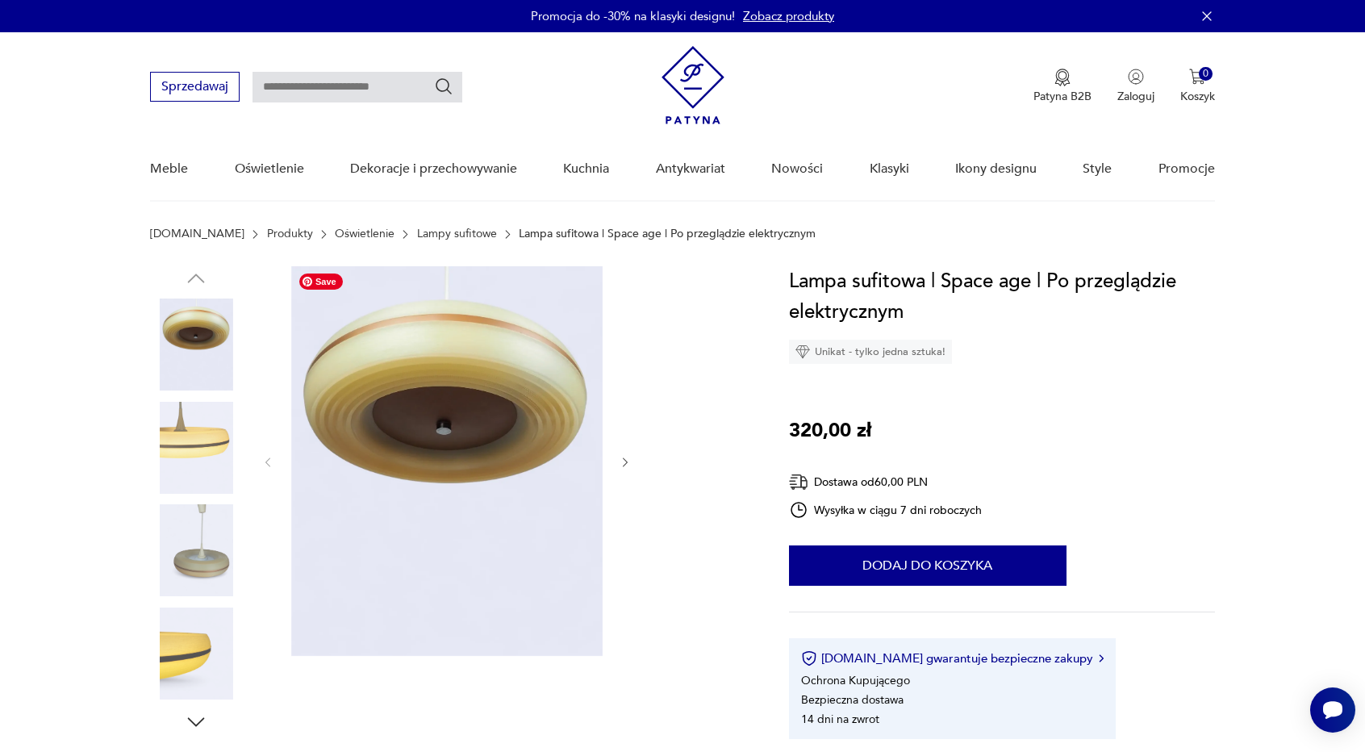
click at [417, 369] on img at bounding box center [446, 461] width 311 height 390
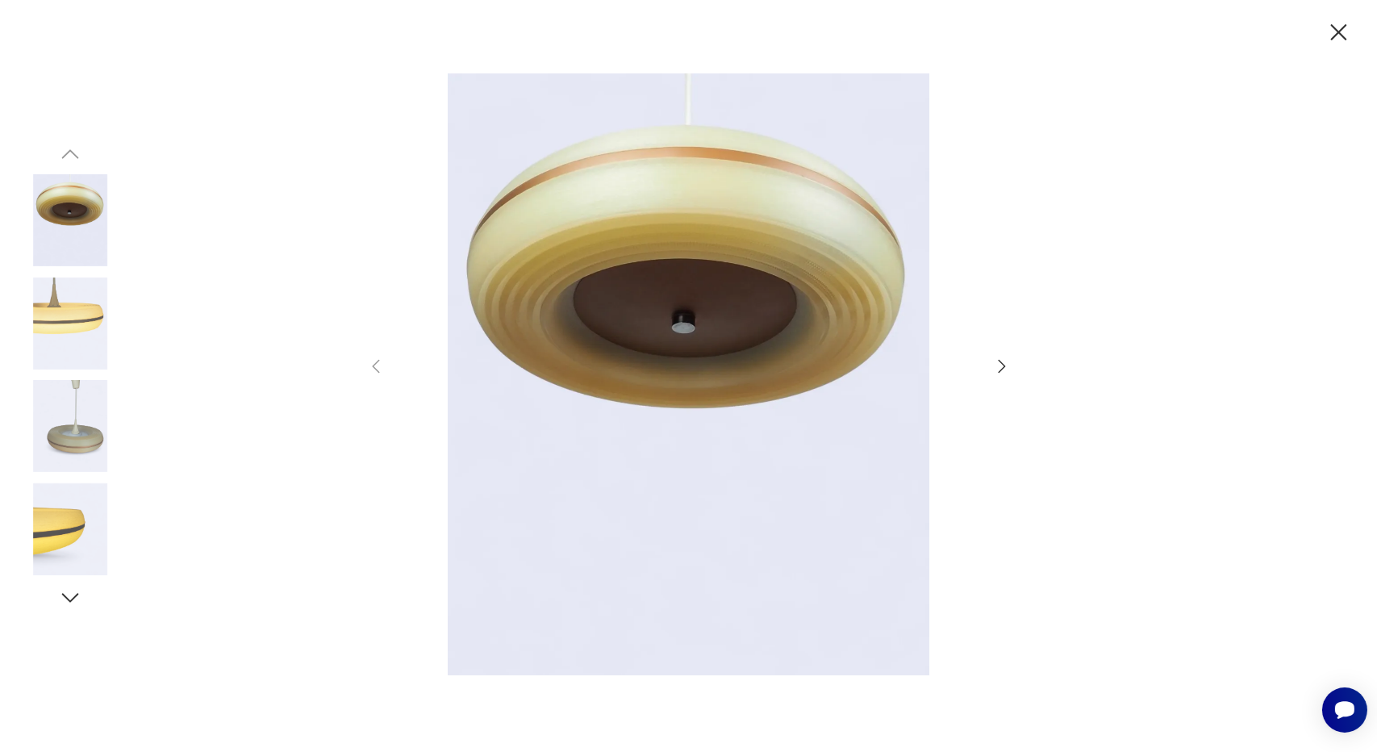
drag, startPoint x: 1339, startPoint y: 24, endPoint x: 1291, endPoint y: 50, distance: 54.9
click at [1339, 24] on icon "button" at bounding box center [1339, 33] width 28 height 28
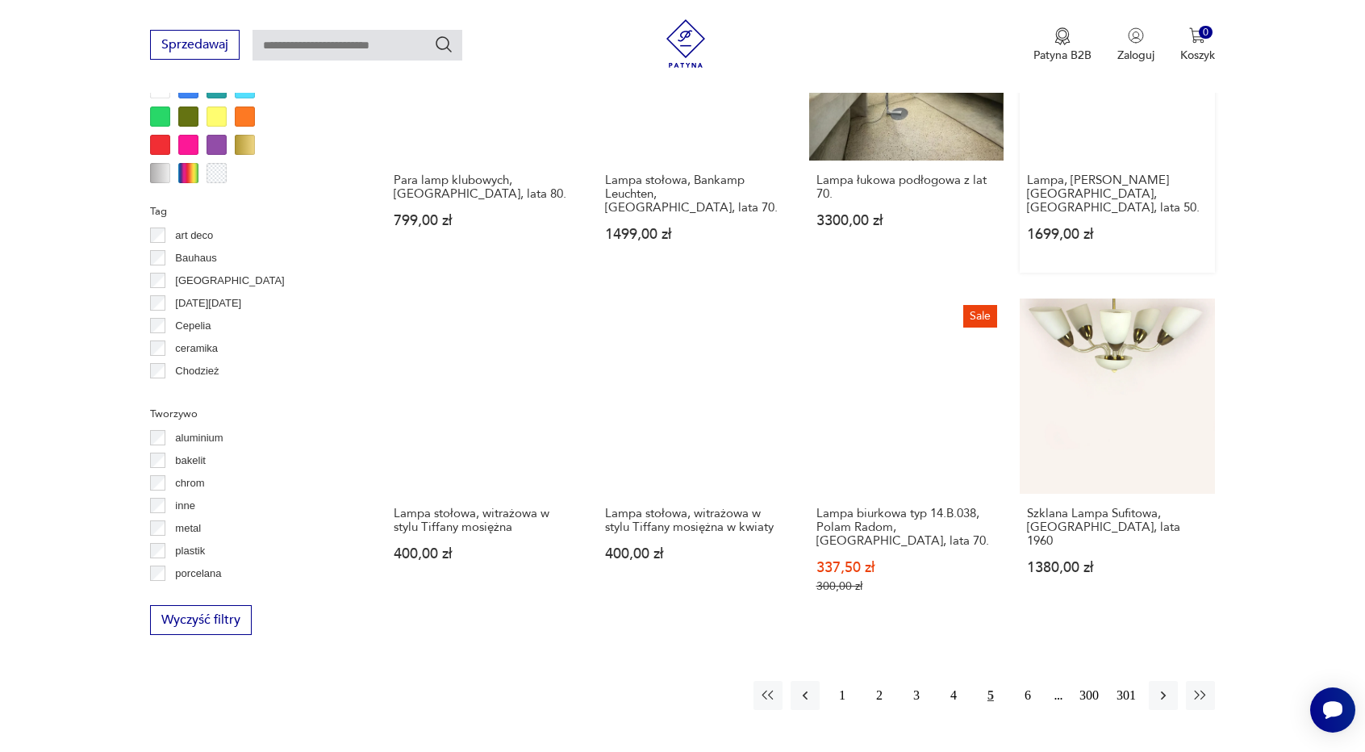
scroll to position [1428, 0]
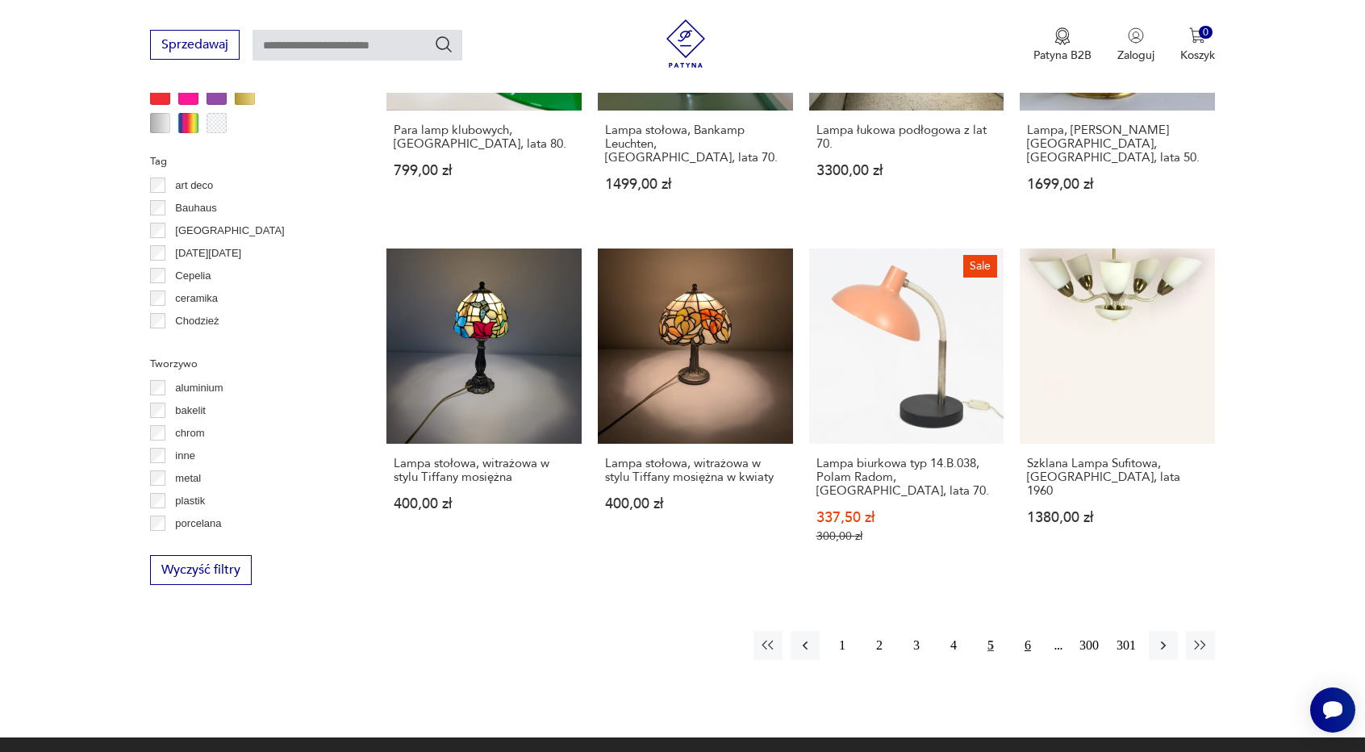
click at [1029, 631] on button "6" at bounding box center [1027, 645] width 29 height 29
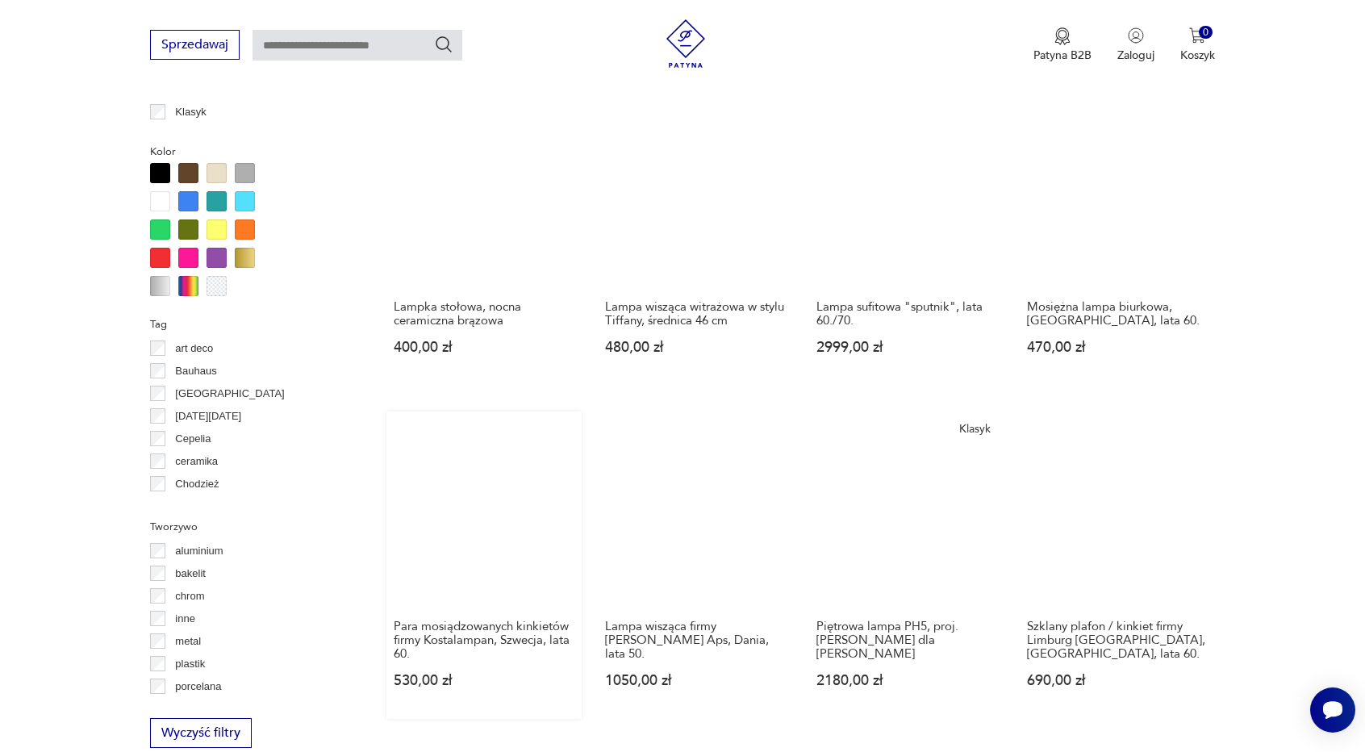
scroll to position [1186, 0]
